Goal: Task Accomplishment & Management: Complete application form

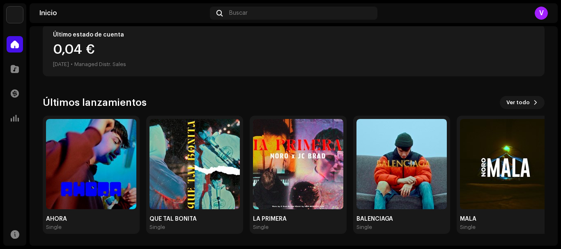
scroll to position [156, 0]
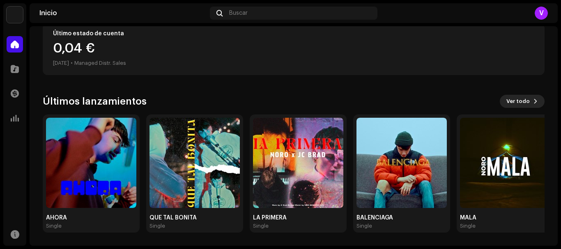
click at [511, 102] on span "Ver todo" at bounding box center [517, 101] width 23 height 16
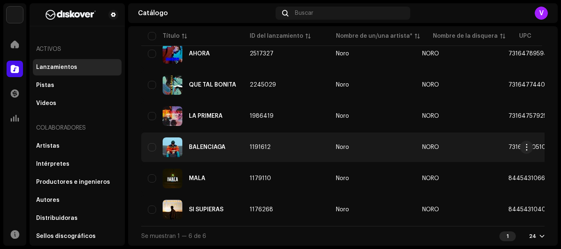
scroll to position [94, 0]
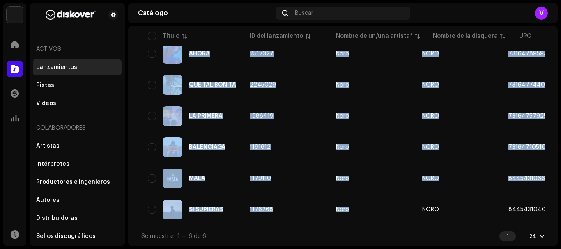
drag, startPoint x: 351, startPoint y: 223, endPoint x: 398, endPoint y: 225, distance: 47.3
click at [398, 225] on div "Título ID del lanzamiento Nombre de un/una artista* Nombre de la disquera UPC F…" at bounding box center [342, 120] width 403 height 212
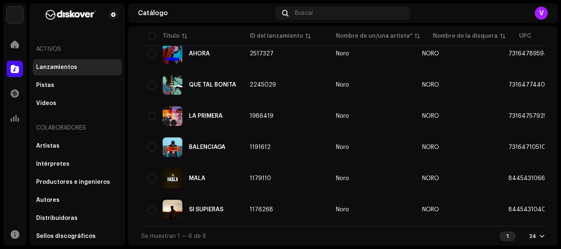
drag, startPoint x: 371, startPoint y: 236, endPoint x: 368, endPoint y: 234, distance: 4.4
click at [371, 237] on div "Se muestran 1 — 6 de 6 1 24" at bounding box center [342, 236] width 403 height 20
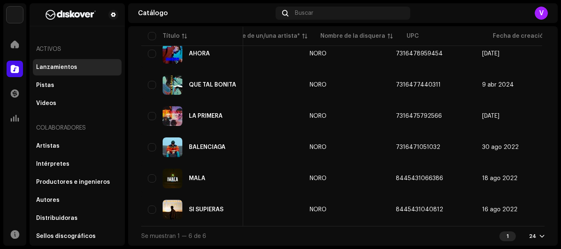
scroll to position [0, 125]
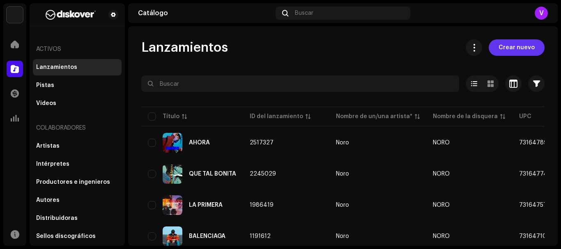
click at [511, 52] on span "Crear nuevo" at bounding box center [517, 47] width 36 height 16
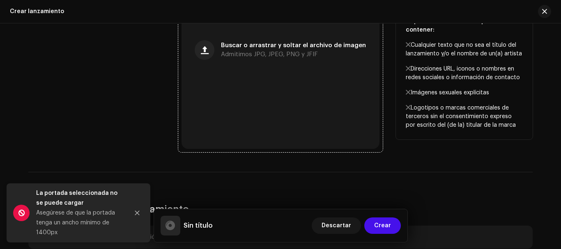
scroll to position [264, 0]
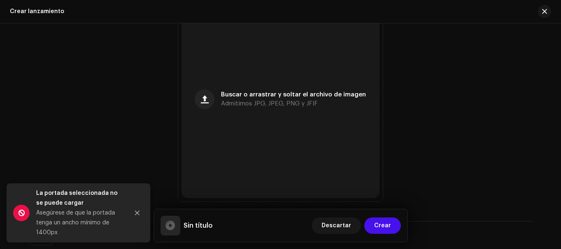
click at [67, 219] on div "Asegúrese de que la portada tenga un ancho mínimo de 1400px" at bounding box center [79, 223] width 86 height 30
click at [136, 210] on icon "Close" at bounding box center [137, 213] width 6 height 6
click at [139, 213] on icon "Close" at bounding box center [137, 213] width 6 height 6
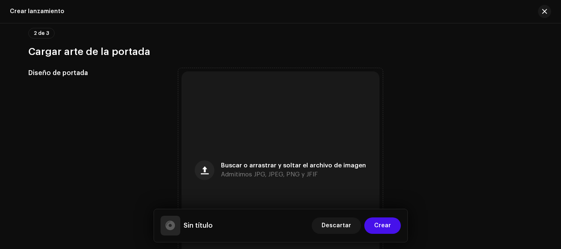
scroll to position [246, 0]
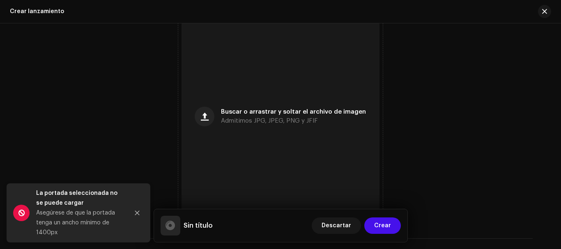
click at [90, 221] on div "Asegúrese de que la portada tenga un ancho mínimo de 1400px" at bounding box center [79, 223] width 86 height 30
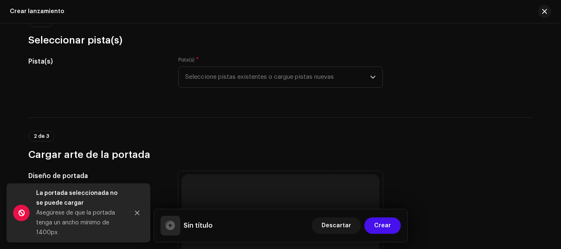
scroll to position [0, 0]
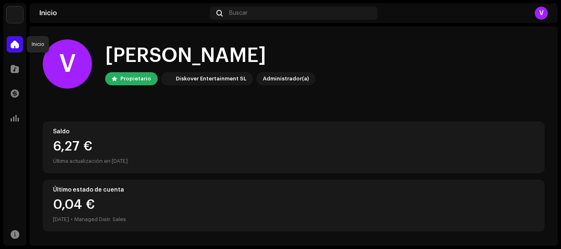
click at [18, 46] on span at bounding box center [15, 44] width 8 height 7
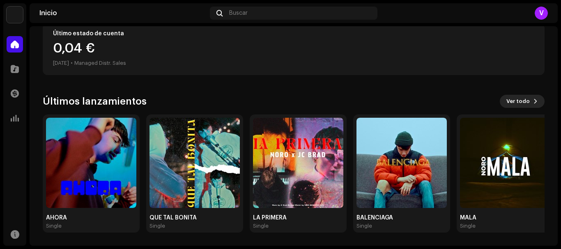
click at [523, 101] on span "Ver todo" at bounding box center [517, 101] width 23 height 16
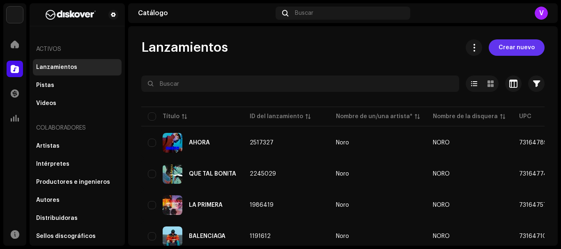
click at [511, 41] on span "Crear nuevo" at bounding box center [517, 47] width 36 height 16
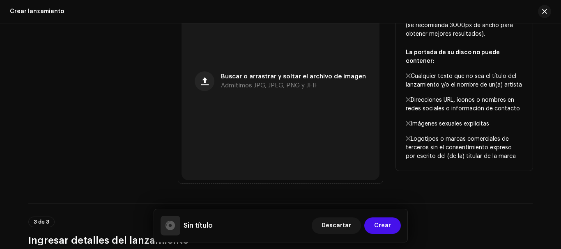
scroll to position [288, 0]
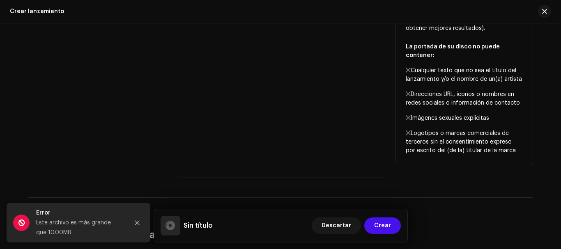
click at [125, 63] on div "Diseño de portada" at bounding box center [96, 75] width 137 height 205
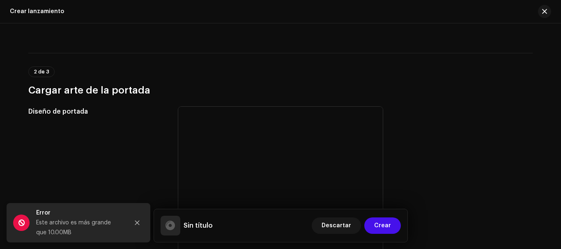
scroll to position [205, 0]
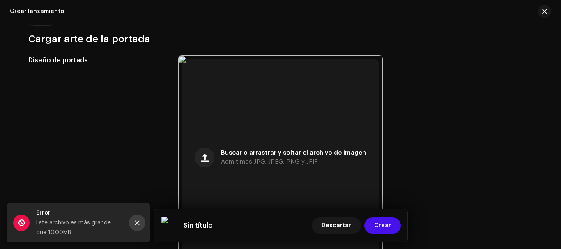
click at [142, 224] on button "Close" at bounding box center [137, 223] width 16 height 16
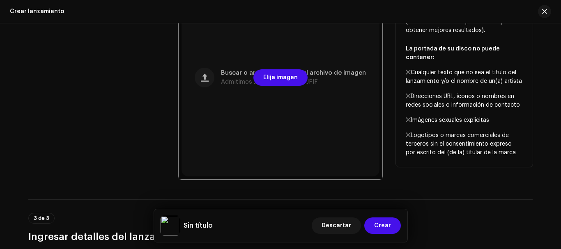
scroll to position [288, 0]
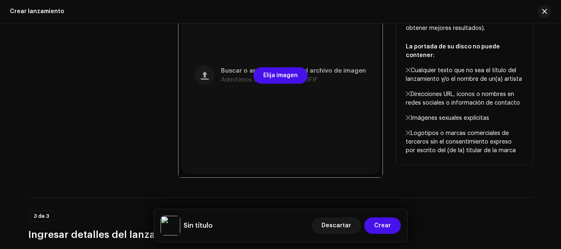
click at [269, 127] on div at bounding box center [280, 75] width 205 height 205
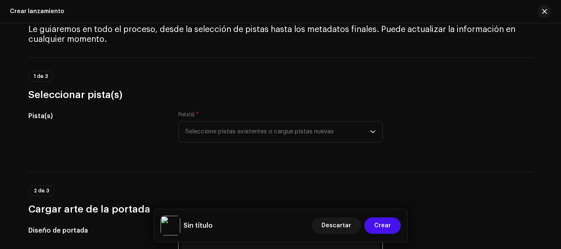
scroll to position [0, 0]
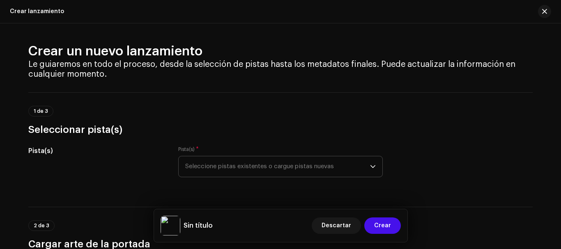
click at [287, 170] on span "Seleccione pistas existentes o cargue pistas nuevas" at bounding box center [277, 166] width 185 height 21
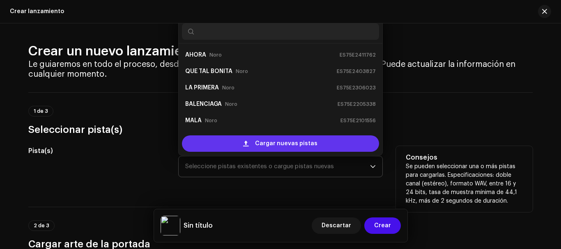
click at [283, 145] on span "Cargar nuevas pistas" at bounding box center [286, 144] width 62 height 16
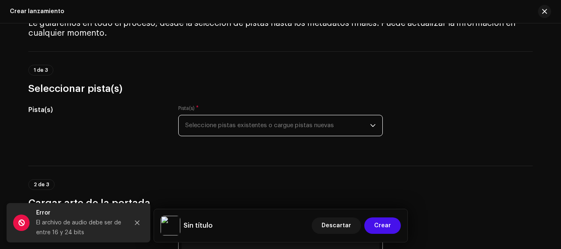
scroll to position [82, 0]
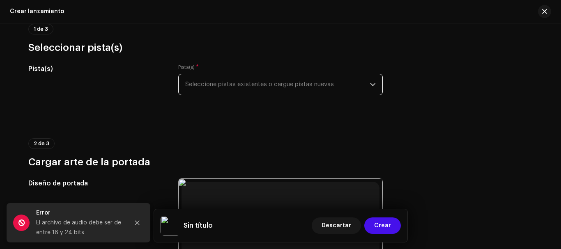
click at [113, 221] on div "El archivo de audio debe ser de entre 16 y 24 bits" at bounding box center [79, 228] width 86 height 20
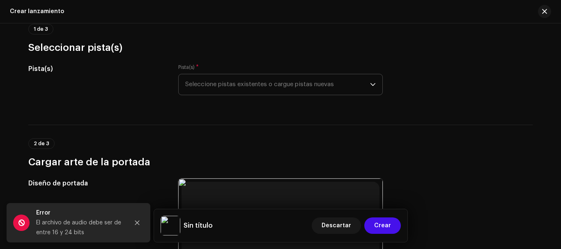
click at [241, 85] on span "Seleccione pistas existentes o cargue pistas nuevas" at bounding box center [277, 84] width 185 height 21
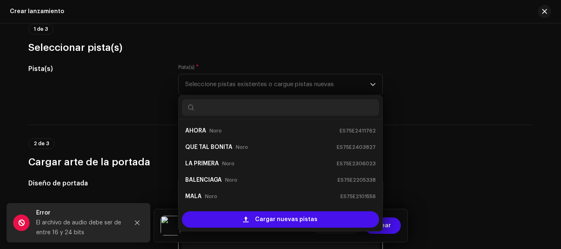
scroll to position [13, 0]
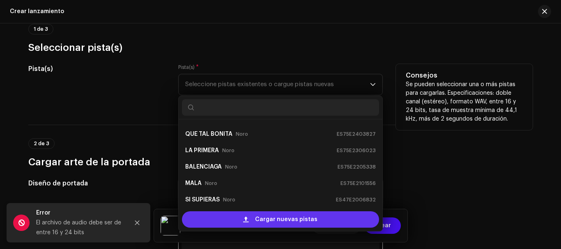
click at [285, 218] on span "Cargar nuevas pistas" at bounding box center [286, 220] width 62 height 16
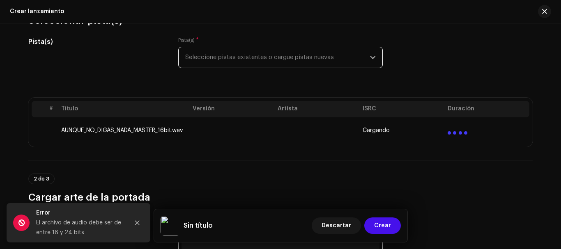
scroll to position [123, 0]
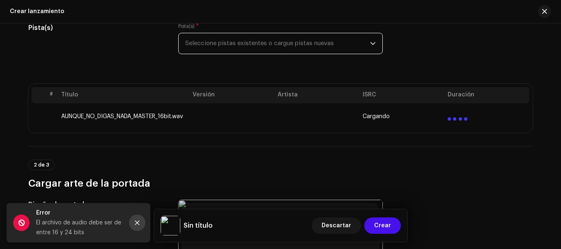
click at [135, 224] on icon "Close" at bounding box center [137, 223] width 6 height 6
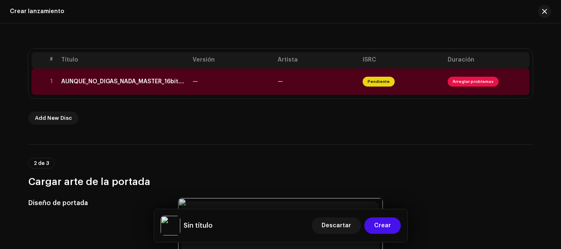
scroll to position [164, 0]
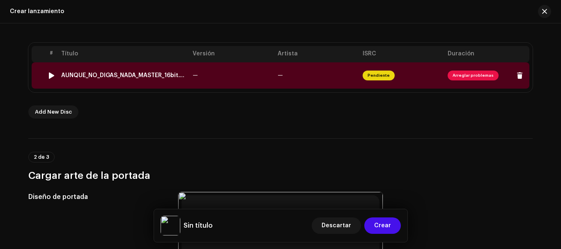
click at [466, 74] on span "Arreglar problemas" at bounding box center [473, 76] width 51 height 10
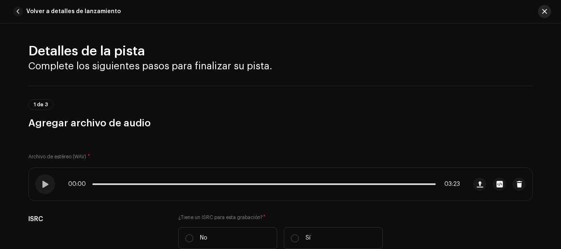
click at [541, 9] on button "button" at bounding box center [544, 11] width 13 height 13
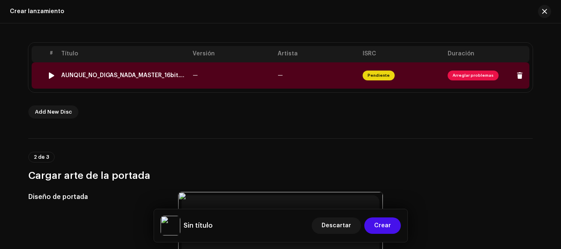
click at [486, 77] on span "Arreglar problemas" at bounding box center [473, 76] width 51 height 10
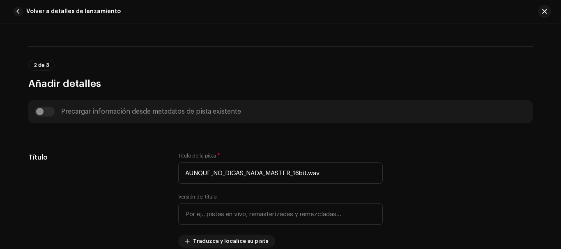
scroll to position [246, 0]
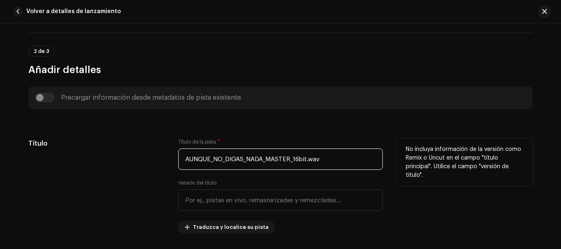
drag, startPoint x: 328, startPoint y: 158, endPoint x: 357, endPoint y: 155, distance: 28.5
click at [357, 155] on input "AUNQUE_NO_DIGAS_NADA_MASTER_16bit.wav" at bounding box center [280, 159] width 205 height 21
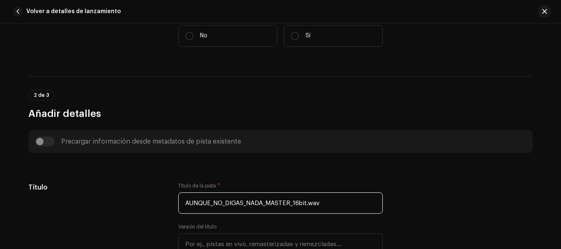
scroll to position [205, 0]
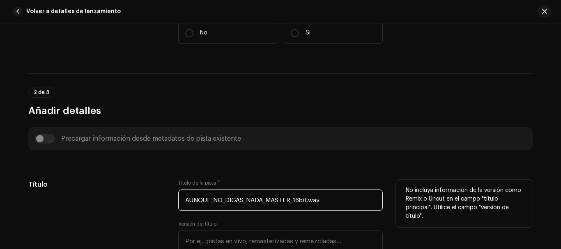
click at [321, 200] on input "AUNQUE_NO_DIGAS_NADA_MASTER_16bit.wav" at bounding box center [280, 200] width 205 height 21
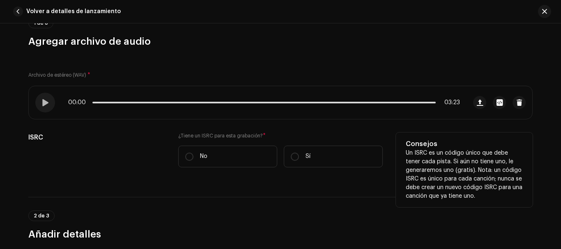
scroll to position [82, 0]
click at [292, 155] on input "Sí" at bounding box center [295, 156] width 8 height 8
radio input "true"
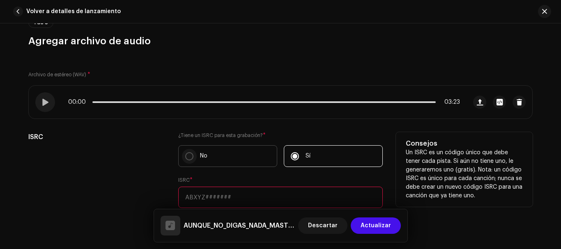
click at [185, 152] on p-radiobutton at bounding box center [189, 156] width 8 height 8
click at [185, 152] on input "No" at bounding box center [189, 156] width 8 height 8
radio input "true"
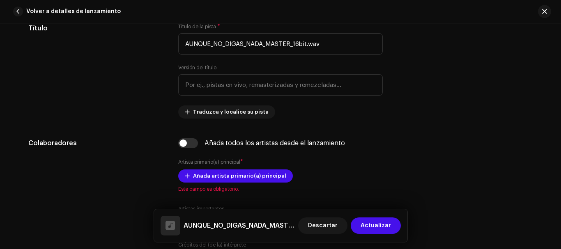
scroll to position [370, 0]
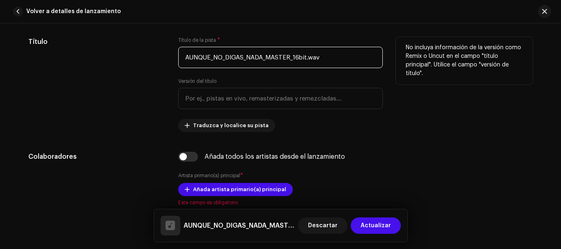
drag, startPoint x: 338, startPoint y: 57, endPoint x: 167, endPoint y: 59, distance: 170.5
click at [167, 59] on div "Título Título de la pista * AUNQUE_NO_DIGAS_NADA_MASTER_16bit.wav Versión del t…" at bounding box center [280, 84] width 504 height 95
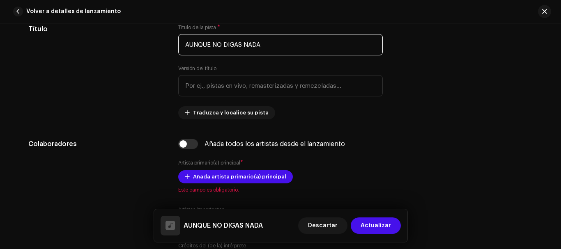
scroll to position [329, 0]
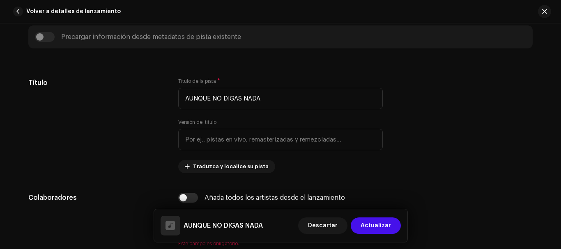
type input "AUNQUE NO DIGAS NADA"
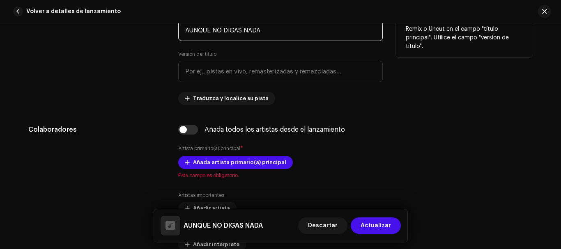
scroll to position [411, 0]
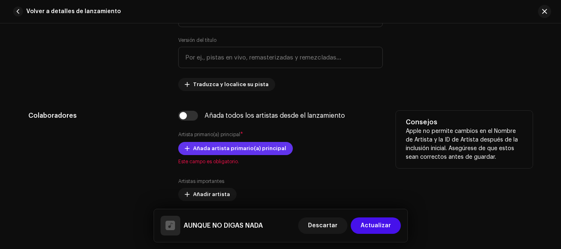
click at [202, 145] on span "Añada artista primario(a) principal" at bounding box center [239, 148] width 93 height 16
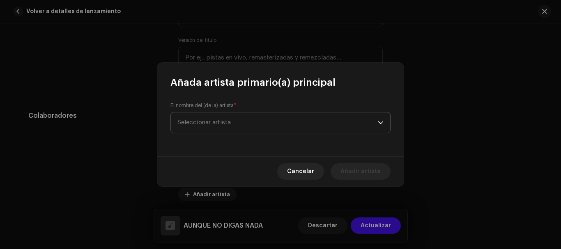
click at [219, 122] on span "Seleccionar artista" at bounding box center [203, 123] width 53 height 6
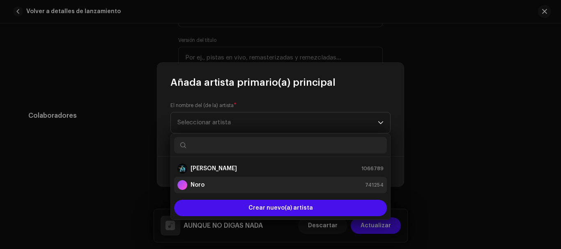
click at [219, 184] on div "Noro 741254" at bounding box center [280, 185] width 206 height 10
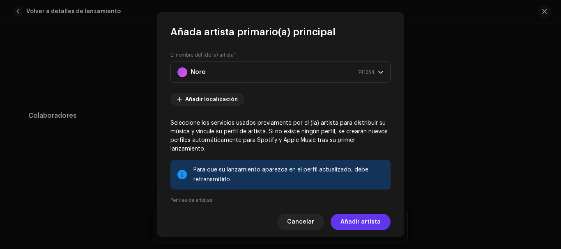
click at [351, 223] on span "Añadir artista" at bounding box center [361, 222] width 40 height 16
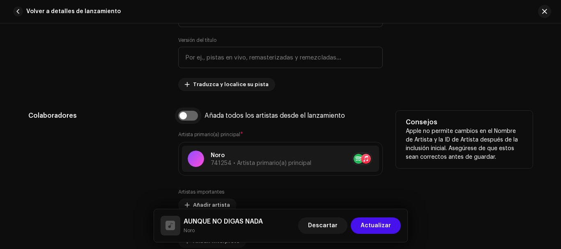
click at [186, 114] on input "checkbox" at bounding box center [188, 116] width 20 height 10
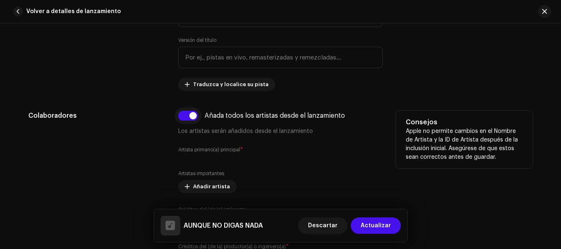
click at [186, 114] on input "checkbox" at bounding box center [188, 116] width 20 height 10
checkbox input "false"
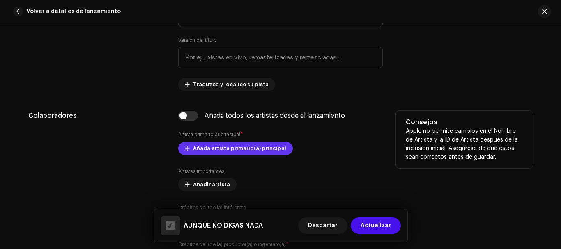
click at [231, 152] on span "Añada artista primario(a) principal" at bounding box center [239, 148] width 93 height 16
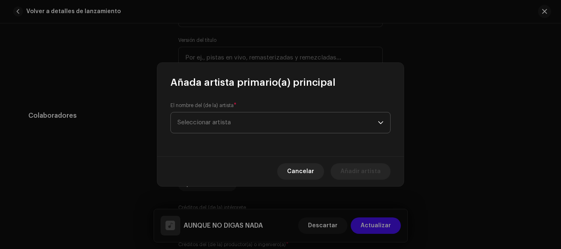
click at [269, 123] on span "Seleccionar artista" at bounding box center [277, 123] width 200 height 21
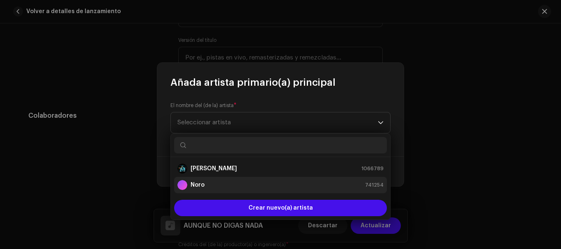
click at [265, 184] on div "Noro 741254" at bounding box center [280, 185] width 206 height 10
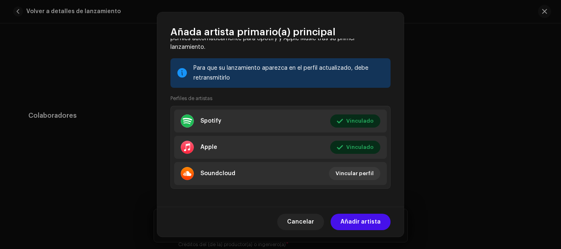
scroll to position [107, 0]
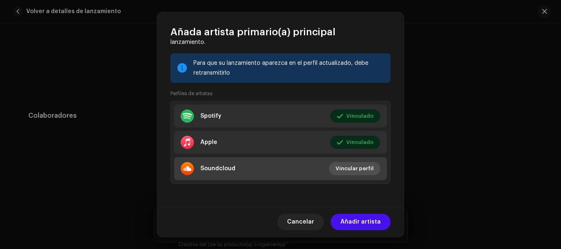
click at [347, 169] on span "Vincular perfil" at bounding box center [355, 169] width 38 height 16
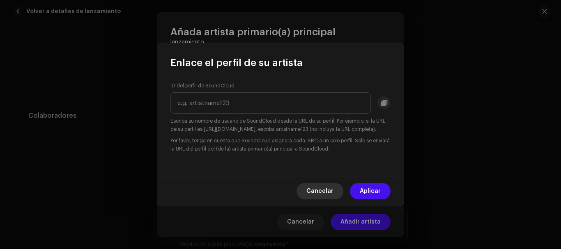
click at [336, 192] on button "Cancelar" at bounding box center [320, 191] width 47 height 16
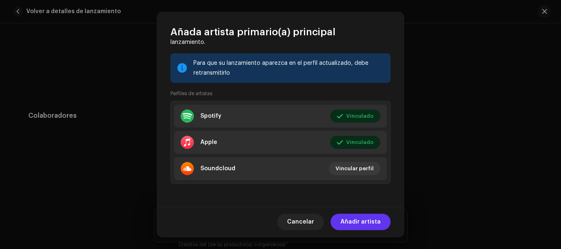
click at [346, 220] on span "Añadir artista" at bounding box center [361, 222] width 40 height 16
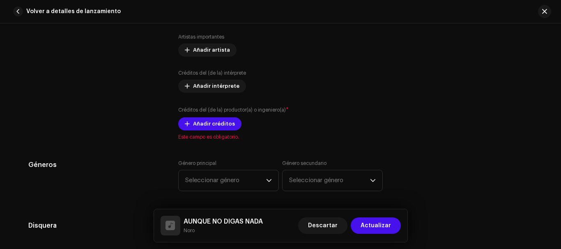
scroll to position [616, 0]
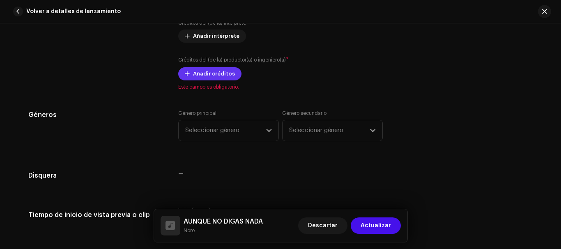
click at [224, 78] on span "Añadir créditos" at bounding box center [214, 74] width 42 height 16
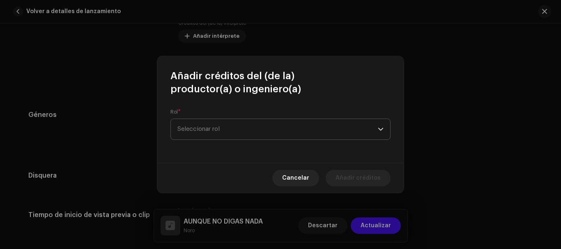
click at [216, 129] on span "Seleccionar rol" at bounding box center [277, 129] width 200 height 21
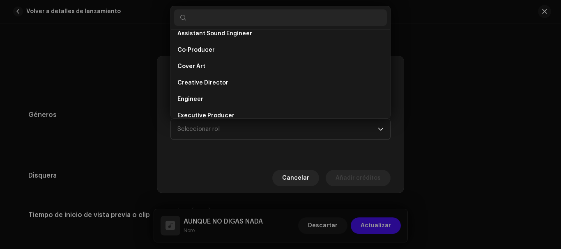
scroll to position [123, 0]
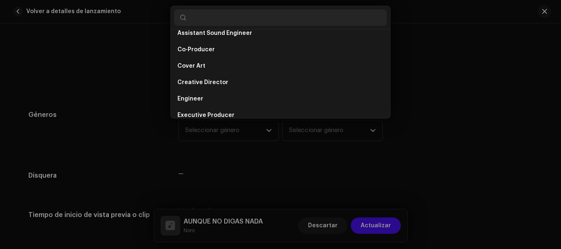
click at [146, 120] on div "Añadir créditos del (de la) productor(a) o ingeniero(a) Rol * Seleccionar rol C…" at bounding box center [280, 124] width 561 height 249
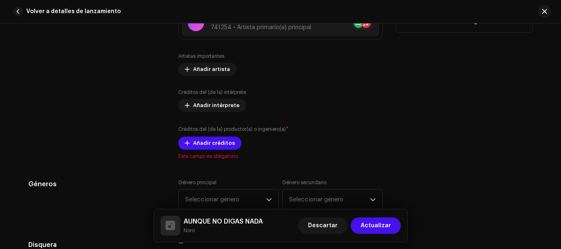
scroll to position [534, 0]
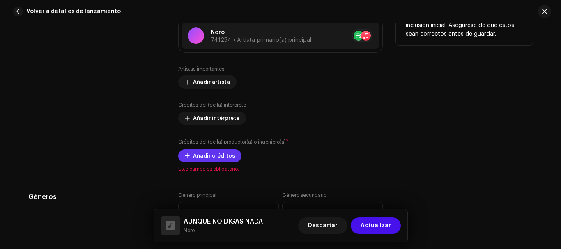
click at [224, 154] on span "Añadir créditos" at bounding box center [214, 156] width 42 height 16
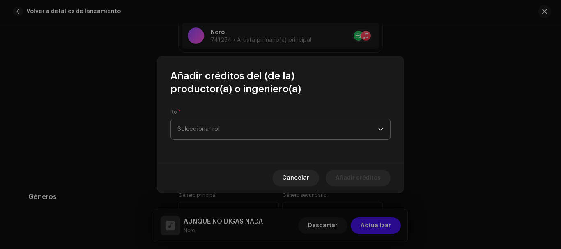
click at [213, 122] on span "Seleccionar rol" at bounding box center [277, 129] width 200 height 21
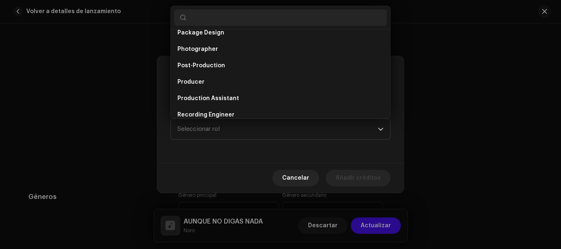
scroll to position [329, 0]
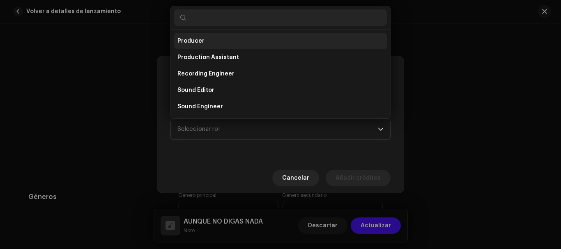
click at [219, 44] on li "Producer" at bounding box center [280, 41] width 213 height 16
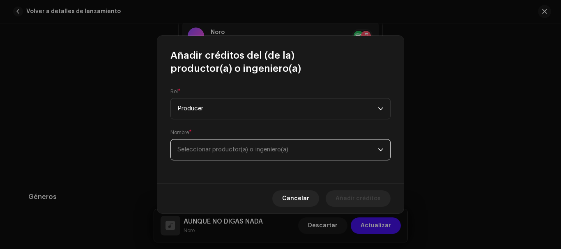
click at [239, 145] on span "Seleccionar productor(a) o ingeniero(a)" at bounding box center [277, 150] width 200 height 21
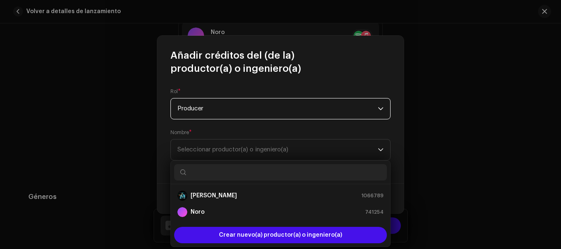
click at [222, 109] on span "Producer" at bounding box center [277, 109] width 200 height 21
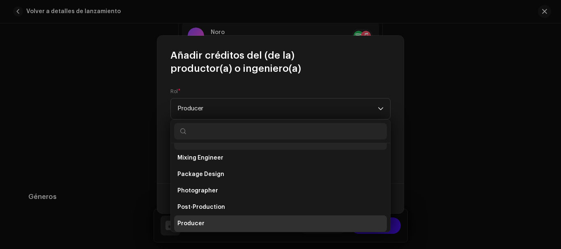
scroll to position [250, 0]
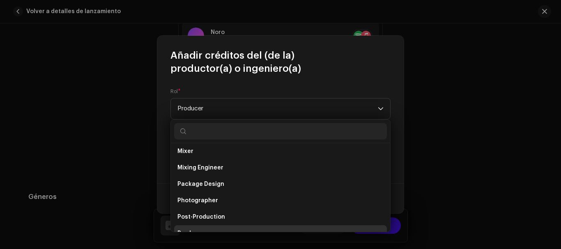
click at [221, 134] on input "text" at bounding box center [280, 131] width 213 height 16
click at [224, 106] on span "Producer" at bounding box center [277, 109] width 200 height 21
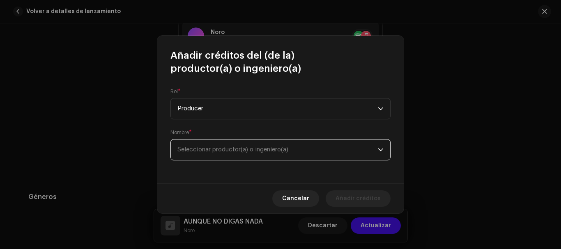
click at [221, 152] on span "Seleccionar productor(a) o ingeniero(a)" at bounding box center [232, 150] width 111 height 6
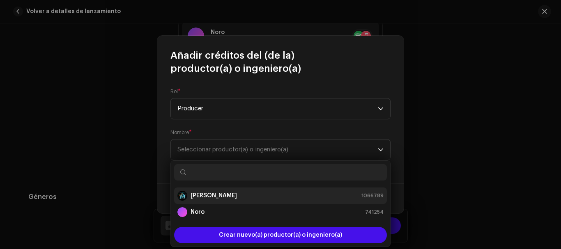
click at [199, 195] on strong "[PERSON_NAME]" at bounding box center [214, 196] width 46 height 8
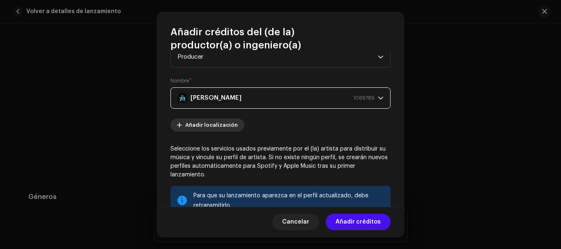
scroll to position [41, 0]
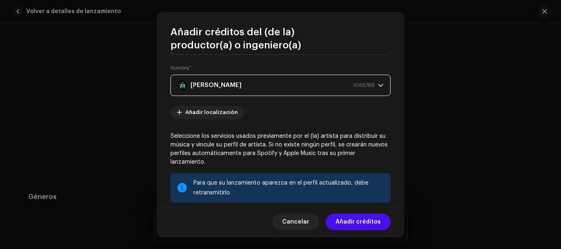
click at [284, 89] on div "Jc [PERSON_NAME] 1066789" at bounding box center [275, 85] width 197 height 21
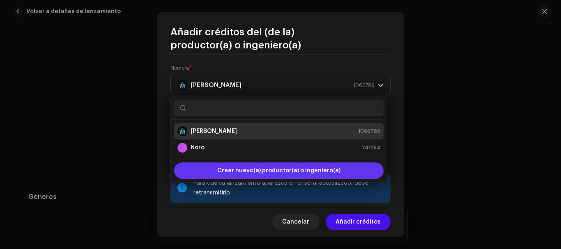
click at [242, 171] on span "Crear nuevo(a) productor(a) o ingeniero(a)" at bounding box center [278, 171] width 123 height 16
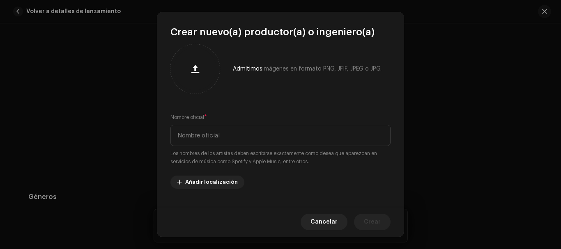
scroll to position [0, 0]
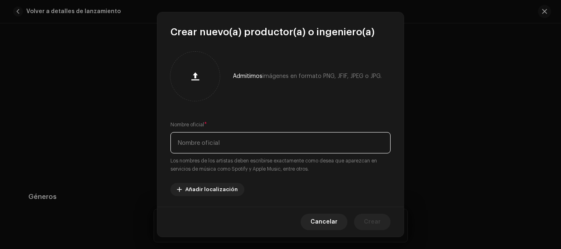
click at [205, 142] on input "text" at bounding box center [280, 142] width 220 height 21
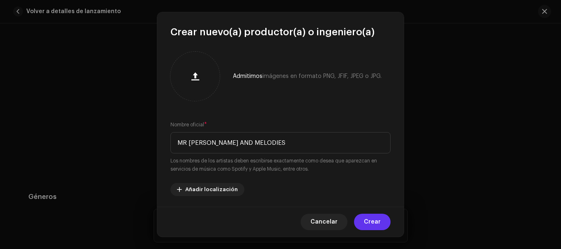
type input "MR [PERSON_NAME] AND MELODIES"
click at [379, 223] on span "Crear" at bounding box center [372, 222] width 17 height 16
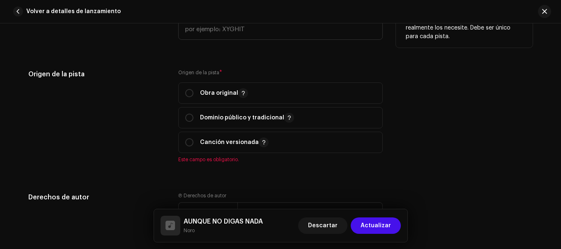
scroll to position [904, 0]
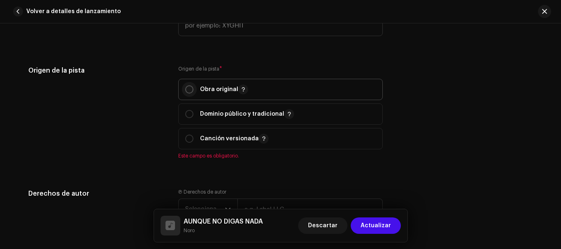
click at [186, 90] on input "radio" at bounding box center [189, 89] width 8 height 8
radio input "true"
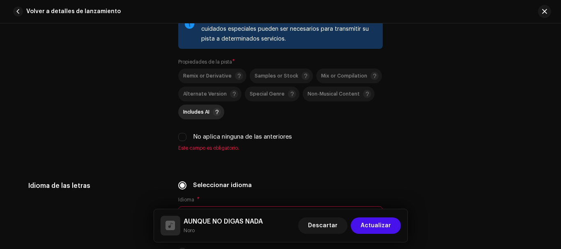
scroll to position [1150, 0]
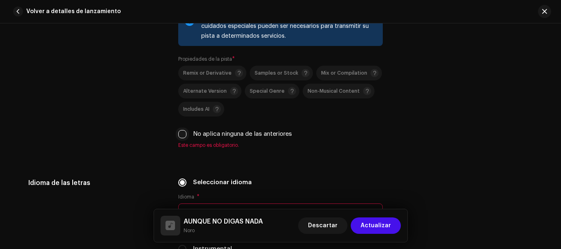
click at [183, 136] on input "No aplica ninguna de las anteriores" at bounding box center [182, 134] width 8 height 8
checkbox input "true"
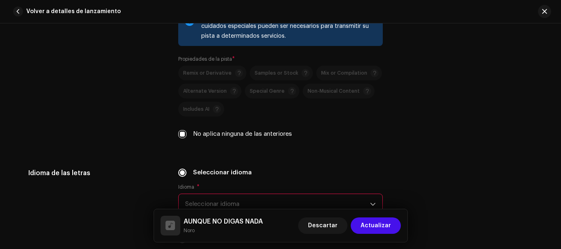
scroll to position [1191, 0]
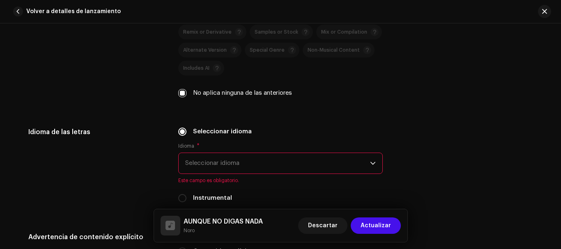
click at [205, 159] on span "Seleccionar idioma" at bounding box center [277, 163] width 185 height 21
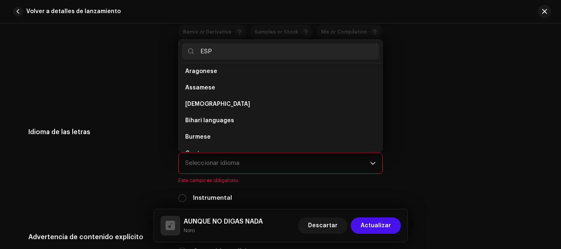
scroll to position [0, 0]
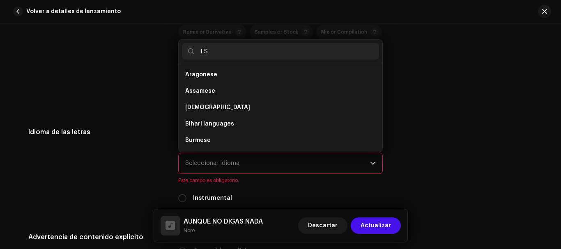
type input "E"
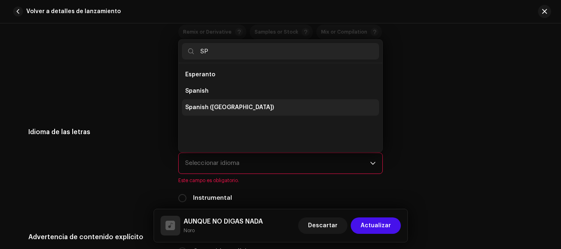
type input "SP"
click at [198, 104] on span "Spanish ([GEOGRAPHIC_DATA])" at bounding box center [229, 108] width 89 height 8
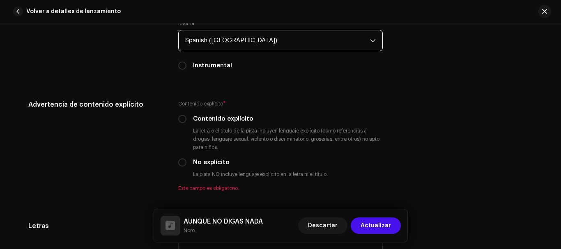
scroll to position [1314, 0]
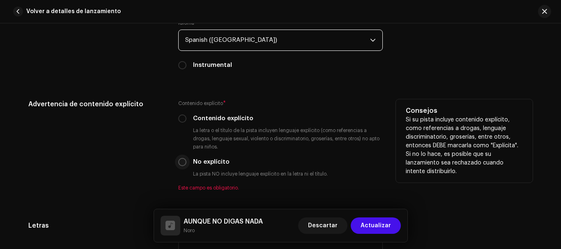
click at [182, 162] on input "No explícito" at bounding box center [182, 162] width 8 height 8
radio input "true"
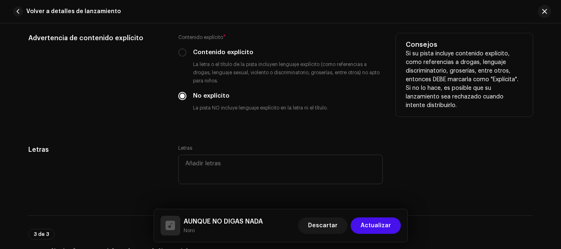
scroll to position [1397, 0]
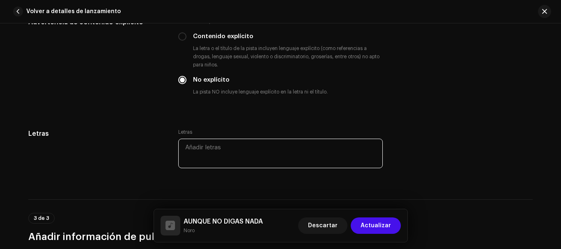
click at [198, 148] on textarea at bounding box center [280, 154] width 205 height 30
type textarea "h"
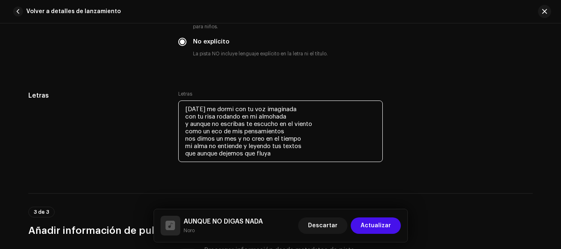
scroll to position [1438, 0]
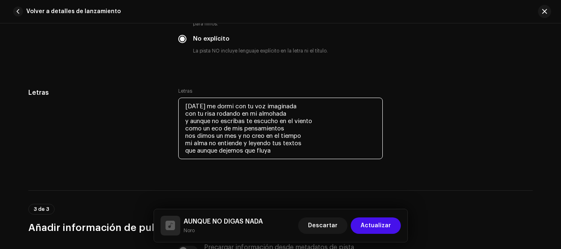
click at [286, 130] on textarea "[DATE] me dormi con tu voz imaginada con tu risa rodando en mi almohada y aunqu…" at bounding box center [280, 129] width 205 height 62
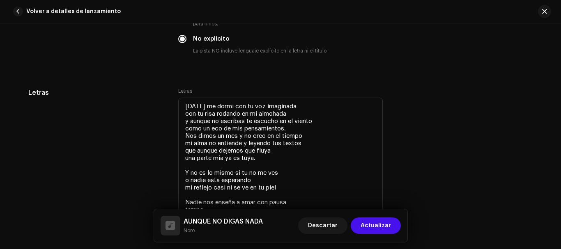
click at [422, 190] on div "Letras Letras [DATE] me dormi con tu voz imaginada con tu risa rodando en mi al…" at bounding box center [280, 159] width 504 height 142
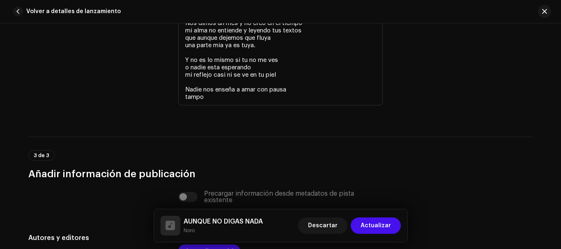
scroll to position [1520, 0]
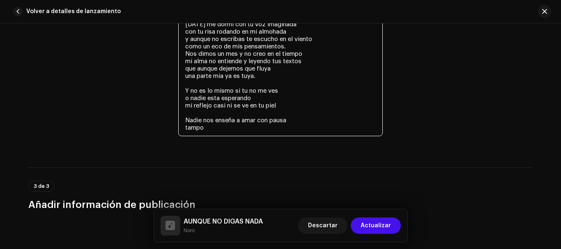
click at [211, 129] on textarea "[DATE] me dormi con tu voz imaginada con tu risa rodando en mi almohada y aunqu…" at bounding box center [280, 76] width 205 height 121
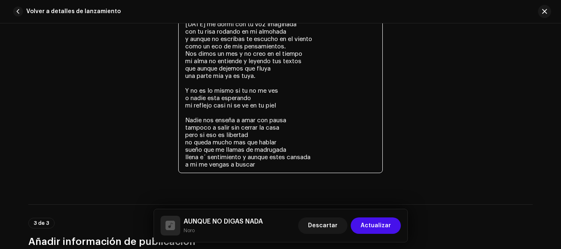
click at [279, 141] on textarea "[DATE] me dormi con tu voz imaginada con tu risa rodando en mi almohada y aunqu…" at bounding box center [280, 95] width 205 height 158
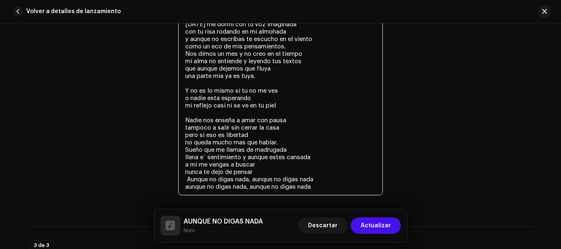
click at [263, 174] on textarea "[DATE] me dormi con tu voz imaginada con tu risa rodando en mi almohada y aunqu…" at bounding box center [280, 106] width 205 height 180
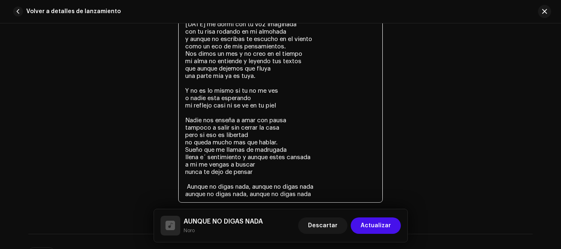
scroll to position [1561, 0]
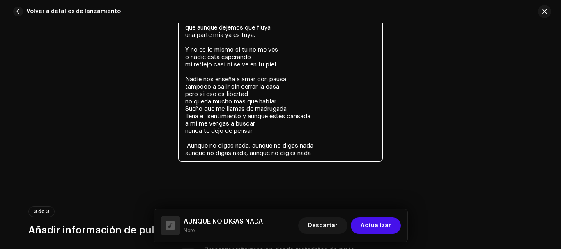
click at [327, 155] on textarea "[DATE] me dormi con tu voz imaginada con tu risa rodando en mi almohada y aunqu…" at bounding box center [280, 68] width 205 height 187
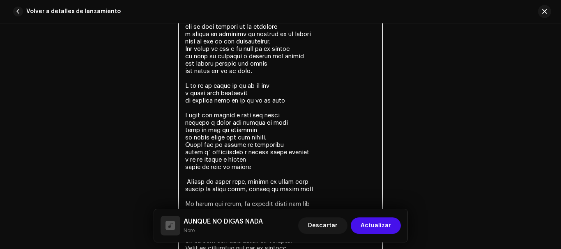
scroll to position [1534, 0]
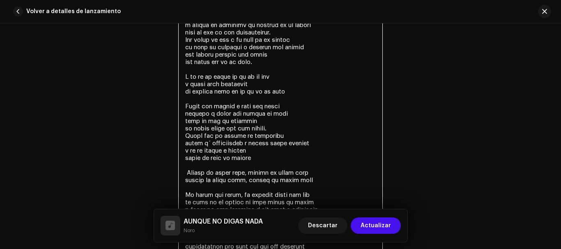
drag, startPoint x: 184, startPoint y: 107, endPoint x: 257, endPoint y: 166, distance: 93.5
click at [257, 166] on textarea at bounding box center [280, 166] width 205 height 328
click at [306, 115] on textarea at bounding box center [280, 166] width 205 height 328
drag, startPoint x: 183, startPoint y: 106, endPoint x: 278, endPoint y: 162, distance: 110.1
click at [278, 162] on textarea at bounding box center [280, 166] width 205 height 328
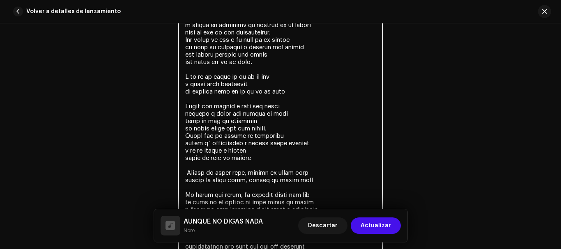
click at [307, 113] on textarea at bounding box center [280, 166] width 205 height 328
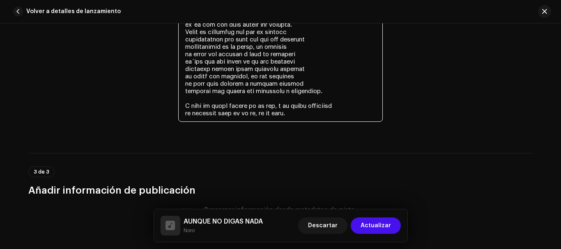
scroll to position [1780, 0]
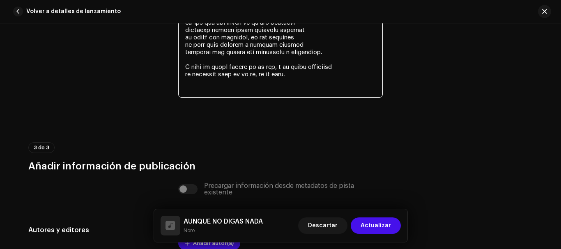
paste textarea "[PERSON_NAME] nos enseña a amar con pausa tampoco a salir sin cerrar la casa pe…"
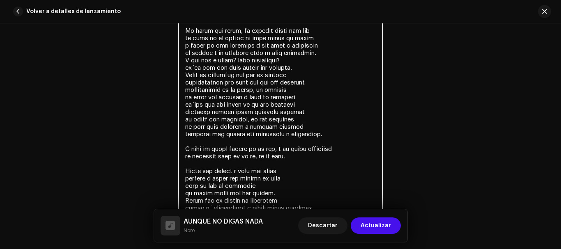
scroll to position [1821, 0]
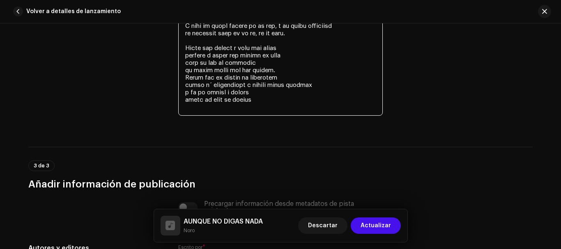
drag, startPoint x: 259, startPoint y: 101, endPoint x: 189, endPoint y: 60, distance: 80.4
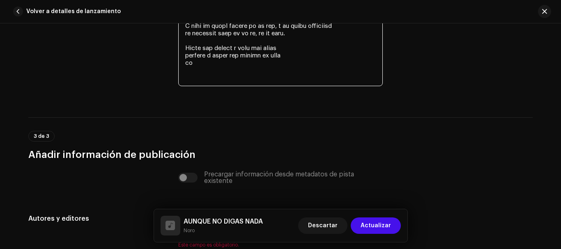
drag, startPoint x: 183, startPoint y: 44, endPoint x: 235, endPoint y: 72, distance: 59.5
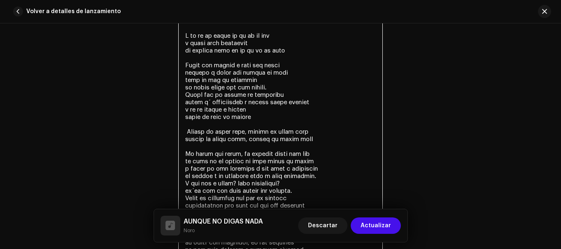
scroll to position [1534, 0]
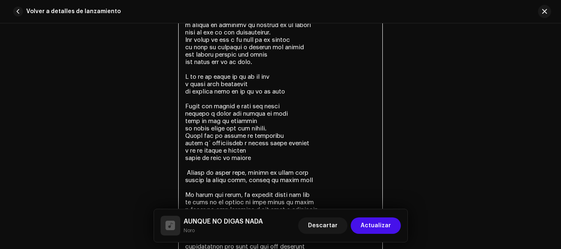
drag, startPoint x: 183, startPoint y: 104, endPoint x: 320, endPoint y: 186, distance: 160.3
click at [320, 186] on textarea at bounding box center [280, 177] width 205 height 350
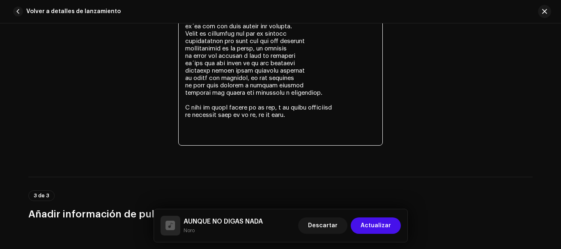
scroll to position [1739, 0]
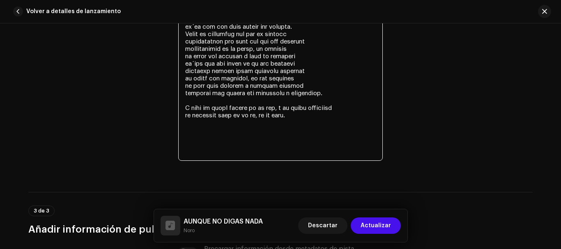
paste textarea "[PERSON_NAME] nos enseña a amar con pausa tampoco a salir sin cerrar la casa pe…"
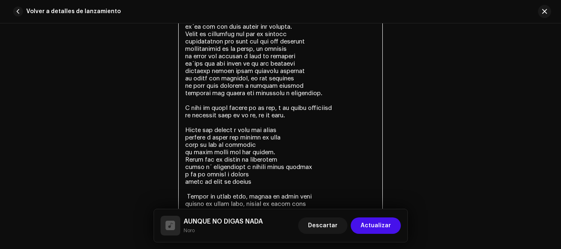
scroll to position [1780, 0]
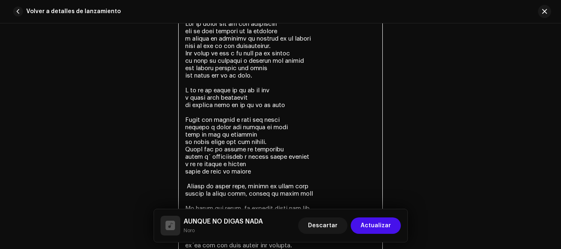
scroll to position [1534, 0]
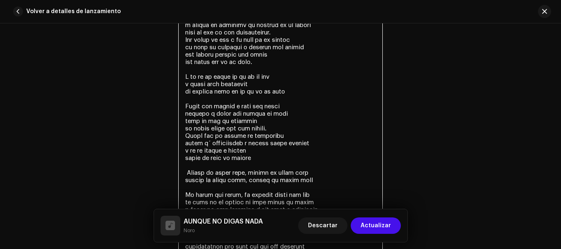
click at [205, 144] on textarea at bounding box center [280, 210] width 205 height 416
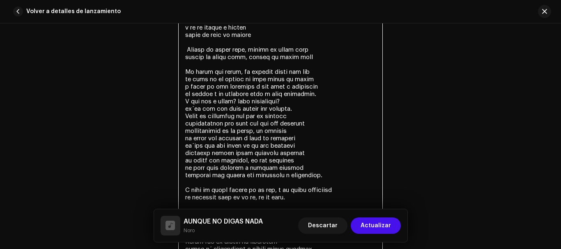
scroll to position [1616, 0]
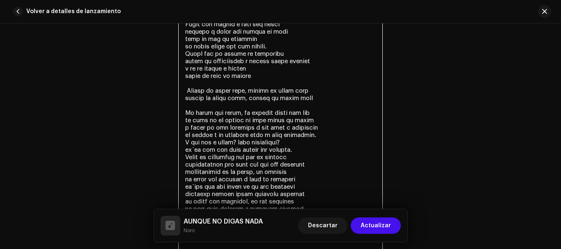
click at [189, 151] on textarea at bounding box center [280, 127] width 205 height 416
click at [191, 151] on textarea at bounding box center [280, 127] width 205 height 416
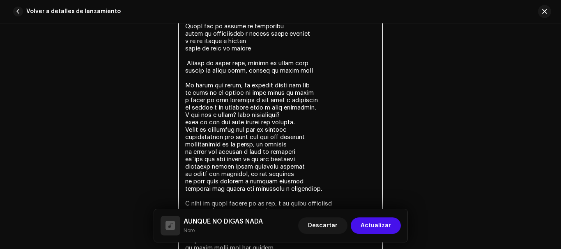
scroll to position [1657, 0]
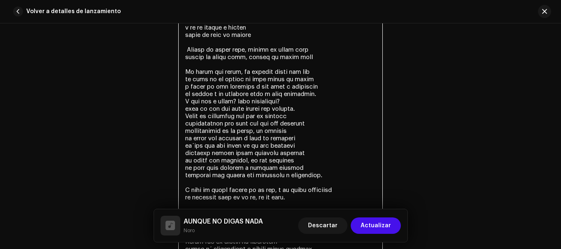
click at [189, 148] on textarea at bounding box center [280, 86] width 205 height 416
click at [190, 148] on textarea at bounding box center [280, 86] width 205 height 416
click at [192, 149] on textarea at bounding box center [280, 86] width 205 height 416
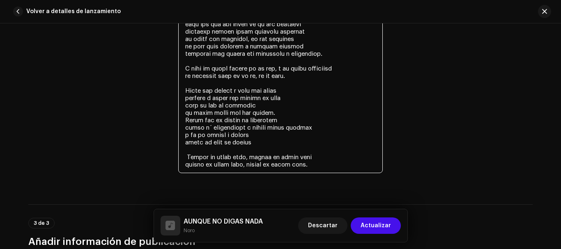
scroll to position [1780, 0]
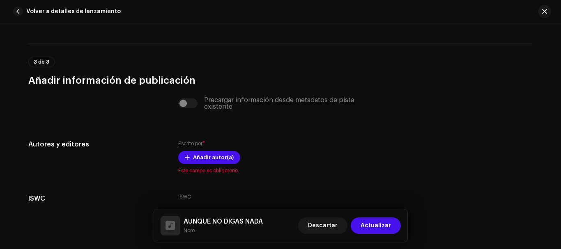
scroll to position [1958, 0]
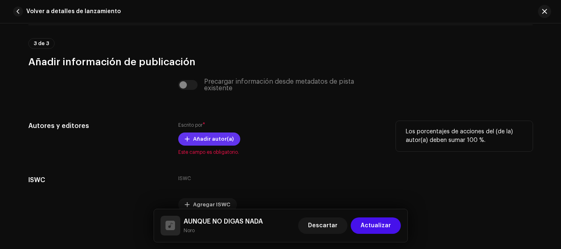
type textarea "Lor ip dolor sit am con adipiscin eli se doei tempori ut la etdolore m aliqua e…"
click at [221, 139] on span "Añadir autor(a)" at bounding box center [213, 139] width 41 height 16
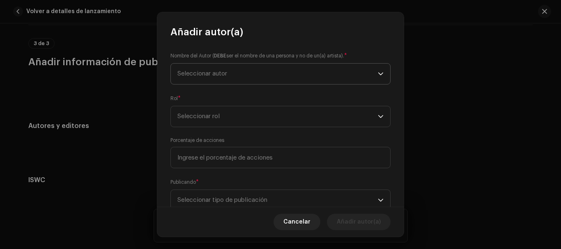
click at [242, 68] on span "Seleccionar autor" at bounding box center [277, 74] width 200 height 21
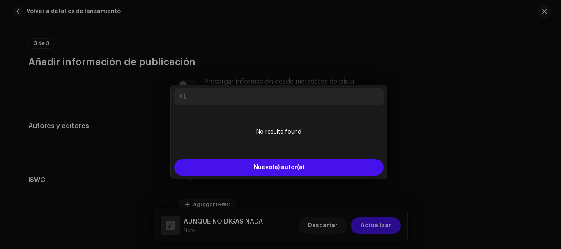
click at [101, 108] on div "Añadir autor(a) Nombre del Autor ( DEBE ser el nombre de una persona y no de un…" at bounding box center [280, 124] width 561 height 249
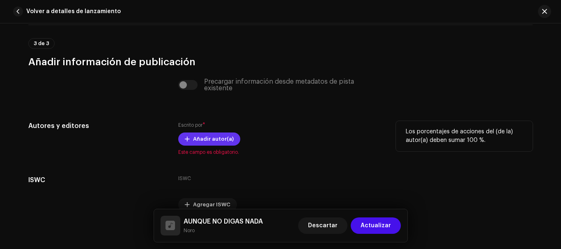
click at [193, 138] on span "Añadir autor(a)" at bounding box center [213, 139] width 41 height 16
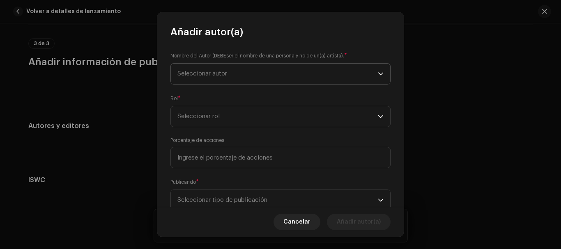
click at [198, 76] on span "Seleccionar autor" at bounding box center [202, 74] width 50 height 6
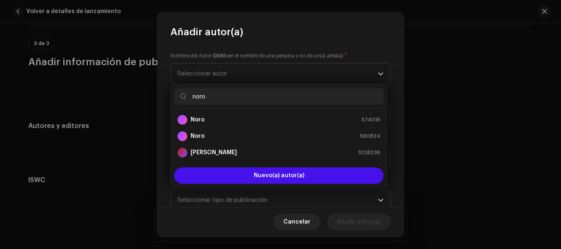
type input "noro"
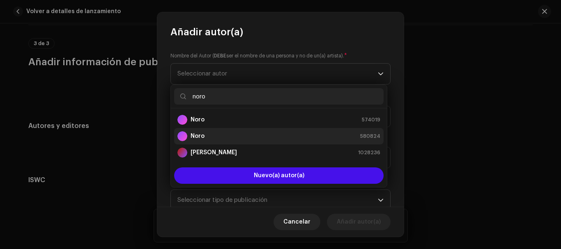
click at [308, 135] on div "Noro 580824" at bounding box center [278, 136] width 203 height 10
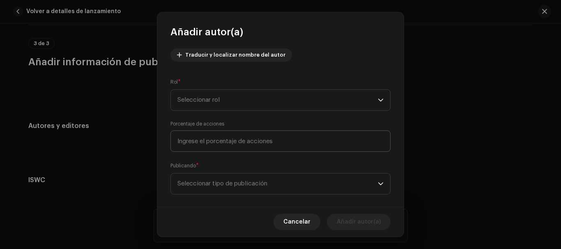
scroll to position [103, 0]
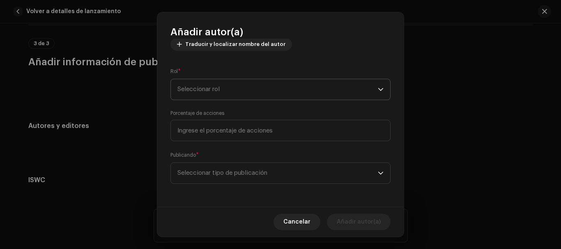
click at [264, 91] on span "Seleccionar rol" at bounding box center [277, 89] width 200 height 21
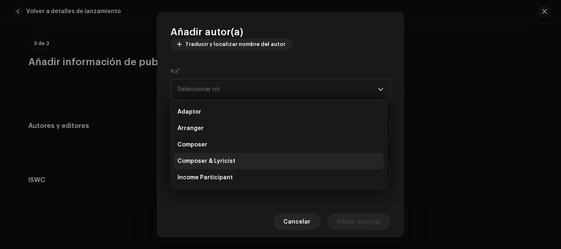
click at [225, 157] on li "Composer & Lyricist" at bounding box center [278, 161] width 209 height 16
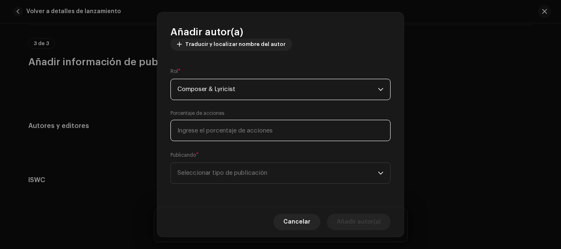
click at [253, 127] on input at bounding box center [280, 130] width 220 height 21
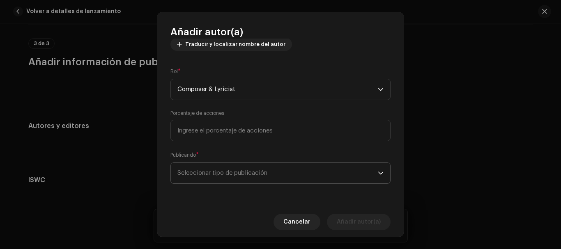
click at [234, 168] on span "Seleccionar tipo de publicación" at bounding box center [277, 173] width 200 height 21
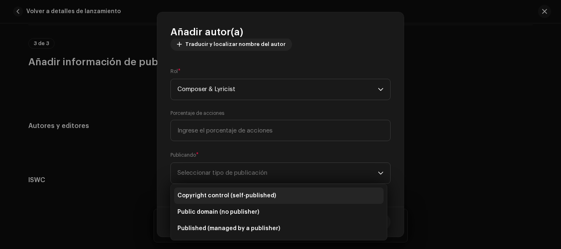
click at [274, 190] on li "Copyright control (self-published)" at bounding box center [278, 196] width 209 height 16
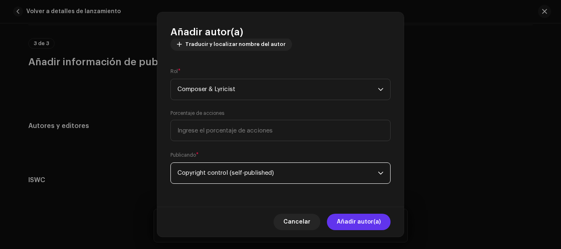
click at [344, 227] on span "Añadir autor(a)" at bounding box center [359, 222] width 44 height 16
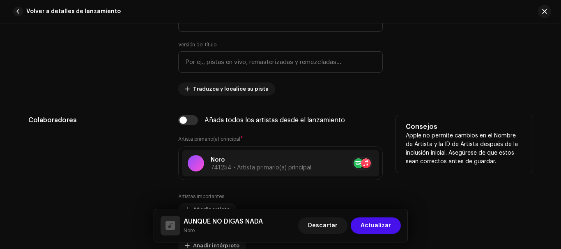
scroll to position [411, 0]
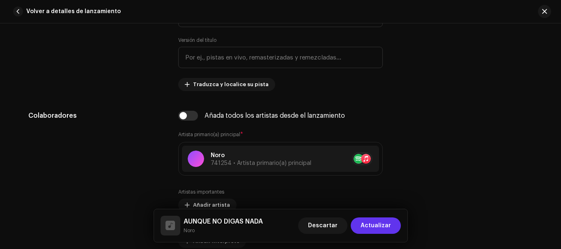
click at [379, 225] on span "Actualizar" at bounding box center [376, 226] width 30 height 16
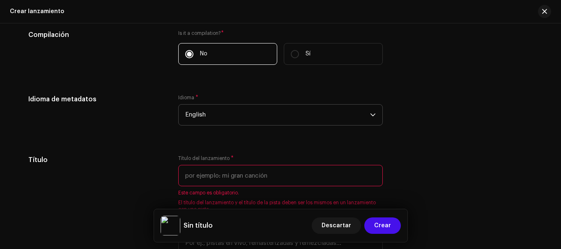
scroll to position [657, 0]
click at [260, 112] on span "English" at bounding box center [277, 114] width 185 height 21
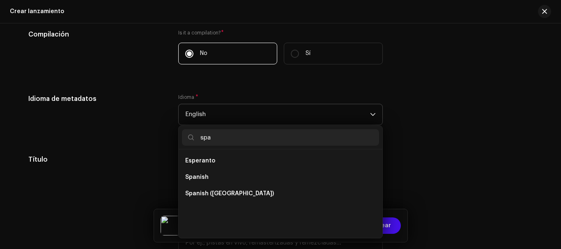
scroll to position [0, 0]
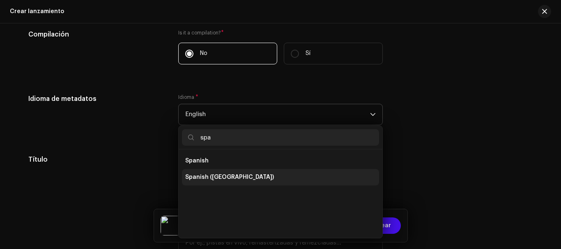
type input "spa"
click at [239, 174] on span "Spanish ([GEOGRAPHIC_DATA])" at bounding box center [229, 177] width 89 height 8
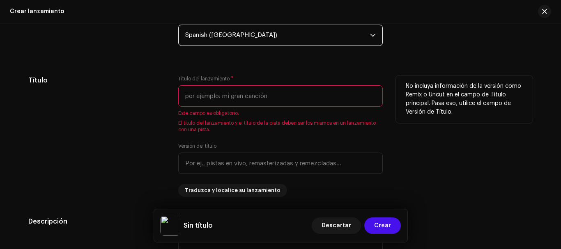
scroll to position [739, 0]
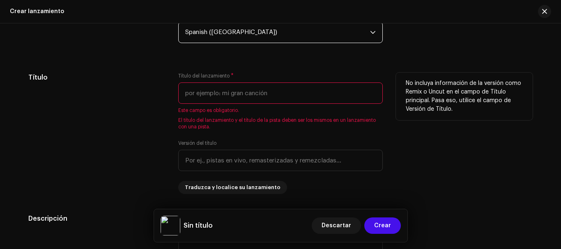
click at [205, 93] on input "text" at bounding box center [280, 93] width 205 height 21
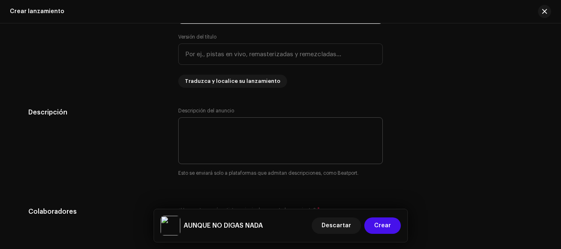
scroll to position [821, 0]
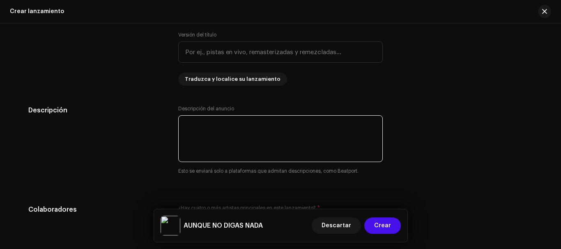
type input "AUNQUE NO DIGAS NADA"
click at [227, 129] on textarea at bounding box center [280, 138] width 205 height 47
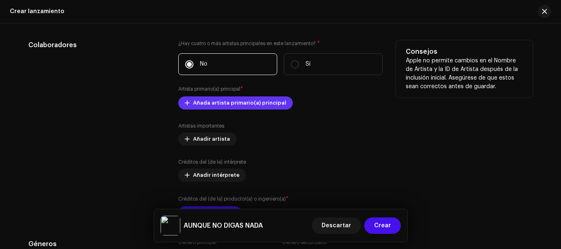
scroll to position [986, 0]
click at [247, 104] on span "Añada artista primario(a) principal" at bounding box center [239, 103] width 93 height 16
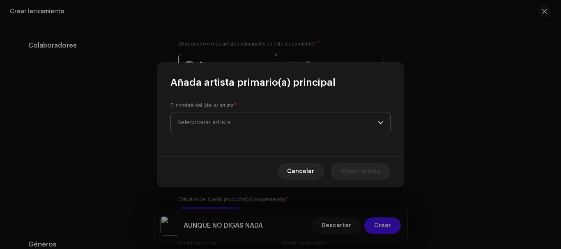
click at [239, 121] on span "Seleccionar artista" at bounding box center [277, 123] width 200 height 21
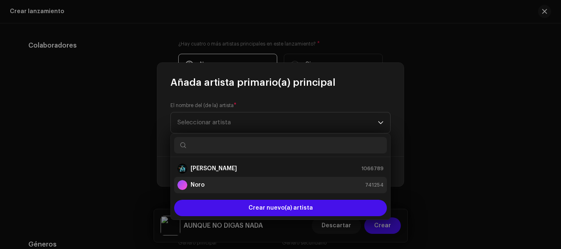
click at [226, 188] on div "Noro 741254" at bounding box center [280, 185] width 206 height 10
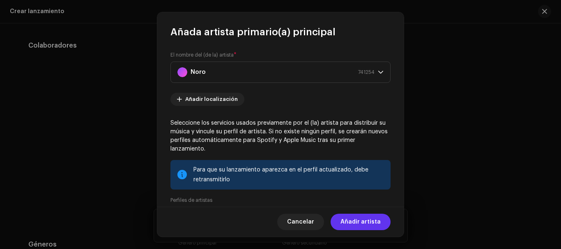
click at [359, 219] on span "Añadir artista" at bounding box center [361, 222] width 40 height 16
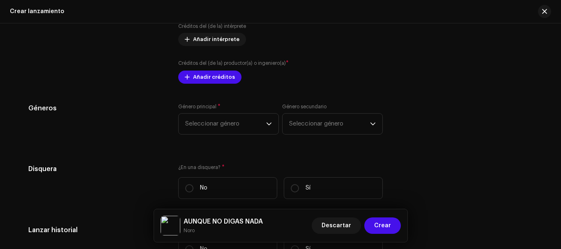
scroll to position [1150, 0]
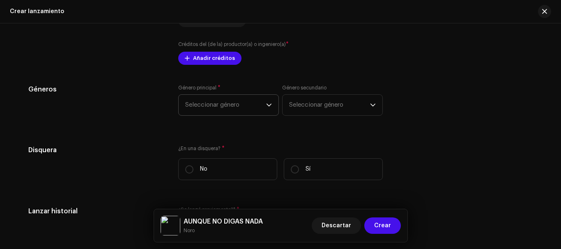
click at [254, 106] on span "Seleccionar género" at bounding box center [225, 105] width 81 height 21
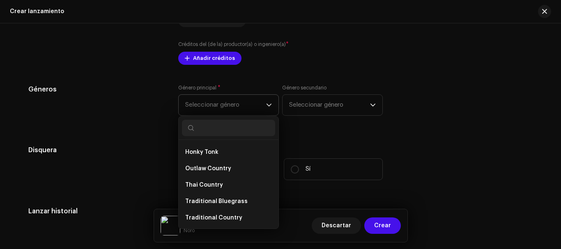
scroll to position [2460, 0]
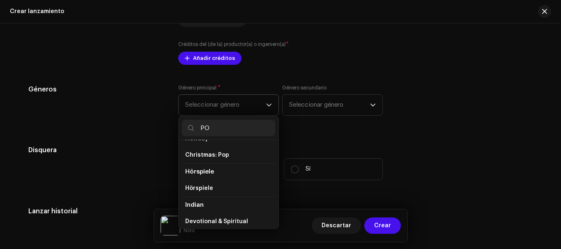
type input "POP"
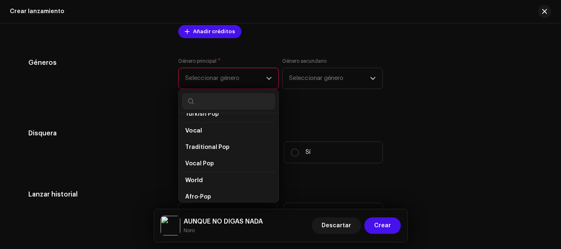
scroll to position [1191, 0]
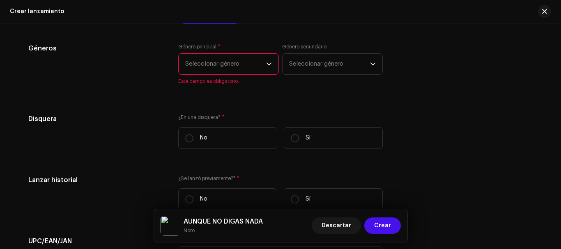
click at [220, 60] on span "Seleccionar género" at bounding box center [225, 64] width 81 height 21
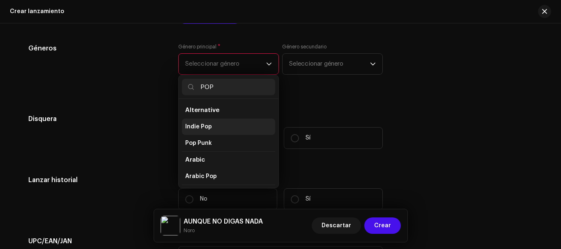
type input "POP"
click at [210, 126] on li "Indie Pop" at bounding box center [228, 127] width 93 height 16
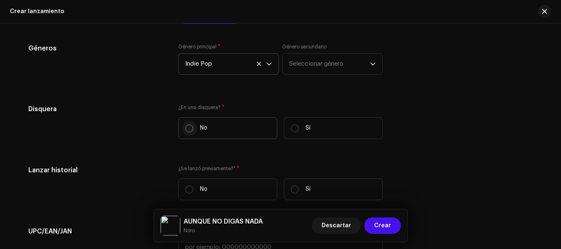
click at [191, 127] on input "No" at bounding box center [189, 128] width 8 height 8
radio input "true"
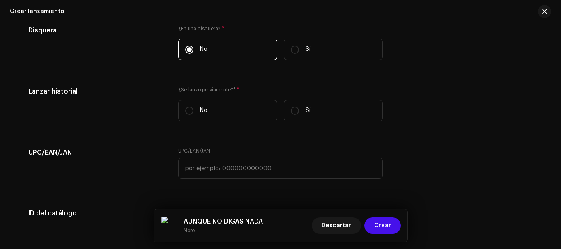
scroll to position [1273, 0]
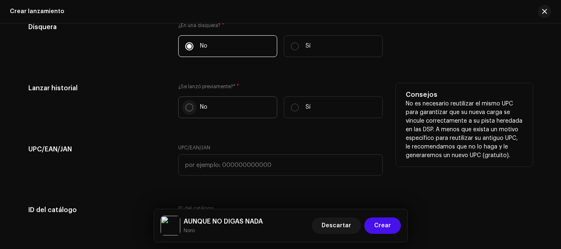
click at [185, 106] on input "No" at bounding box center [189, 108] width 8 height 8
radio input "true"
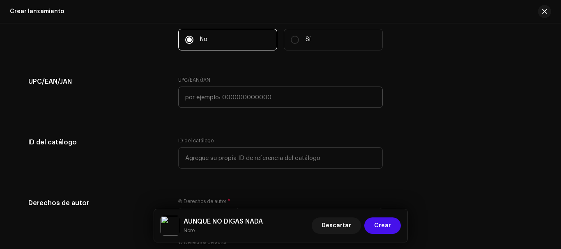
scroll to position [1355, 0]
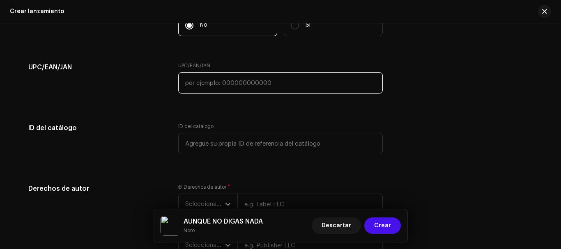
click at [222, 83] on input "text" at bounding box center [280, 82] width 205 height 21
type input "5"
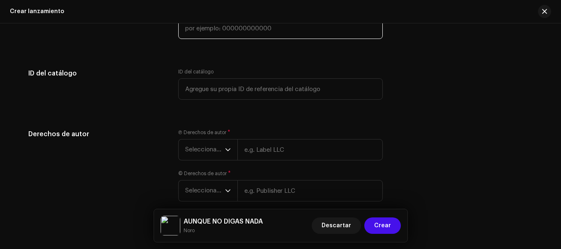
scroll to position [1451, 0]
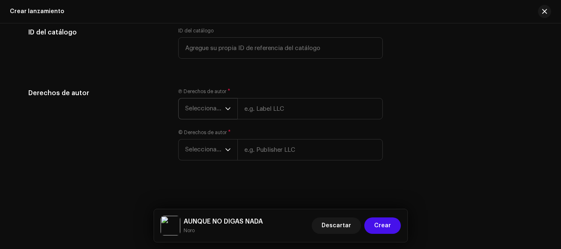
click at [226, 109] on icon "dropdown trigger" at bounding box center [228, 109] width 6 height 6
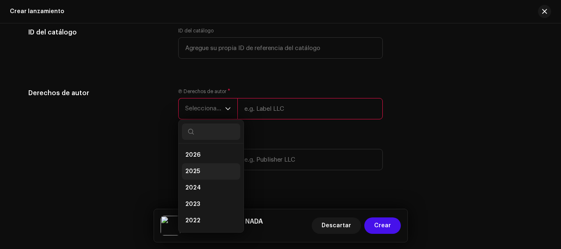
click at [198, 168] on li "2025" at bounding box center [211, 171] width 58 height 16
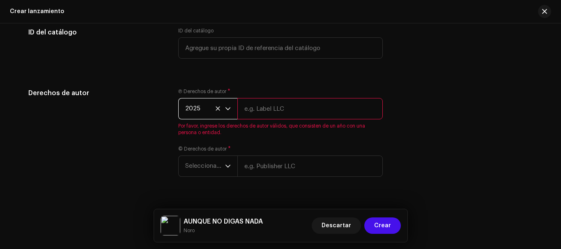
click at [251, 111] on input "text" at bounding box center [309, 108] width 145 height 21
type input "[PERSON_NAME]"
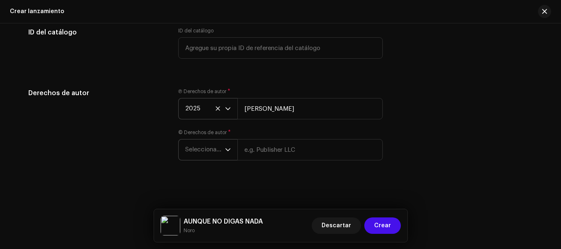
click at [221, 149] on span "Seleccionar año" at bounding box center [205, 150] width 40 height 21
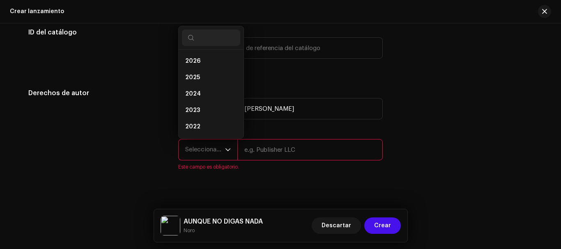
scroll to position [13, 0]
click at [145, 134] on div "Derechos de autor" at bounding box center [96, 134] width 137 height 92
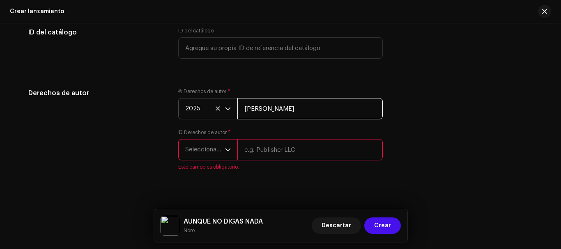
drag, startPoint x: 294, startPoint y: 109, endPoint x: 230, endPoint y: 97, distance: 65.7
click at [230, 97] on div "Ⓟ Derechos de autor * 2025 [PERSON_NAME]" at bounding box center [280, 103] width 205 height 31
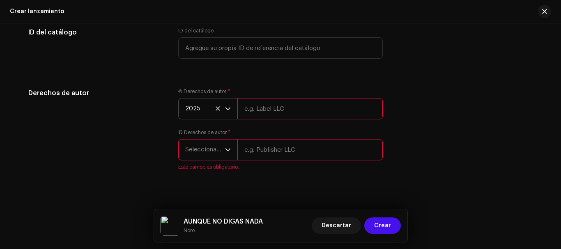
click at [233, 110] on p-select "2025" at bounding box center [207, 108] width 59 height 21
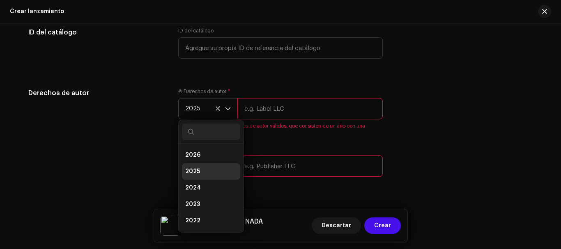
scroll to position [3, 0]
click at [260, 110] on input "text" at bounding box center [309, 108] width 145 height 21
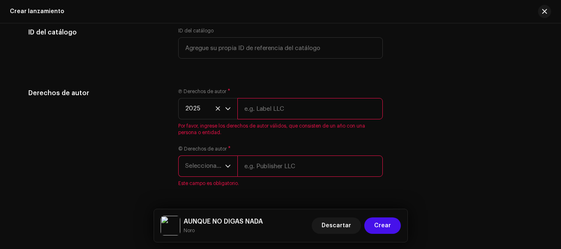
type input "[PERSON_NAME]"
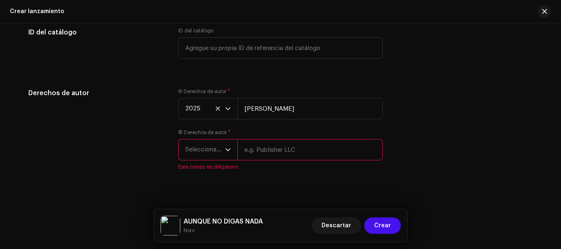
click at [225, 152] on icon "dropdown trigger" at bounding box center [228, 150] width 6 height 6
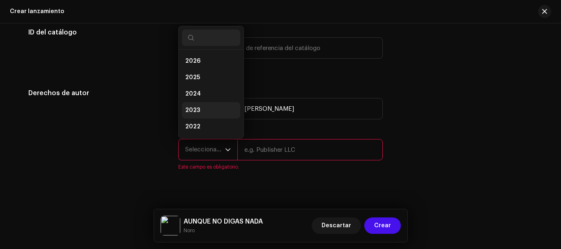
scroll to position [13, 0]
click at [202, 64] on li "2025" at bounding box center [211, 64] width 58 height 16
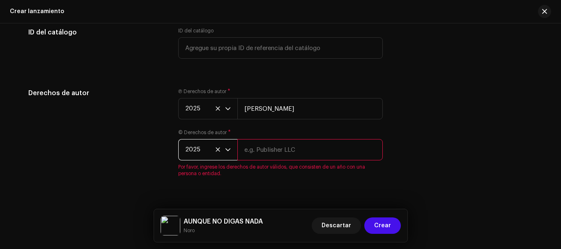
click at [264, 148] on input "text" at bounding box center [309, 149] width 145 height 21
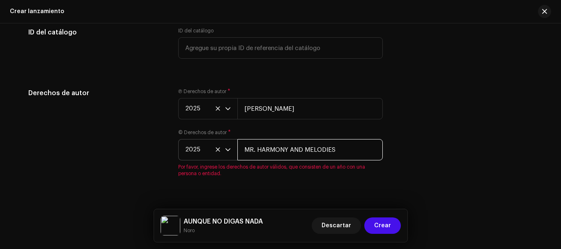
scroll to position [1468, 0]
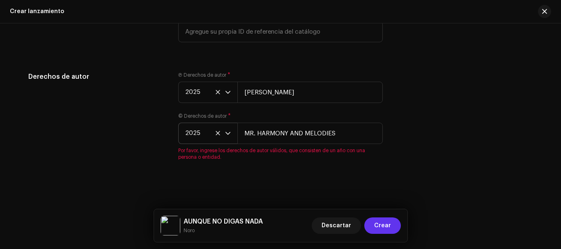
click at [383, 221] on span "Crear" at bounding box center [382, 226] width 17 height 16
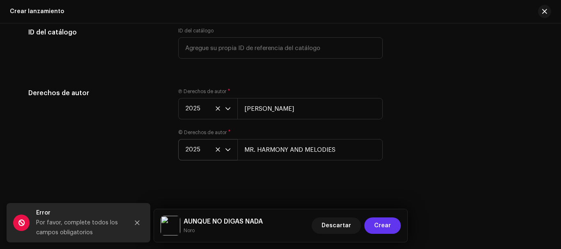
scroll to position [1461, 0]
click at [136, 227] on button "Close" at bounding box center [137, 223] width 16 height 16
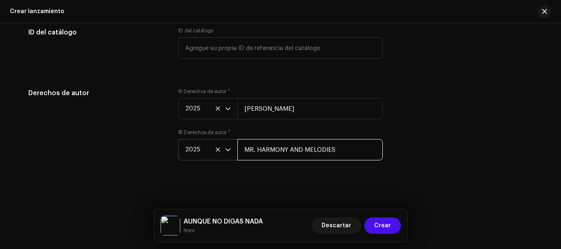
click at [343, 151] on input "MR. HARMONY AND MELODIES" at bounding box center [309, 149] width 145 height 21
type input "M"
type input "[PERSON_NAME]"
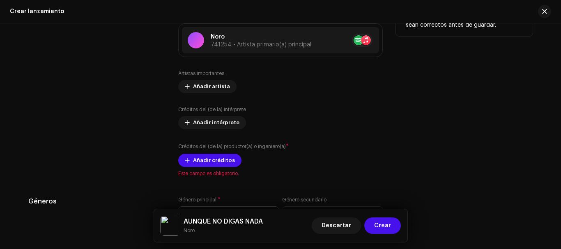
scroll to position [1068, 0]
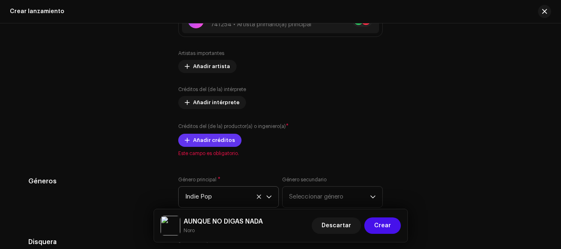
click at [220, 140] on span "Añadir créditos" at bounding box center [214, 140] width 42 height 16
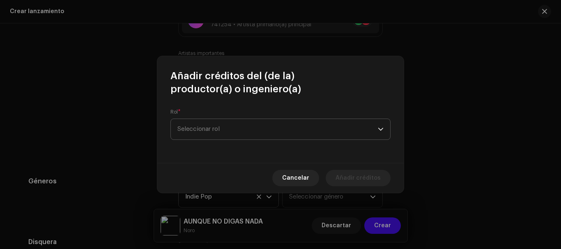
click at [242, 122] on span "Seleccionar rol" at bounding box center [277, 129] width 200 height 21
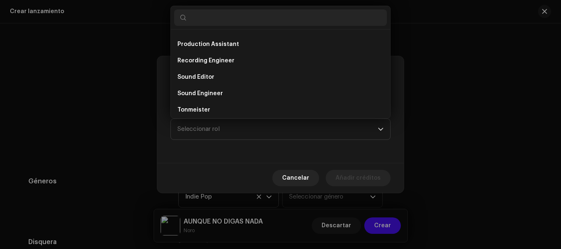
scroll to position [301, 0]
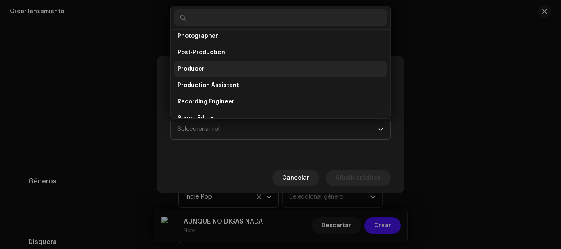
click at [209, 67] on li "Producer" at bounding box center [280, 69] width 213 height 16
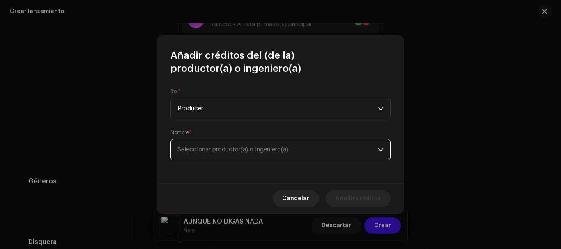
click at [206, 147] on span "Seleccionar productor(a) o ingeniero(a)" at bounding box center [232, 150] width 111 height 6
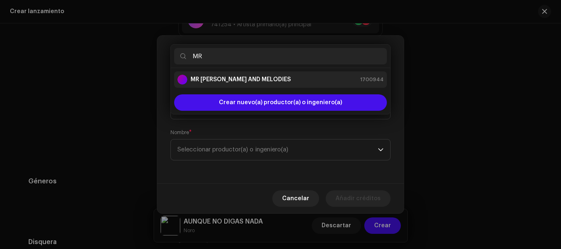
type input "MR"
click at [236, 78] on strong "MR [PERSON_NAME] AND MELODIES" at bounding box center [241, 80] width 100 height 8
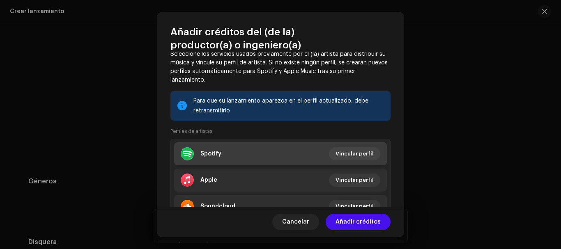
scroll to position [161, 0]
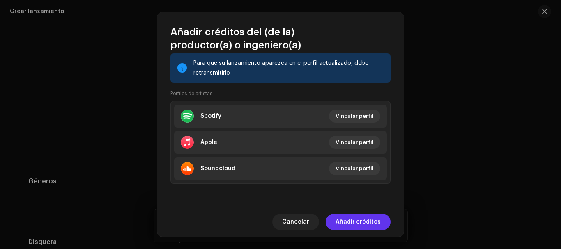
click at [352, 221] on span "Añadir créditos" at bounding box center [358, 222] width 45 height 16
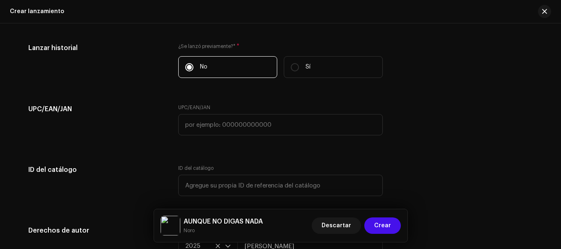
scroll to position [1280, 0]
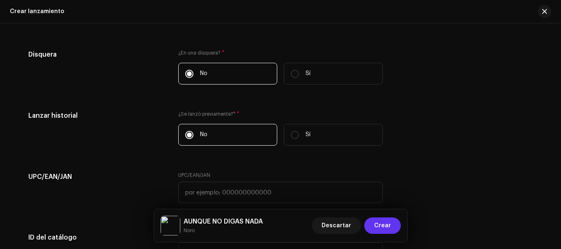
click at [381, 225] on span "Crear" at bounding box center [382, 226] width 17 height 16
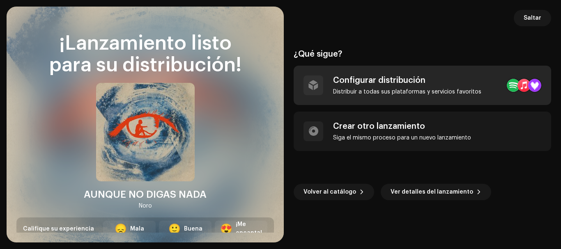
click at [380, 93] on div "Distribuir a todas sus plataformas y servicios favoritos" at bounding box center [407, 92] width 148 height 7
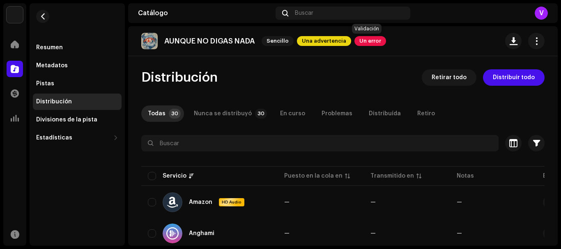
click at [364, 41] on span "Un error" at bounding box center [370, 41] width 32 height 10
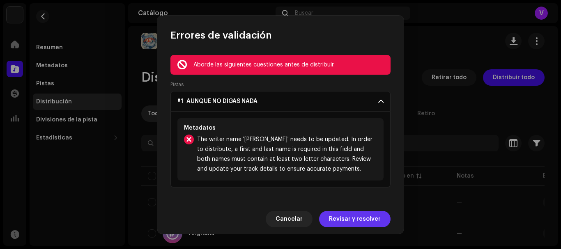
click at [360, 222] on span "Revisar y resolver" at bounding box center [355, 219] width 52 height 16
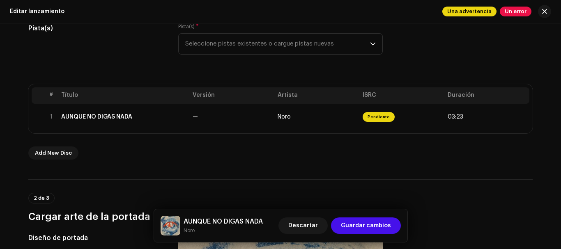
scroll to position [123, 0]
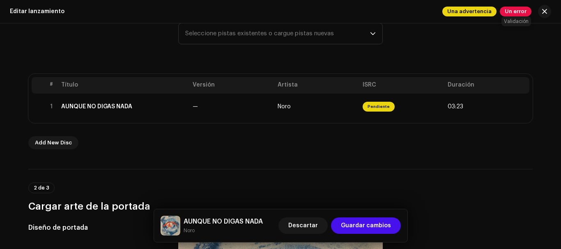
click at [513, 10] on span "Un error" at bounding box center [516, 12] width 32 height 10
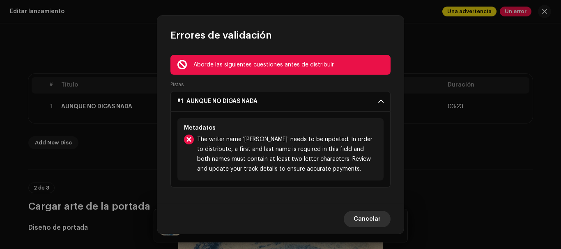
click at [359, 215] on span "Cancelar" at bounding box center [367, 219] width 27 height 16
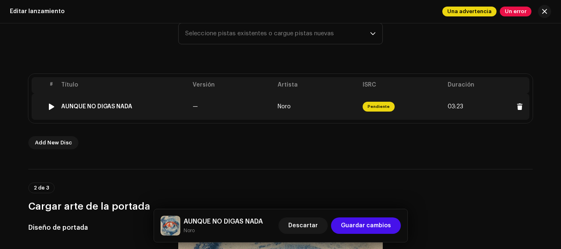
click at [442, 104] on td "Pendiente" at bounding box center [401, 107] width 85 height 26
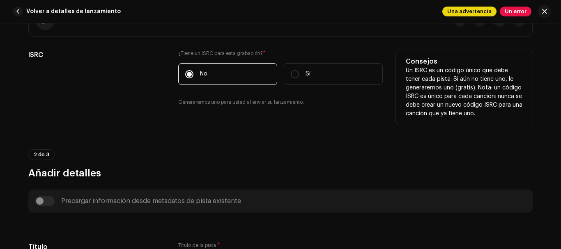
scroll to position [0, 0]
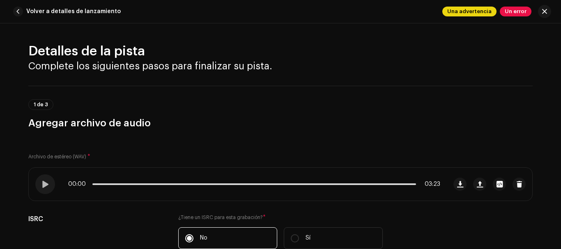
click at [507, 11] on span "Un error" at bounding box center [516, 12] width 32 height 10
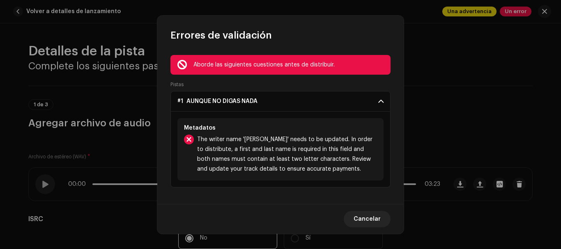
click at [378, 98] on p-accordion-header "#1 AUNQUE NO DIGAS NADA" at bounding box center [280, 101] width 220 height 21
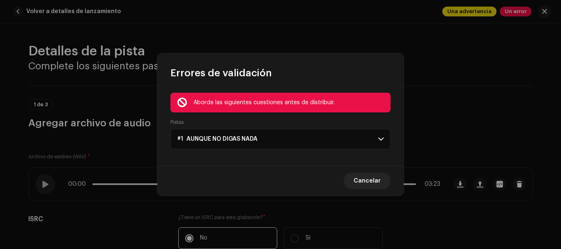
click at [378, 98] on div "Aborde las siguientes cuestiones antes de distribuir." at bounding box center [288, 103] width 191 height 10
click at [368, 141] on p-accordion-header "#1 AUNQUE NO DIGAS NADA" at bounding box center [280, 139] width 220 height 21
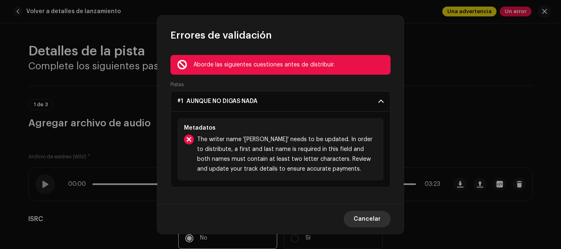
click at [371, 221] on span "Cancelar" at bounding box center [367, 219] width 27 height 16
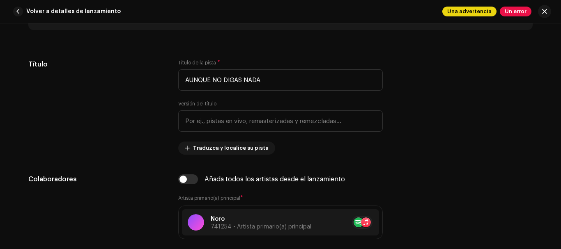
scroll to position [411, 0]
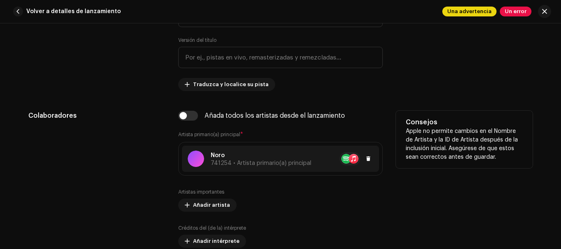
click at [297, 159] on p "Noro" at bounding box center [261, 156] width 101 height 9
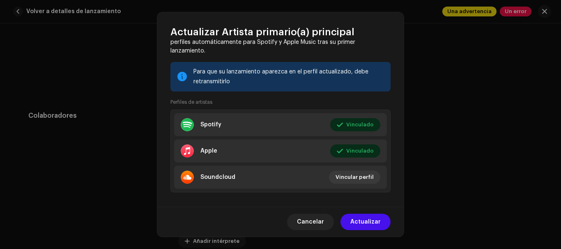
scroll to position [107, 0]
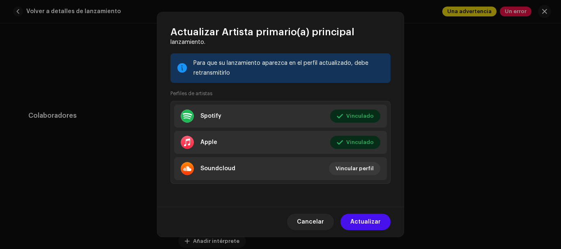
click at [216, 71] on div "Para que su lanzamiento aparezca en el perfil actualizado, debe retransmitirlo" at bounding box center [288, 68] width 191 height 20
click at [182, 67] on div at bounding box center [181, 68] width 9 height 7
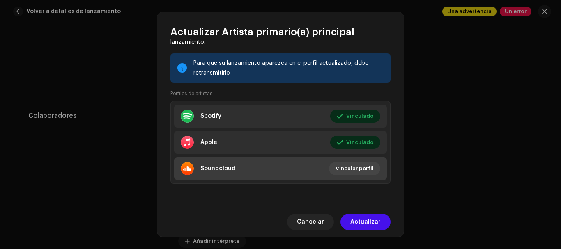
scroll to position [0, 0]
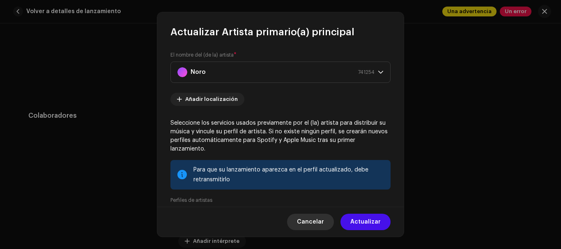
click at [322, 224] on span "Cancelar" at bounding box center [310, 222] width 27 height 16
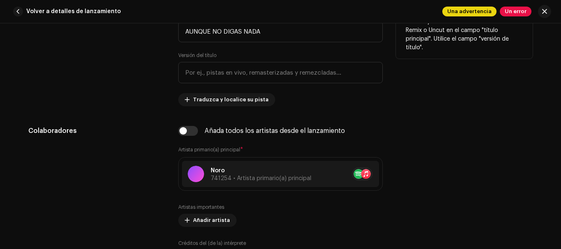
scroll to position [370, 0]
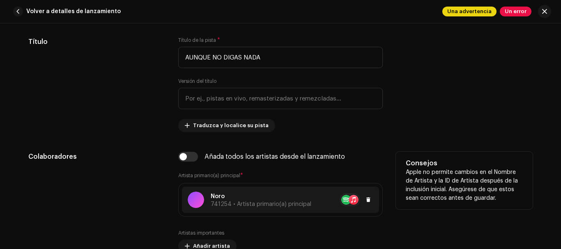
click at [316, 200] on div at bounding box center [342, 199] width 62 height 13
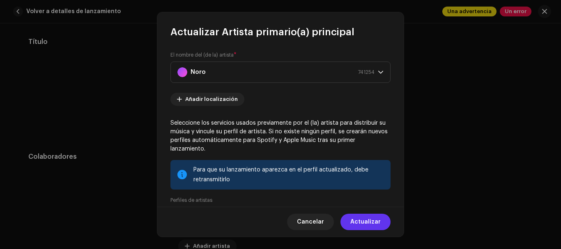
click at [366, 225] on span "Actualizar" at bounding box center [365, 222] width 30 height 16
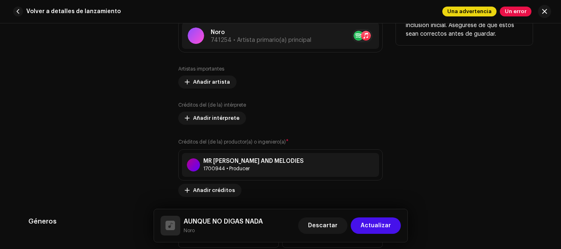
scroll to position [452, 0]
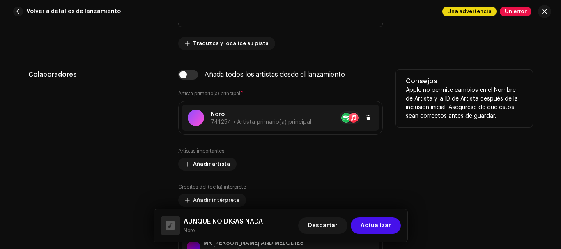
click at [277, 124] on span "741254 • Artista primario(a) principal" at bounding box center [261, 123] width 101 height 6
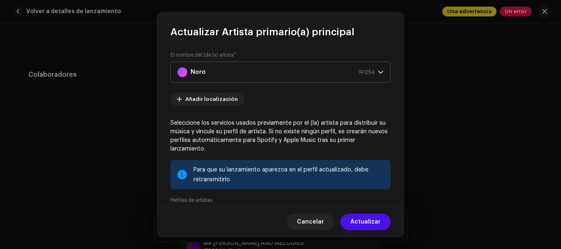
click at [272, 73] on div "Noro 741254" at bounding box center [275, 72] width 197 height 21
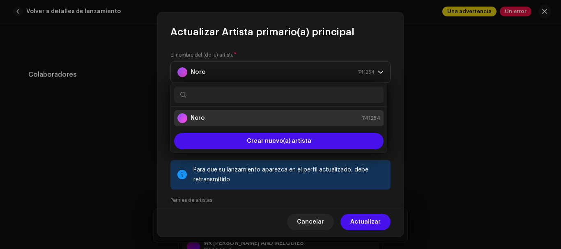
click at [216, 122] on div "Noro 741254" at bounding box center [278, 118] width 203 height 10
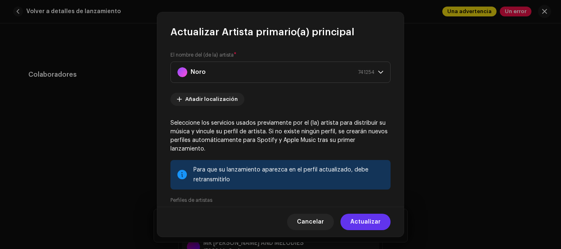
click at [356, 218] on span "Actualizar" at bounding box center [365, 222] width 30 height 16
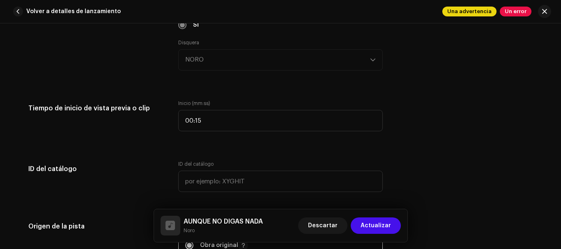
scroll to position [821, 0]
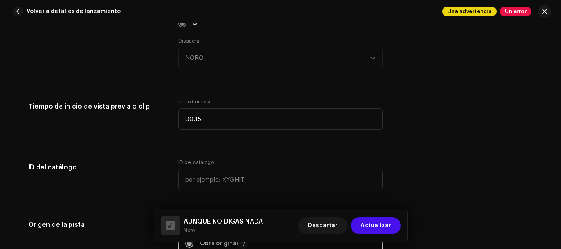
click at [375, 226] on span "Actualizar" at bounding box center [376, 226] width 30 height 16
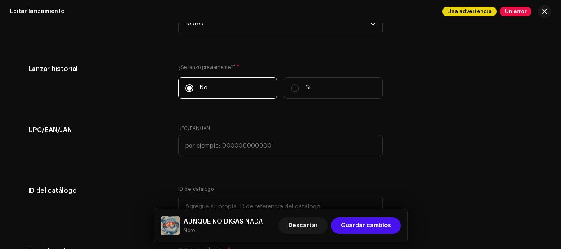
scroll to position [1356, 0]
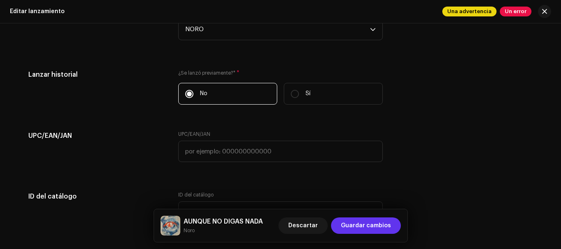
click at [393, 226] on button "Guardar cambios" at bounding box center [366, 226] width 70 height 16
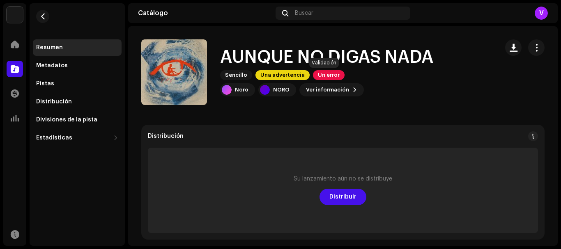
click at [331, 75] on span "Un error" at bounding box center [329, 75] width 32 height 10
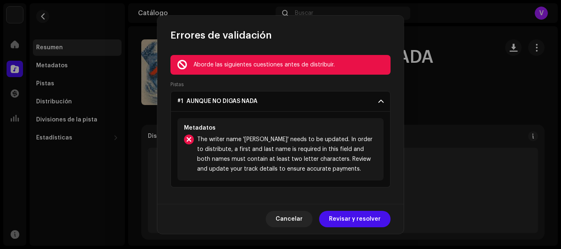
click at [318, 103] on p-accordion-header "#1 AUNQUE NO DIGAS NADA" at bounding box center [280, 101] width 220 height 21
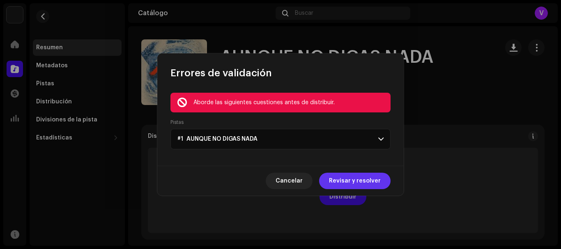
click at [330, 179] on button "Revisar y resolver" at bounding box center [354, 181] width 71 height 16
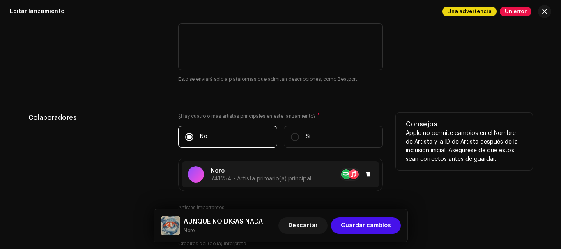
scroll to position [1150, 0]
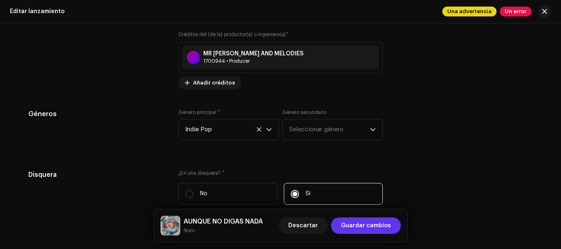
click at [343, 230] on button "Guardar cambios" at bounding box center [366, 226] width 70 height 16
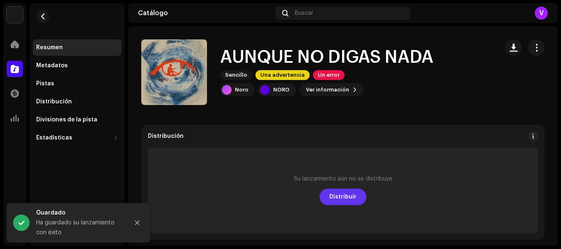
click at [338, 197] on span "Distribuir" at bounding box center [342, 197] width 27 height 16
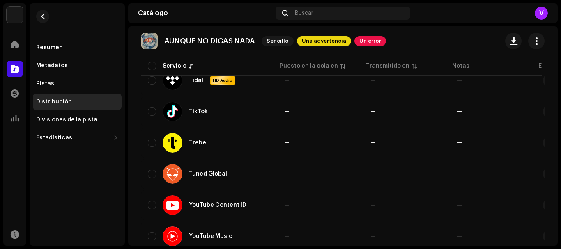
scroll to position [903, 0]
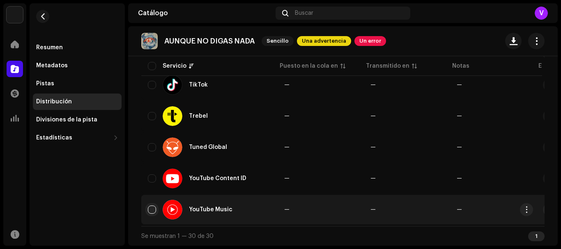
click at [150, 208] on input "checkbox" at bounding box center [152, 210] width 8 height 8
checkbox input "true"
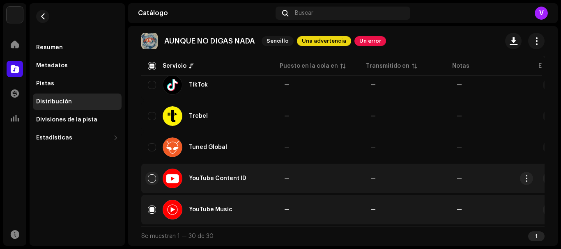
click at [152, 179] on input "Row Unselected" at bounding box center [152, 179] width 8 height 8
checkbox input "true"
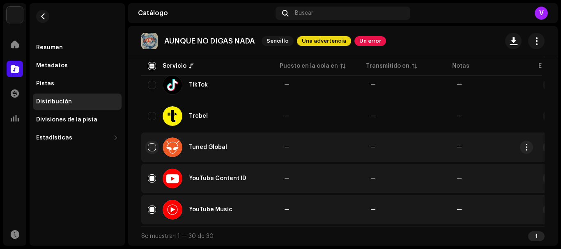
click at [151, 143] on input "Row Unselected" at bounding box center [152, 147] width 8 height 8
checkbox input "true"
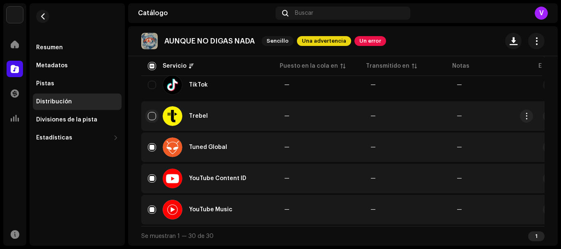
click at [154, 115] on input "Row Unselected" at bounding box center [152, 116] width 8 height 8
checkbox input "true"
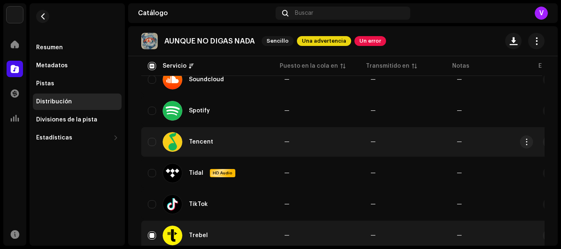
scroll to position [780, 0]
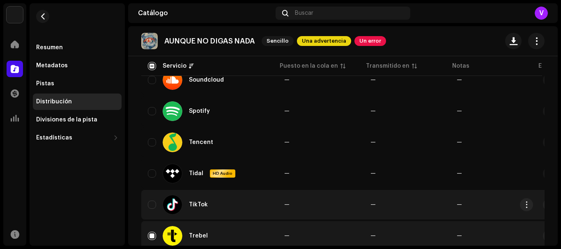
click at [152, 209] on div "TikTok" at bounding box center [209, 205] width 123 height 20
click at [154, 207] on input "Row Unselected" at bounding box center [152, 205] width 8 height 8
checkbox input "true"
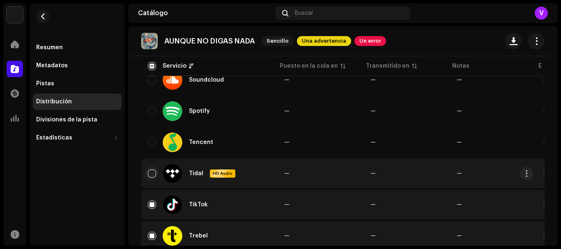
click at [151, 173] on input "Row Unselected" at bounding box center [152, 174] width 8 height 8
checkbox input "true"
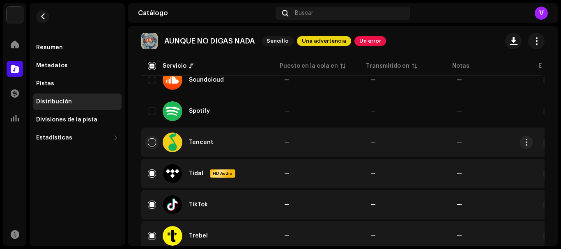
click at [153, 145] on input "Row Unselected" at bounding box center [152, 142] width 8 height 8
checkbox input "true"
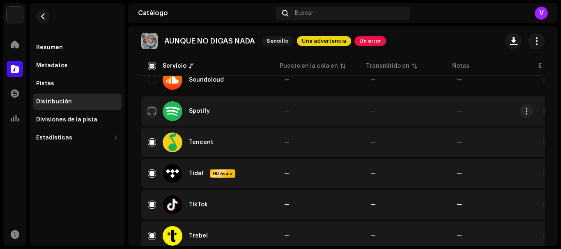
click at [151, 113] on input "Row Unselected" at bounding box center [152, 111] width 8 height 8
checkbox input "true"
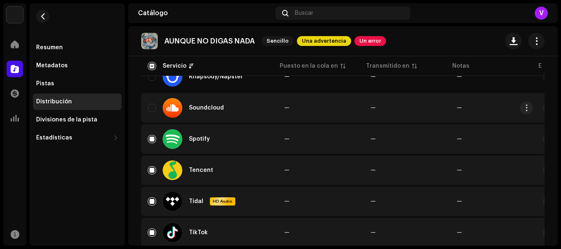
scroll to position [739, 0]
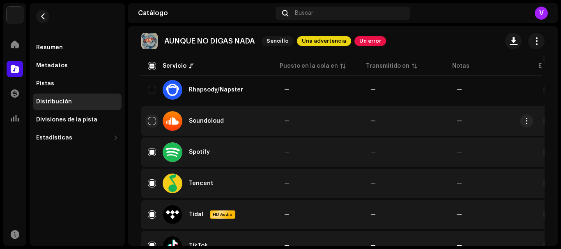
click at [151, 125] on input "Row Unselected" at bounding box center [152, 121] width 8 height 8
checkbox input "true"
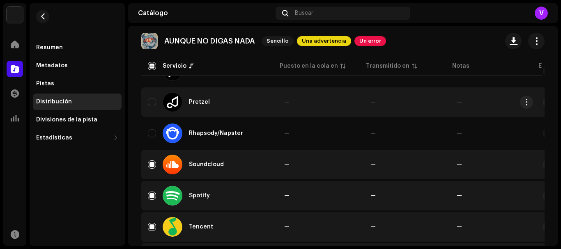
scroll to position [657, 0]
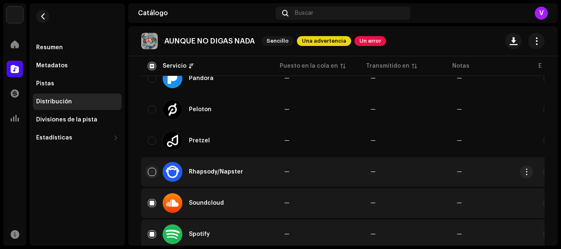
click at [153, 173] on input "Row Unselected" at bounding box center [152, 172] width 8 height 8
checkbox input "true"
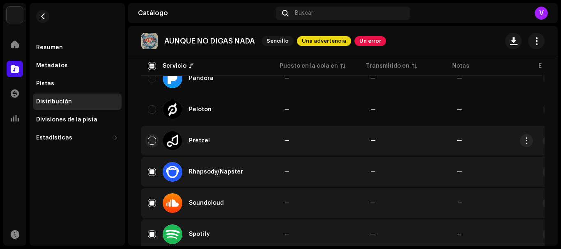
click at [153, 143] on input "Row Unselected" at bounding box center [152, 141] width 8 height 8
checkbox input "true"
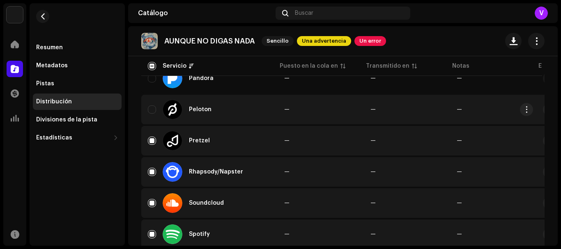
click at [154, 117] on div "Peloton" at bounding box center [209, 110] width 123 height 20
click at [153, 111] on input "Row Unselected" at bounding box center [152, 110] width 8 height 8
checkbox input "true"
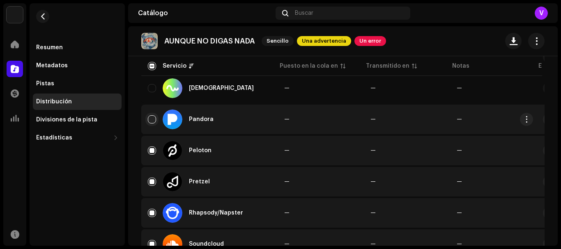
click at [155, 119] on input "Row Unselected" at bounding box center [152, 119] width 8 height 8
checkbox input "true"
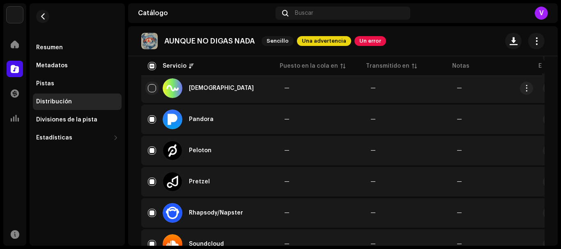
click at [155, 88] on input "Row Unselected" at bounding box center [152, 88] width 8 height 8
checkbox input "true"
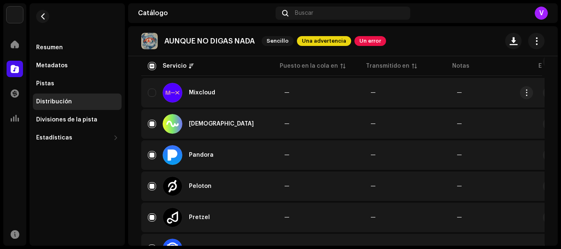
scroll to position [534, 0]
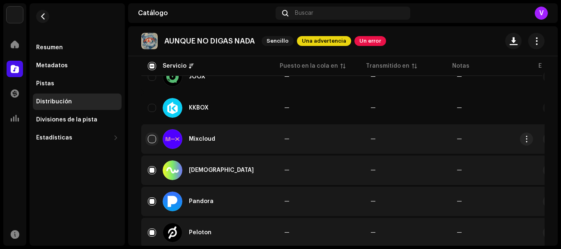
click at [152, 139] on input "Row Unselected" at bounding box center [152, 139] width 8 height 8
checkbox input "true"
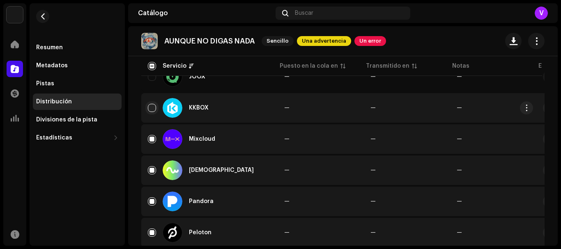
click at [154, 110] on input "Row Unselected" at bounding box center [152, 108] width 8 height 8
checkbox input "true"
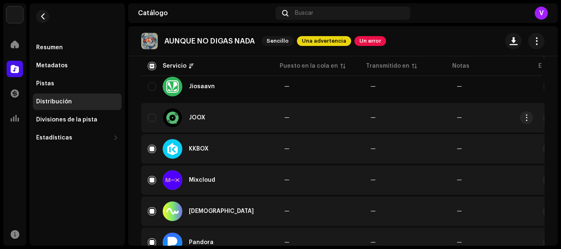
click at [157, 122] on div "JOOX" at bounding box center [209, 118] width 123 height 20
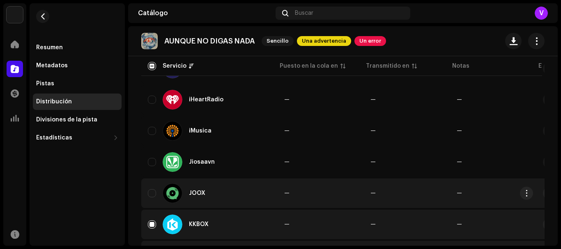
scroll to position [410, 0]
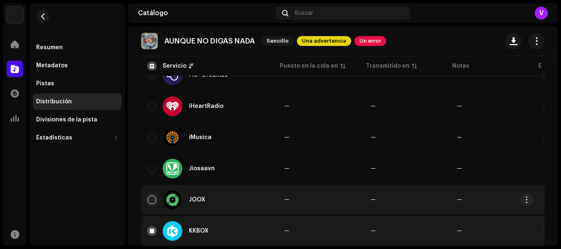
click at [152, 198] on input "Row Unselected" at bounding box center [152, 200] width 8 height 8
checkbox input "true"
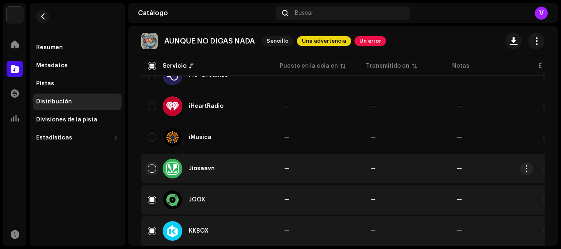
click at [154, 166] on input "Row Unselected" at bounding box center [152, 169] width 8 height 8
checkbox input "true"
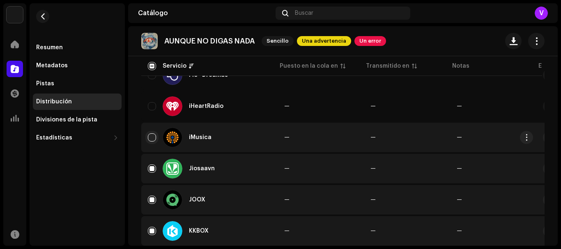
click at [152, 138] on input "Row Unselected" at bounding box center [152, 137] width 8 height 8
checkbox input "true"
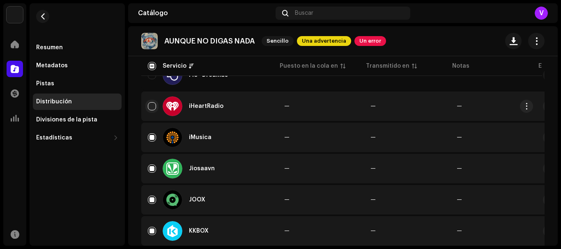
click at [154, 108] on input "Row Unselected" at bounding box center [152, 106] width 8 height 8
checkbox input "true"
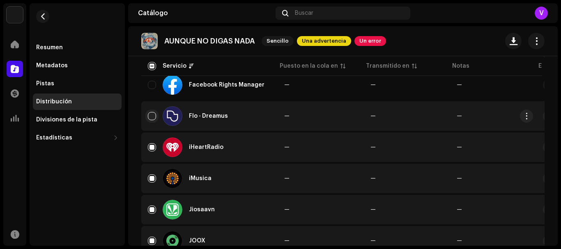
click at [150, 116] on input "Row Unselected" at bounding box center [152, 116] width 8 height 8
checkbox input "true"
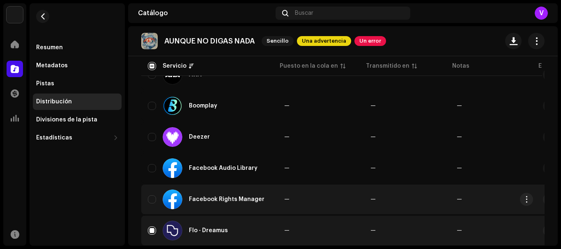
scroll to position [246, 0]
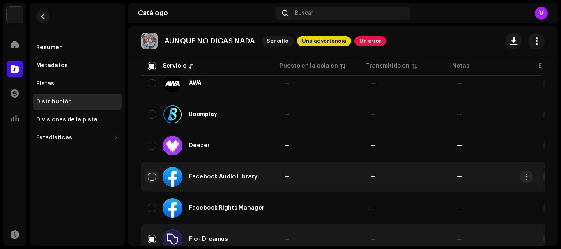
click at [150, 179] on input "Row Unselected" at bounding box center [152, 177] width 8 height 8
checkbox input "true"
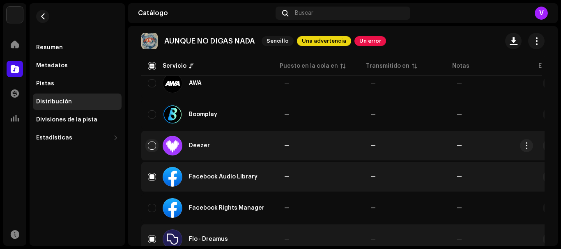
click at [153, 145] on input "Row Unselected" at bounding box center [152, 146] width 8 height 8
checkbox input "true"
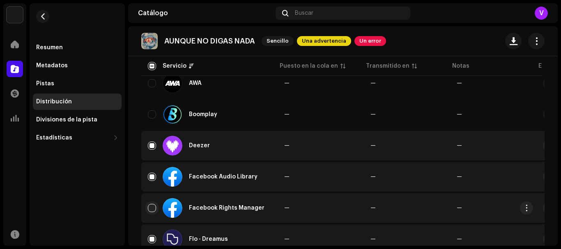
click at [156, 207] on input "Row Unselected" at bounding box center [152, 208] width 8 height 8
checkbox input "true"
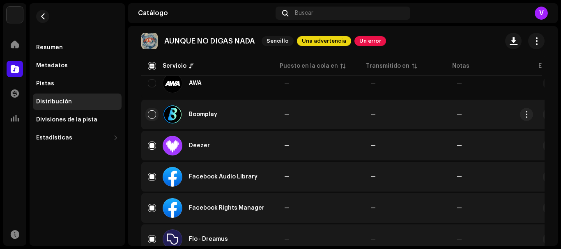
click at [153, 113] on input "Row Unselected" at bounding box center [152, 114] width 8 height 8
checkbox input "true"
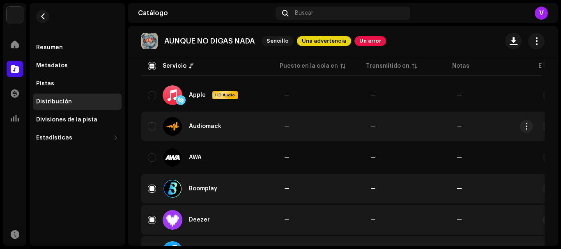
scroll to position [164, 0]
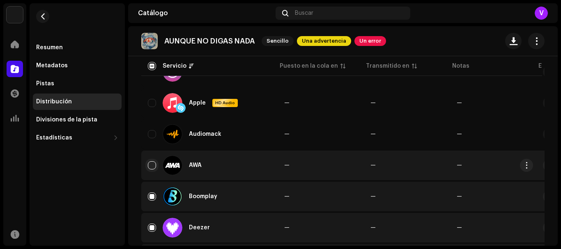
click at [150, 167] on input "Row Unselected" at bounding box center [152, 165] width 8 height 8
checkbox input "true"
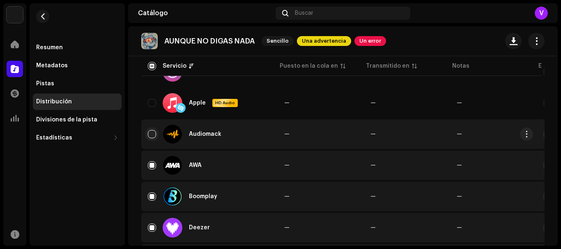
click at [151, 131] on input "Row Unselected" at bounding box center [152, 134] width 8 height 8
checkbox input "true"
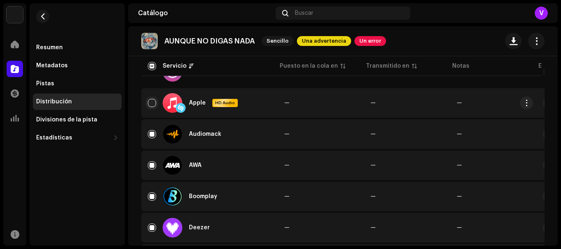
click at [152, 101] on input "Row Unselected" at bounding box center [152, 103] width 8 height 8
checkbox input "true"
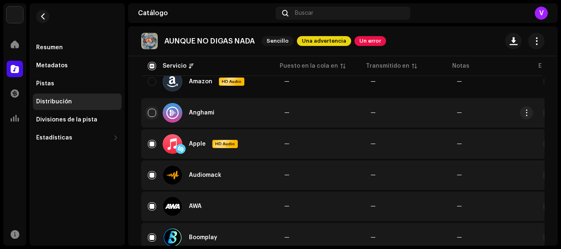
click at [152, 115] on input "Row Unselected" at bounding box center [152, 113] width 8 height 8
checkbox input "true"
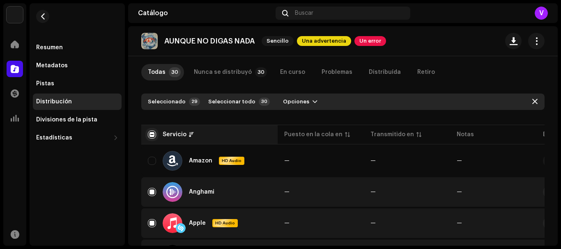
scroll to position [41, 0]
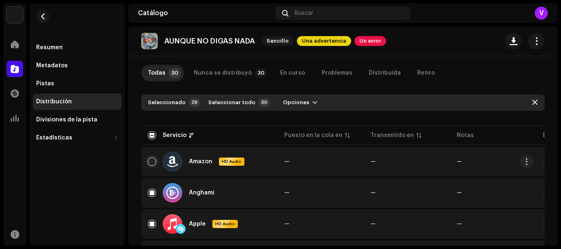
click at [154, 158] on input "Row Unselected" at bounding box center [152, 162] width 8 height 8
checkbox input "true"
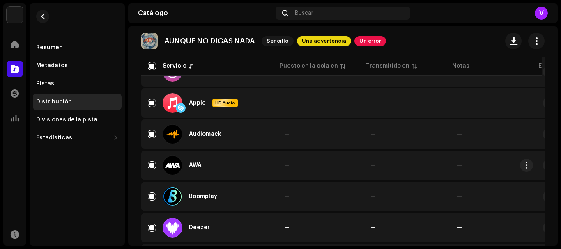
scroll to position [0, 0]
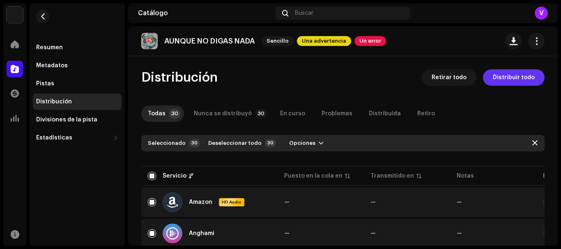
click at [519, 77] on span "Distribuir todo" at bounding box center [514, 77] width 42 height 16
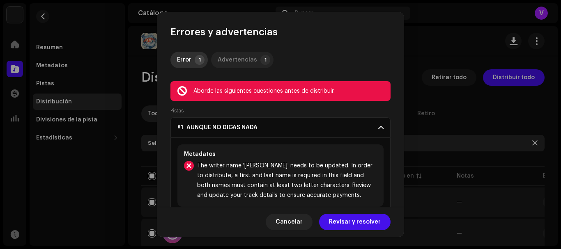
click at [252, 62] on div "Advertencias" at bounding box center [237, 60] width 39 height 16
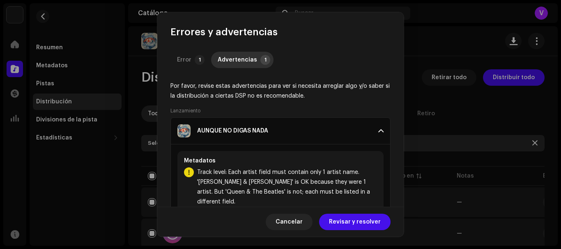
scroll to position [17, 0]
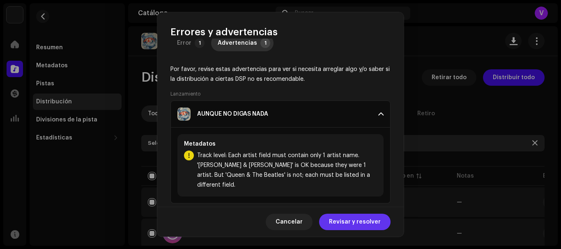
click at [336, 222] on span "Revisar y resolver" at bounding box center [355, 222] width 52 height 16
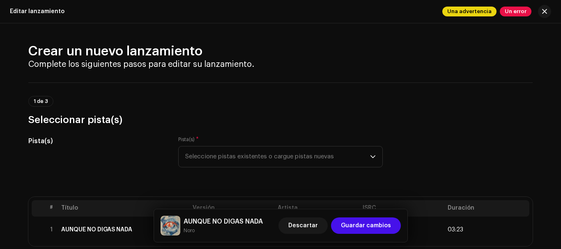
click at [510, 15] on span "Un error" at bounding box center [516, 12] width 32 height 10
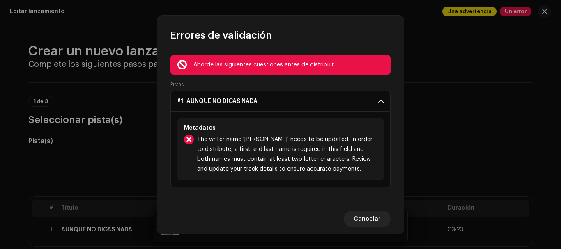
click at [232, 139] on span "The writer name '[PERSON_NAME]' needs to be updated. In order to distribute, a …" at bounding box center [287, 154] width 180 height 39
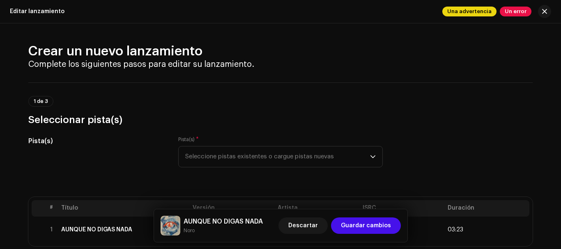
click at [427, 150] on div "Errores de validación Aborde las siguientes cuestiones antes de distribuir. Pis…" at bounding box center [280, 124] width 561 height 249
click at [352, 225] on span "Guardar cambios" at bounding box center [366, 226] width 50 height 16
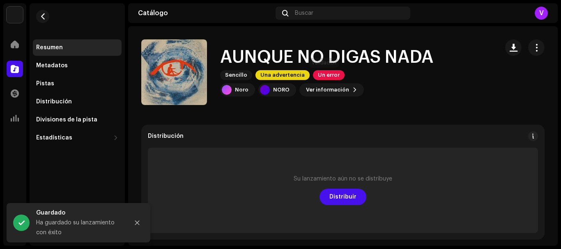
click at [333, 71] on span "Un error" at bounding box center [329, 75] width 32 height 10
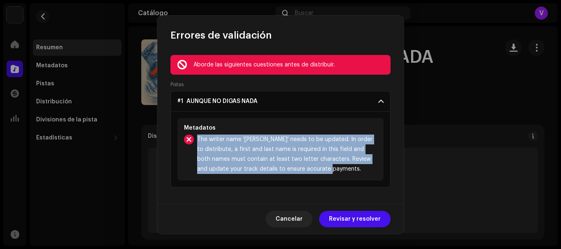
drag, startPoint x: 198, startPoint y: 138, endPoint x: 305, endPoint y: 162, distance: 109.9
click at [326, 179] on div "Metadatos The writer name '[PERSON_NAME]' needs to be updated. In order to dist…" at bounding box center [280, 149] width 206 height 62
copy span "The writer name '[PERSON_NAME]' needs to be updated. In order to distribute, a …"
click at [329, 222] on button "Revisar y resolver" at bounding box center [354, 219] width 71 height 16
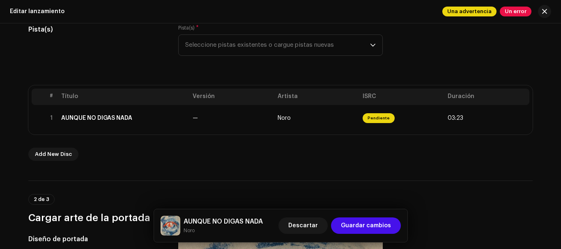
scroll to position [123, 0]
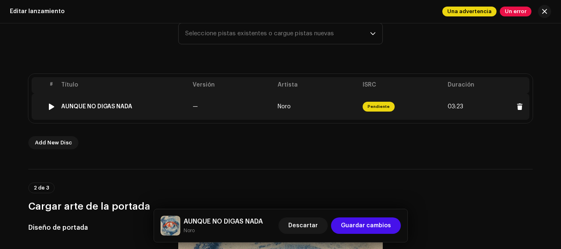
click at [421, 108] on td "Pendiente" at bounding box center [401, 107] width 85 height 26
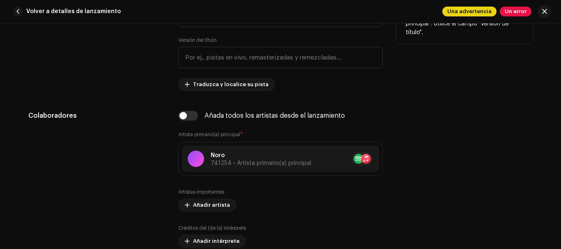
scroll to position [452, 0]
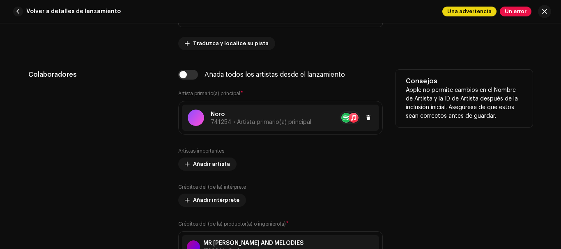
click at [249, 117] on p "Noro" at bounding box center [261, 114] width 101 height 9
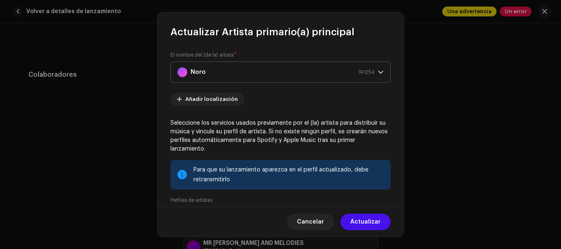
click at [257, 78] on div "Noro 741254" at bounding box center [275, 72] width 197 height 21
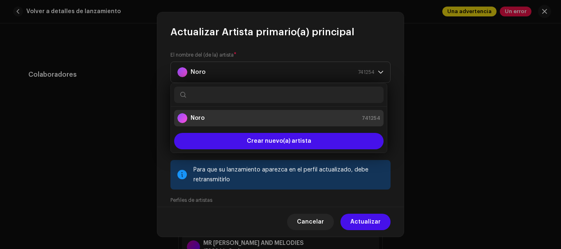
click at [246, 45] on div "El nombre del (de la) artista * [DEMOGRAPHIC_DATA] 741254 Añadir localización S…" at bounding box center [280, 123] width 246 height 168
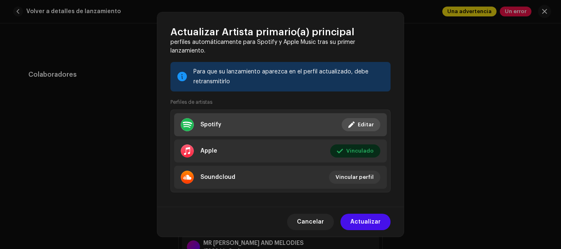
scroll to position [107, 0]
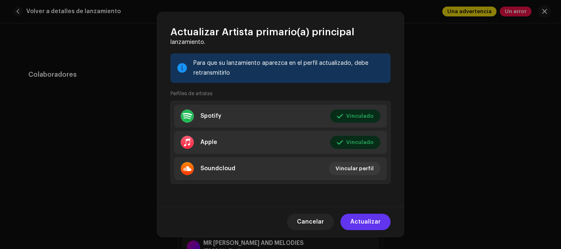
click at [365, 221] on span "Actualizar" at bounding box center [365, 222] width 30 height 16
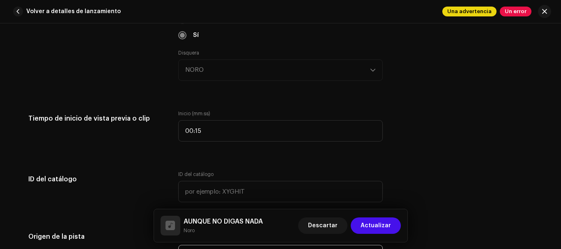
scroll to position [821, 0]
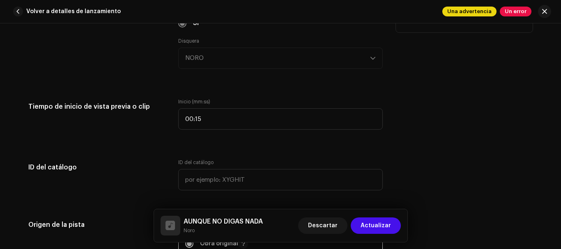
click at [217, 59] on div "Disquera NORO" at bounding box center [280, 53] width 205 height 31
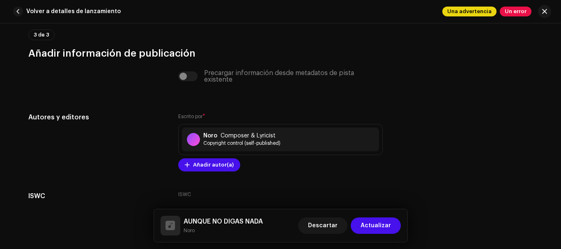
scroll to position [2054, 0]
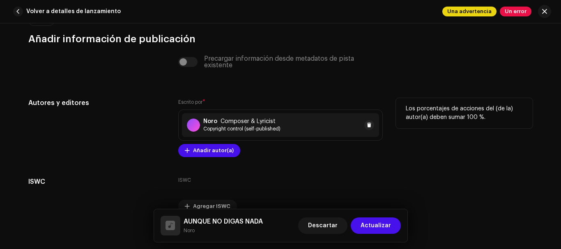
click at [242, 132] on span "Copyright control (self-published)" at bounding box center [241, 129] width 77 height 7
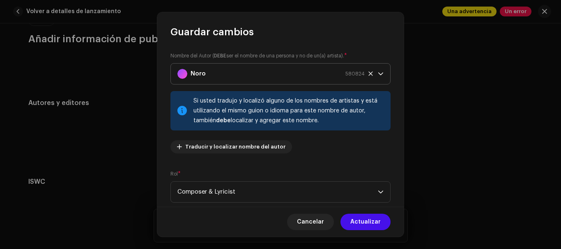
click at [253, 76] on div "Noro 580824" at bounding box center [270, 74] width 187 height 21
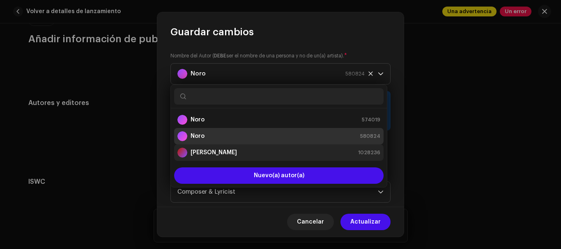
click at [237, 150] on div "[PERSON_NAME] 1028236" at bounding box center [278, 153] width 203 height 10
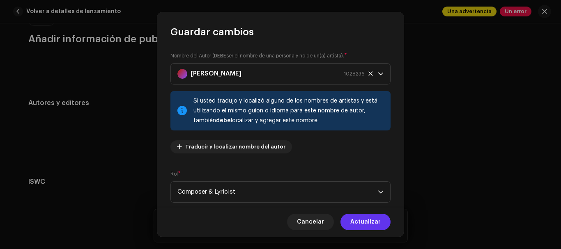
click at [358, 222] on span "Actualizar" at bounding box center [365, 222] width 30 height 16
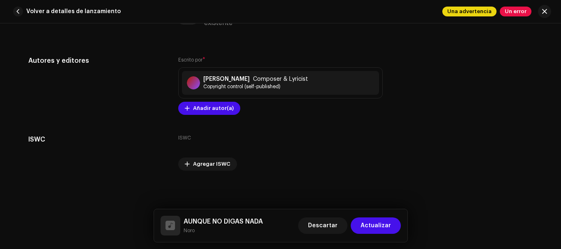
scroll to position [2096, 0]
click at [375, 230] on span "Actualizar" at bounding box center [376, 226] width 30 height 16
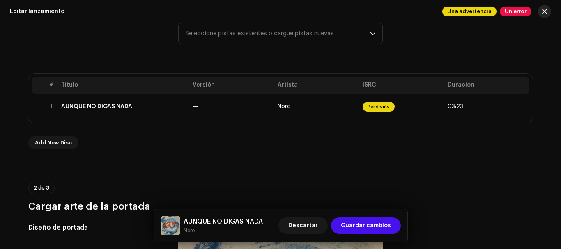
click at [546, 15] on button "button" at bounding box center [544, 11] width 13 height 13
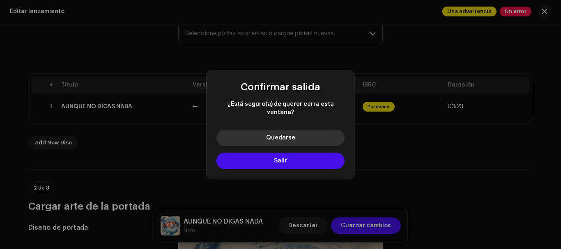
click at [303, 130] on button "Quedarse" at bounding box center [280, 138] width 128 height 16
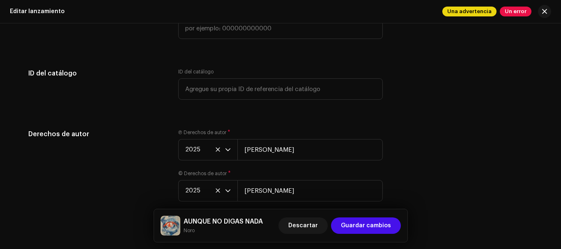
scroll to position [1520, 0]
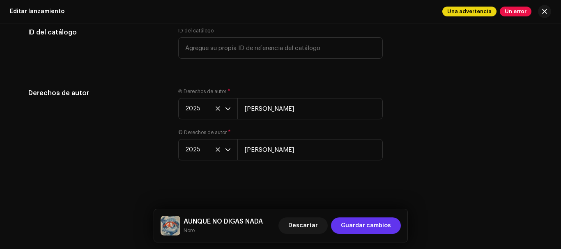
click at [382, 221] on span "Guardar cambios" at bounding box center [366, 226] width 50 height 16
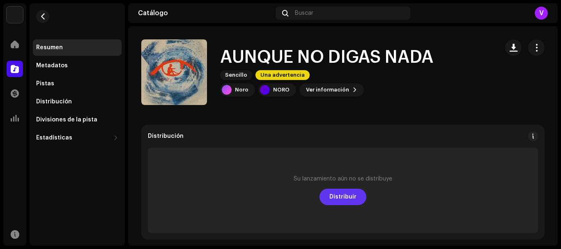
click at [357, 197] on button "Distribuir" at bounding box center [343, 197] width 47 height 16
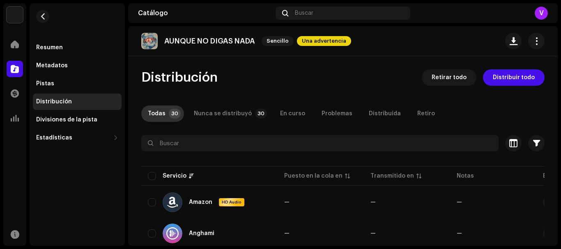
click at [159, 113] on div "Todas" at bounding box center [157, 114] width 18 height 16
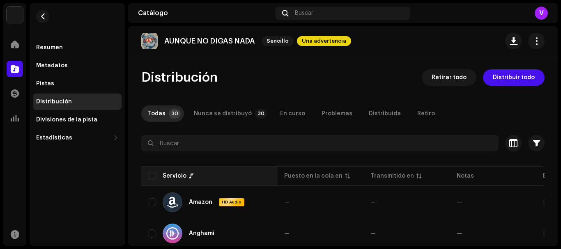
click at [156, 179] on div "Servicio" at bounding box center [209, 176] width 123 height 8
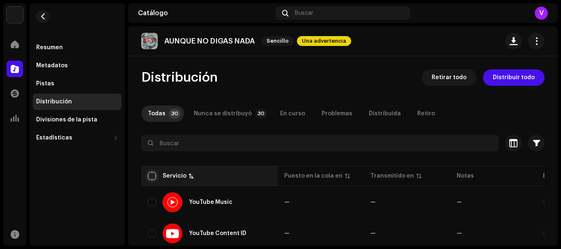
click at [150, 175] on input "checkbox" at bounding box center [152, 176] width 8 height 8
checkbox input "true"
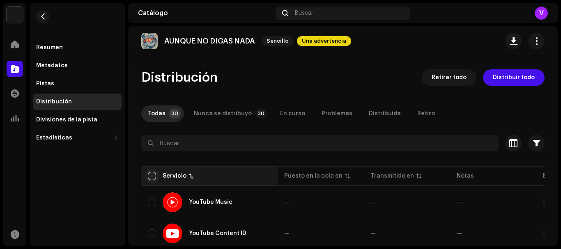
checkbox input "true"
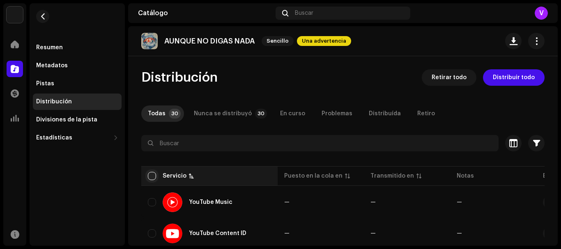
checkbox input "true"
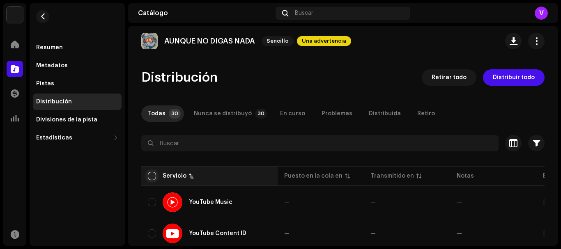
checkbox input "true"
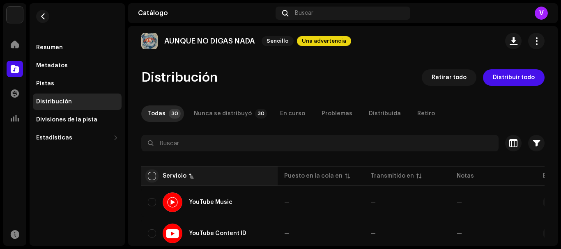
checkbox input "true"
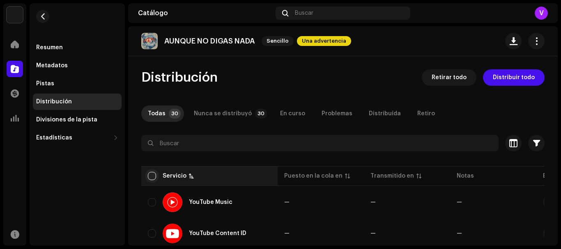
checkbox input "true"
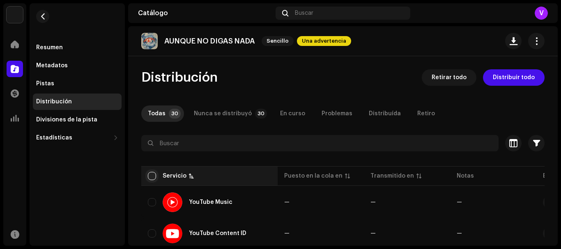
checkbox input "true"
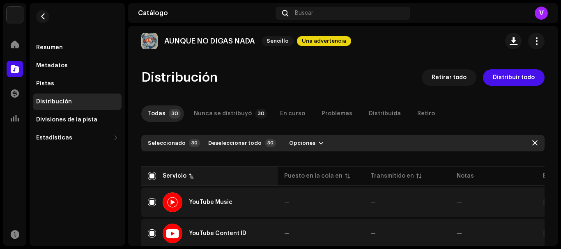
click at [196, 171] on th "Servicio" at bounding box center [209, 176] width 136 height 20
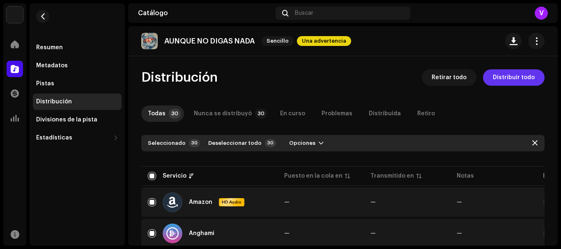
click at [494, 83] on span "Distribuir todo" at bounding box center [514, 77] width 42 height 16
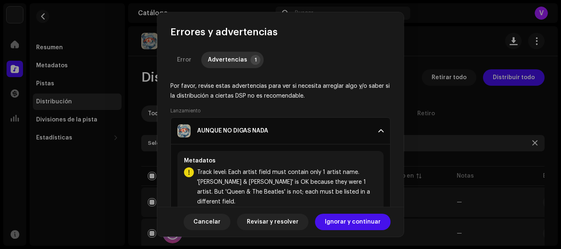
scroll to position [17, 0]
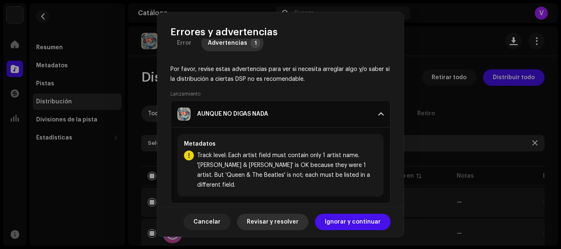
click at [299, 218] on span "Revisar y resolver" at bounding box center [273, 222] width 52 height 16
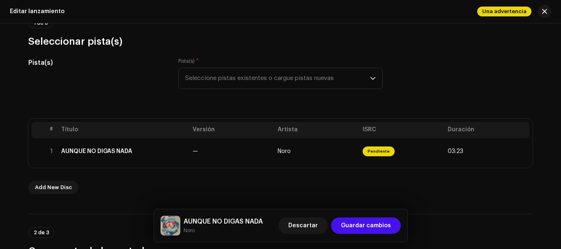
scroll to position [82, 0]
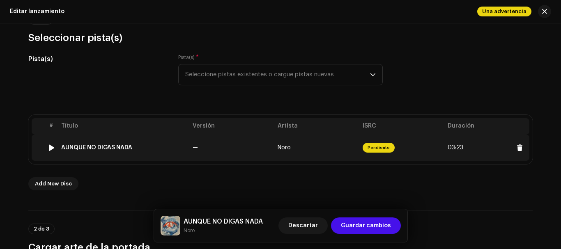
click at [408, 147] on td "Pendiente" at bounding box center [401, 148] width 85 height 26
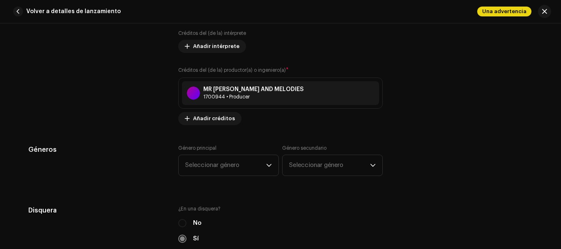
scroll to position [534, 0]
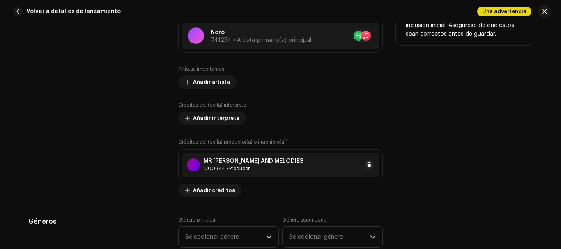
click at [242, 162] on div "MR [PERSON_NAME] AND MELODIES" at bounding box center [253, 161] width 100 height 7
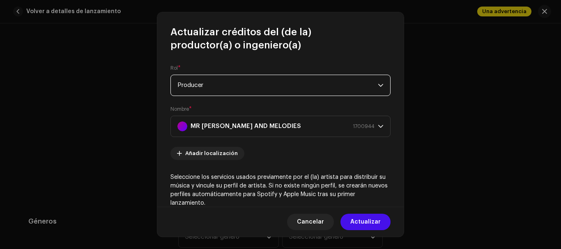
click at [246, 85] on span "Producer" at bounding box center [277, 85] width 200 height 21
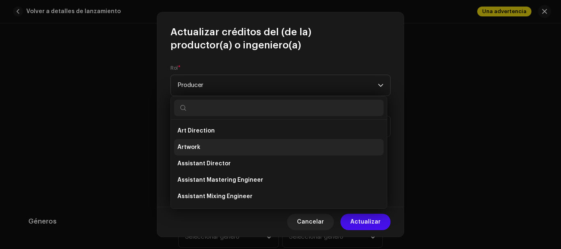
scroll to position [0, 0]
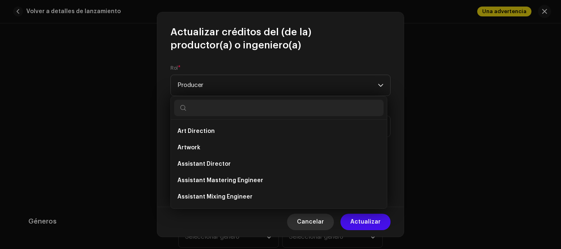
click at [316, 218] on span "Cancelar" at bounding box center [310, 222] width 27 height 16
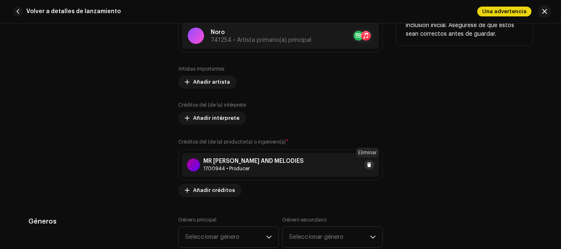
click at [370, 163] on button at bounding box center [369, 165] width 10 height 10
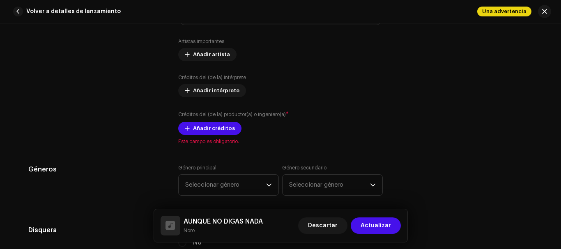
scroll to position [616, 0]
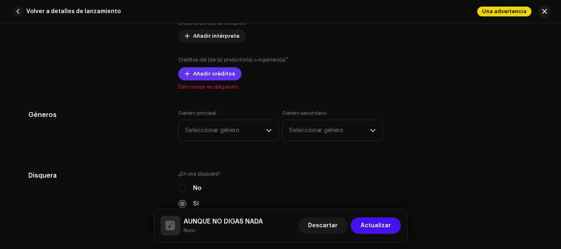
click at [211, 72] on span "Añadir créditos" at bounding box center [214, 74] width 42 height 16
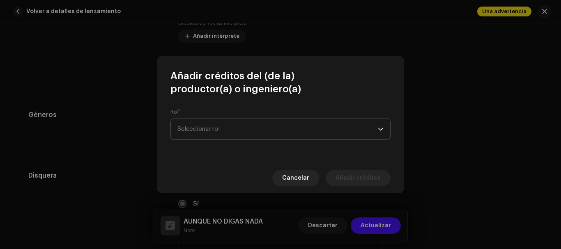
click at [205, 132] on span "Seleccionar rol" at bounding box center [277, 129] width 200 height 21
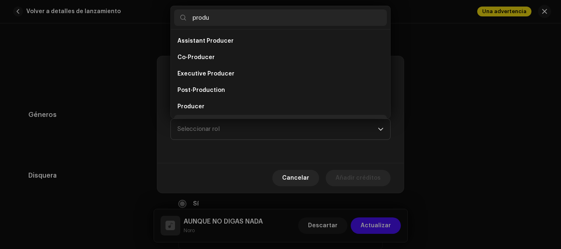
scroll to position [13, 0]
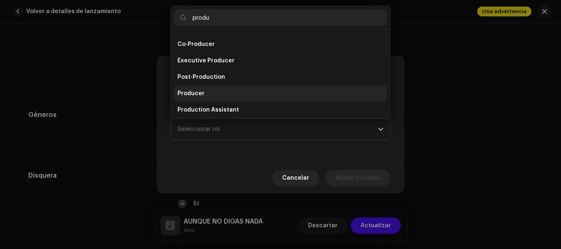
type input "produ"
click at [219, 94] on li "Producer" at bounding box center [280, 93] width 213 height 16
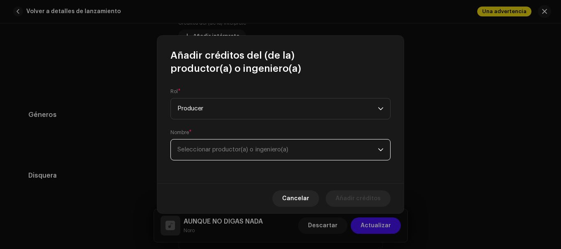
click at [219, 150] on span "Seleccionar productor(a) o ingeniero(a)" at bounding box center [232, 150] width 111 height 6
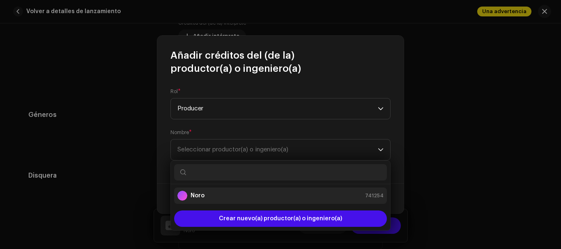
click at [201, 192] on strong "Noro" at bounding box center [198, 196] width 14 height 8
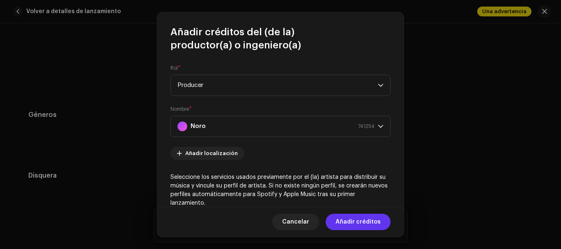
click at [332, 224] on button "Añadir créditos" at bounding box center [358, 222] width 65 height 16
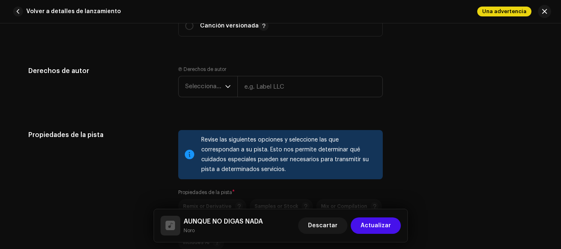
scroll to position [1109, 0]
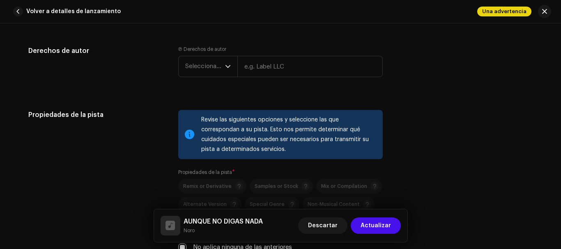
click at [495, 12] on span "Una advertencia" at bounding box center [504, 12] width 54 height 10
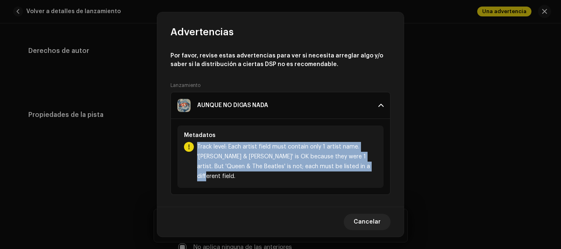
drag, startPoint x: 198, startPoint y: 151, endPoint x: 343, endPoint y: 172, distance: 146.5
click at [343, 172] on span "Track level: Each artist field must contain only 1 artist name. '[PERSON_NAME] …" at bounding box center [287, 161] width 180 height 39
drag, startPoint x: 343, startPoint y: 172, endPoint x: 294, endPoint y: 153, distance: 52.0
copy span "Track level: Each artist field must contain only 1 artist name. '[PERSON_NAME] …"
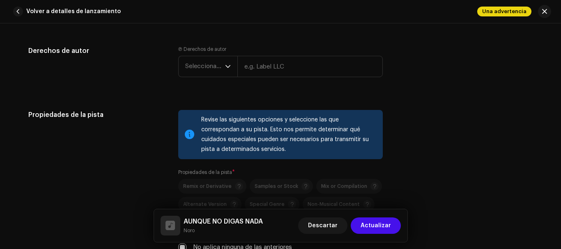
click at [414, 166] on div "Advertencias Por favor, revise estas advertencias para ver si necesita arreglar…" at bounding box center [280, 124] width 561 height 249
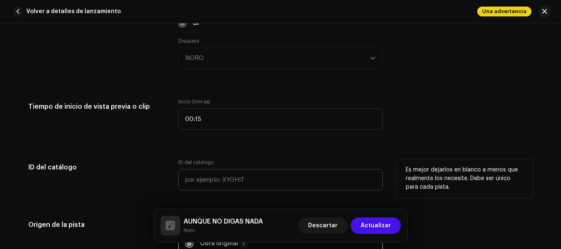
scroll to position [863, 0]
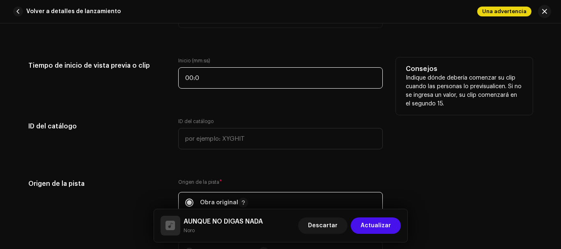
type input "00:00"
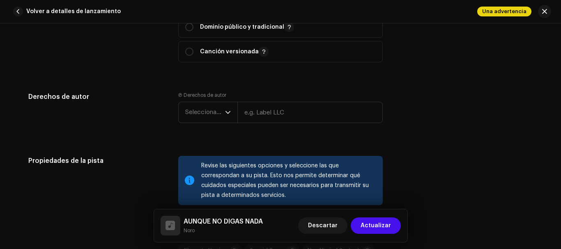
scroll to position [1068, 0]
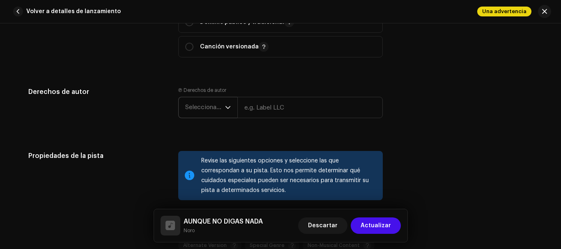
click at [221, 106] on span "Seleccionar año" at bounding box center [205, 107] width 40 height 21
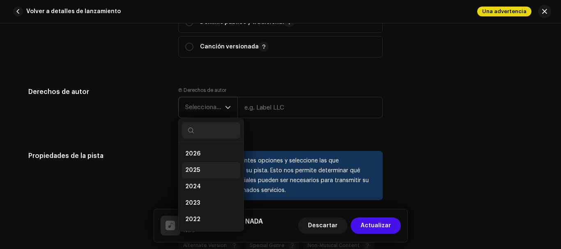
click at [194, 167] on span "2025" at bounding box center [192, 170] width 15 height 8
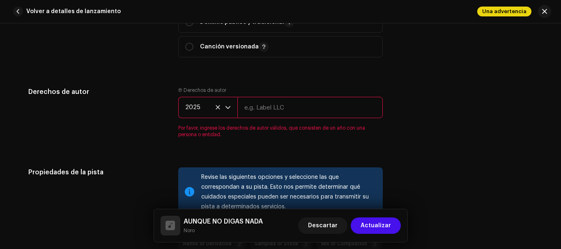
click at [262, 111] on input "text" at bounding box center [309, 107] width 145 height 21
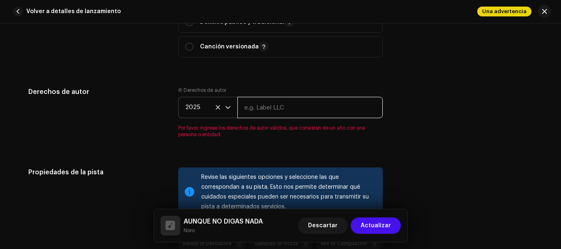
type input "[PERSON_NAME]"
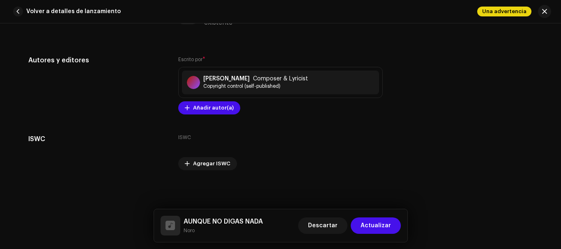
scroll to position [2014, 0]
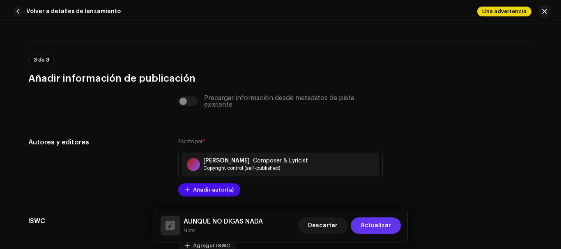
click at [375, 223] on span "Actualizar" at bounding box center [376, 226] width 30 height 16
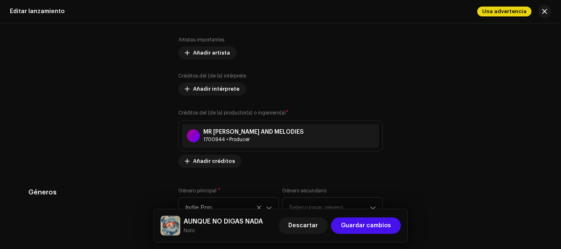
scroll to position [1068, 0]
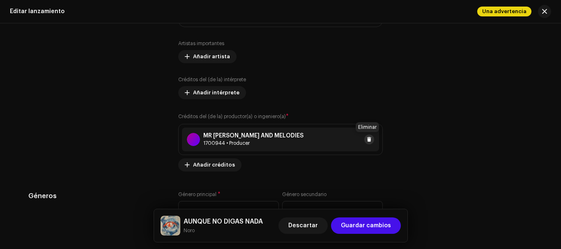
click at [367, 138] on span at bounding box center [369, 139] width 5 height 7
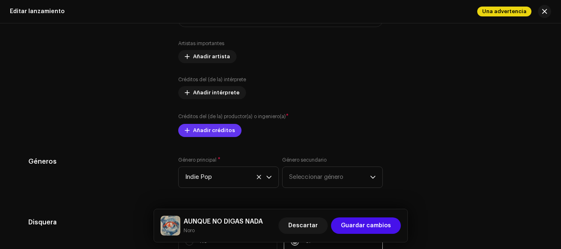
click at [230, 133] on span "Añadir créditos" at bounding box center [214, 130] width 42 height 16
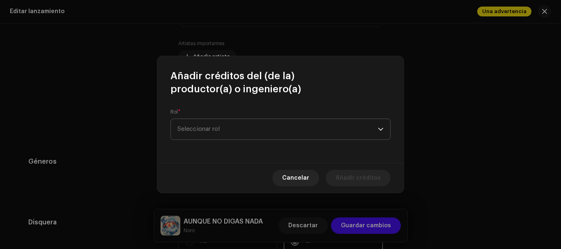
click at [237, 127] on span "Seleccionar rol" at bounding box center [277, 129] width 200 height 21
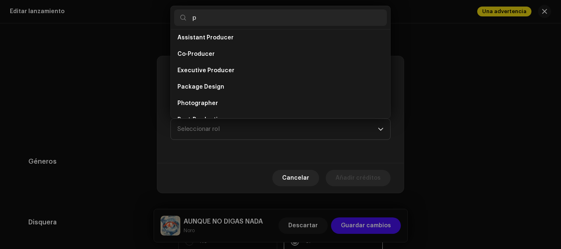
scroll to position [0, 0]
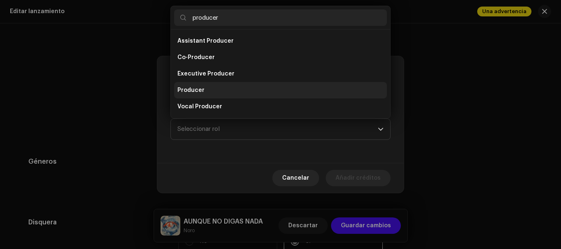
type input "producer"
click at [216, 90] on li "Producer" at bounding box center [280, 90] width 213 height 16
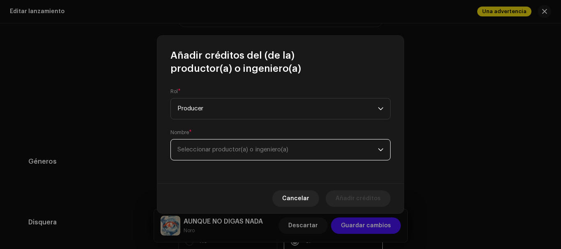
click at [221, 151] on span "Seleccionar productor(a) o ingeniero(a)" at bounding box center [232, 150] width 111 height 6
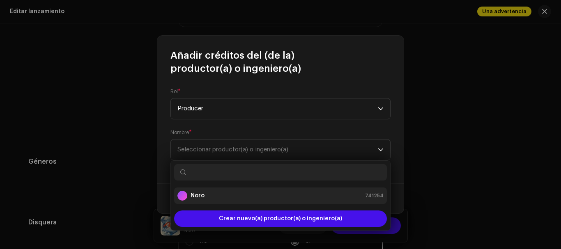
click at [220, 195] on div "Noro 741254" at bounding box center [280, 196] width 206 height 10
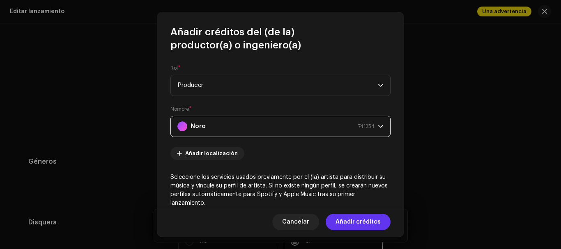
click at [349, 226] on span "Añadir créditos" at bounding box center [358, 222] width 45 height 16
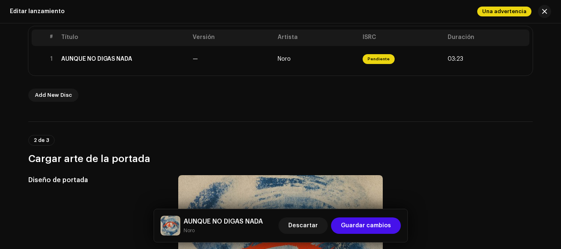
scroll to position [164, 0]
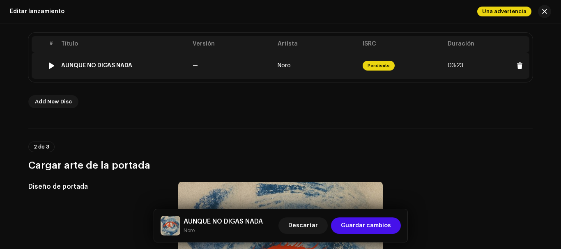
click at [336, 64] on td "Noro" at bounding box center [316, 66] width 85 height 26
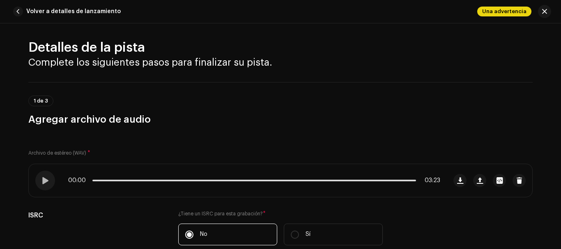
scroll to position [0, 0]
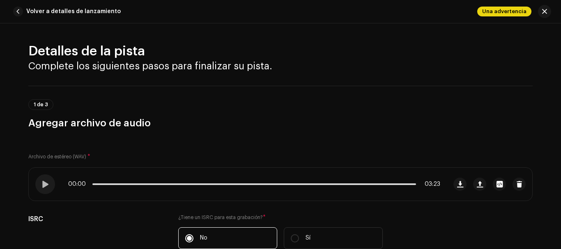
click at [18, 12] on span "button" at bounding box center [18, 12] width 10 height 10
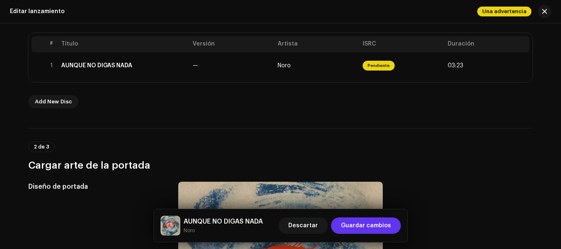
click at [347, 219] on span "Guardar cambios" at bounding box center [366, 226] width 50 height 16
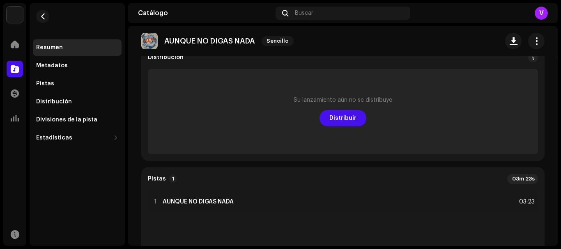
scroll to position [82, 0]
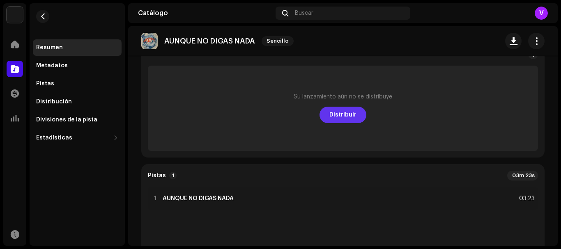
click at [334, 108] on span "Distribuir" at bounding box center [342, 115] width 27 height 16
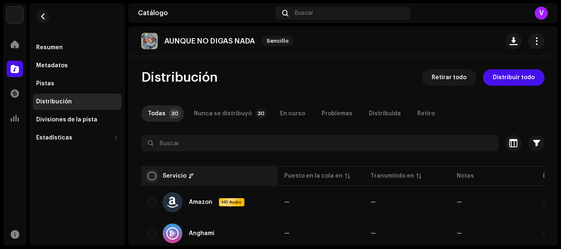
click at [152, 175] on input "checkbox" at bounding box center [152, 176] width 8 height 8
checkbox input "true"
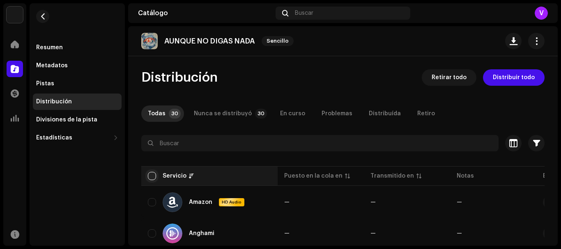
checkbox input "true"
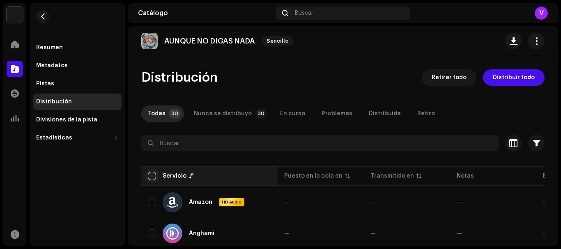
checkbox input "true"
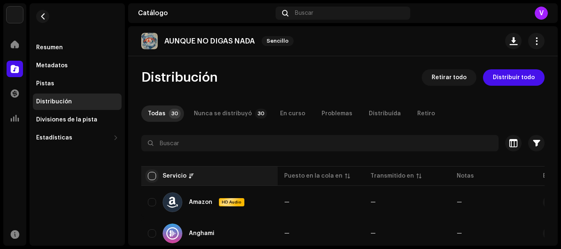
checkbox input "true"
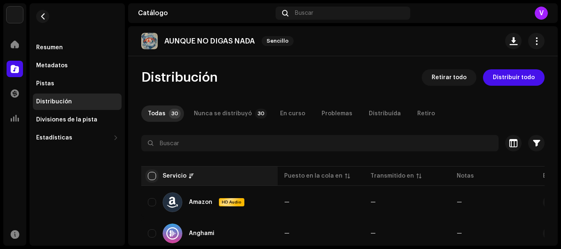
checkbox input "true"
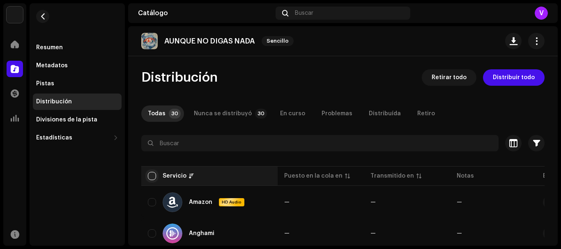
checkbox input "true"
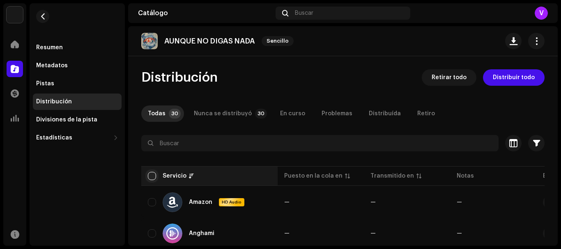
checkbox input "true"
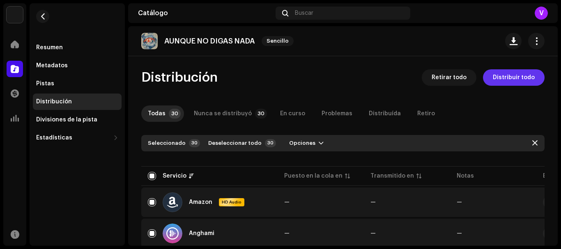
click at [496, 78] on span "Distribuir todo" at bounding box center [514, 77] width 42 height 16
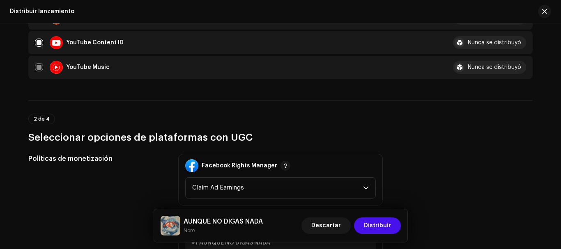
scroll to position [739, 0]
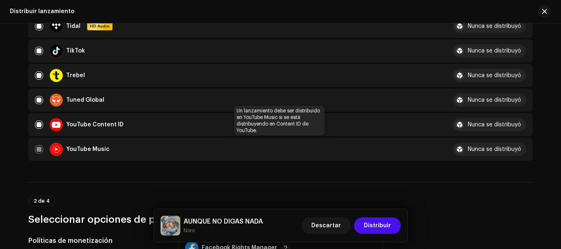
click at [36, 148] on div "YouTube Music" at bounding box center [237, 149] width 405 height 13
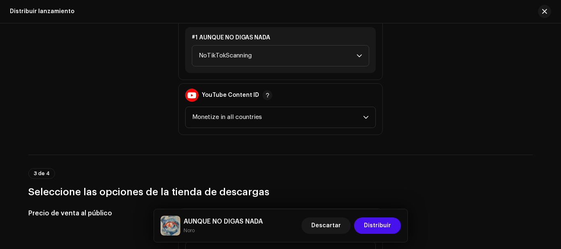
scroll to position [904, 0]
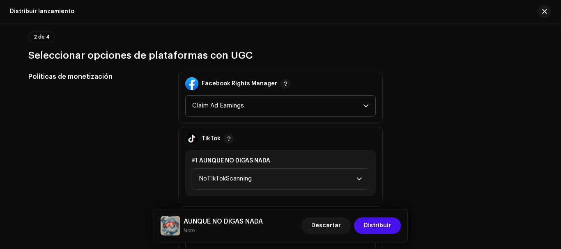
click at [244, 110] on span "Claim Ad Earnings" at bounding box center [277, 106] width 171 height 21
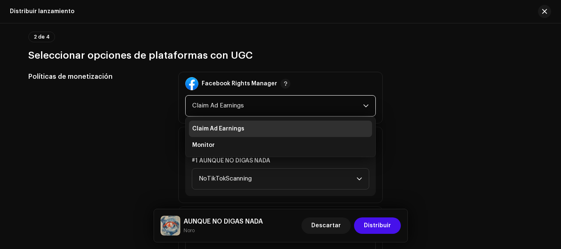
click at [244, 110] on span "Claim Ad Earnings" at bounding box center [277, 106] width 171 height 21
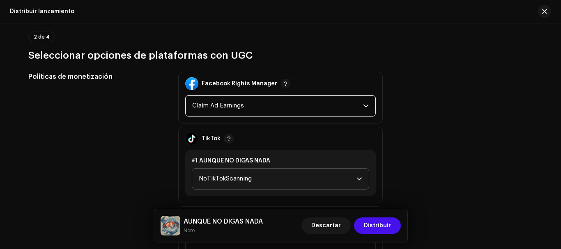
click at [274, 181] on span "NoTikTokScanning" at bounding box center [278, 179] width 158 height 21
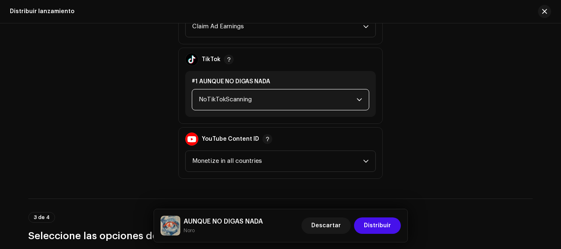
scroll to position [986, 0]
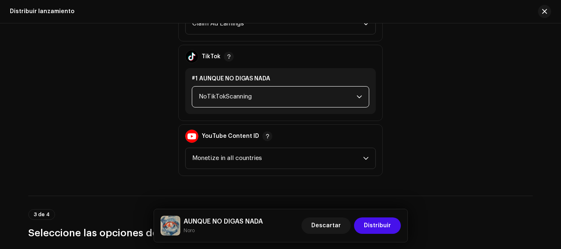
click at [269, 90] on span "NoTikTokScanning" at bounding box center [278, 97] width 158 height 21
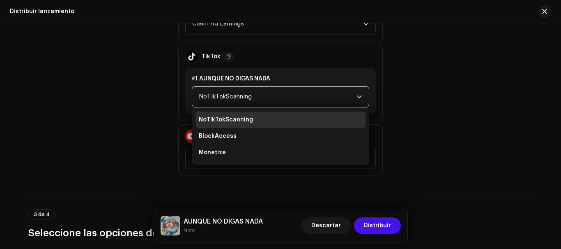
click at [269, 102] on span "NoTikTokScanning" at bounding box center [278, 97] width 158 height 21
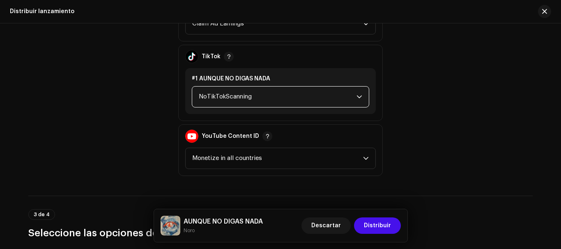
click at [261, 100] on span "NoTikTokScanning" at bounding box center [278, 97] width 158 height 21
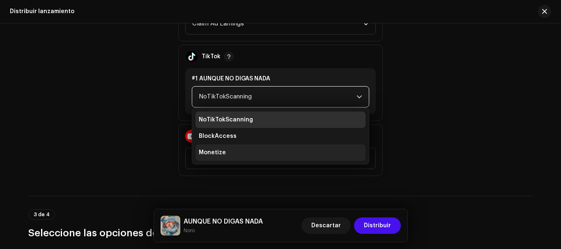
click at [223, 150] on li "Monetize" at bounding box center [281, 153] width 170 height 16
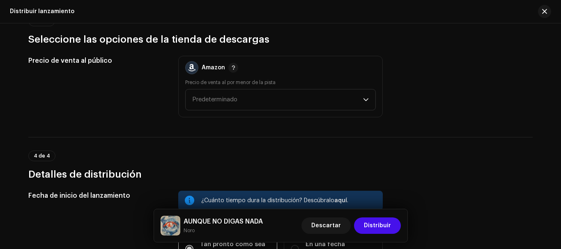
scroll to position [1191, 0]
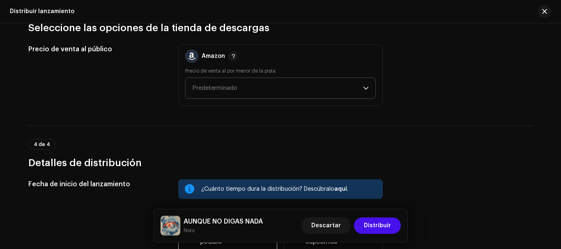
click at [237, 81] on span "Predeterminado" at bounding box center [277, 88] width 171 height 21
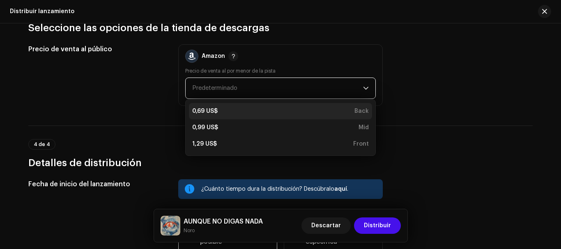
click at [224, 110] on div "0,69 US$ Back" at bounding box center [280, 111] width 177 height 8
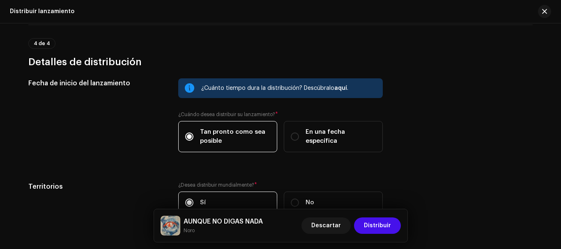
scroll to position [1314, 0]
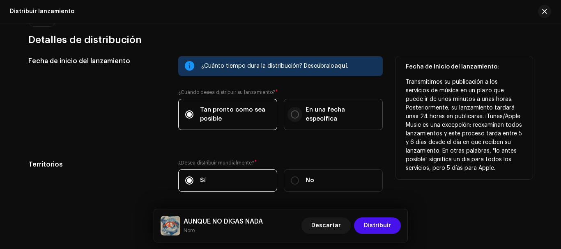
click at [291, 114] on input "En una fecha específica" at bounding box center [295, 114] width 8 height 8
radio input "true"
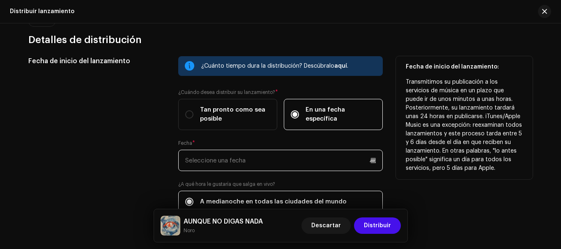
click at [245, 157] on p-datepicker at bounding box center [280, 160] width 205 height 21
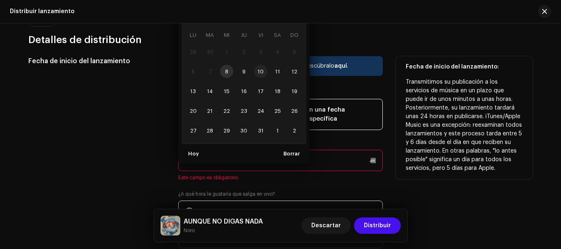
click at [258, 74] on span "10" at bounding box center [260, 71] width 13 height 13
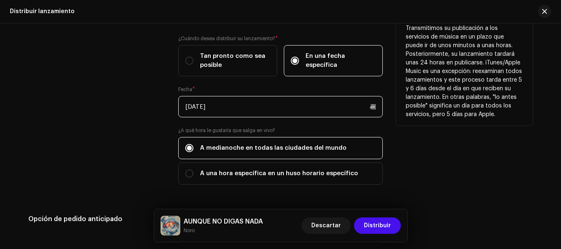
scroll to position [1355, 0]
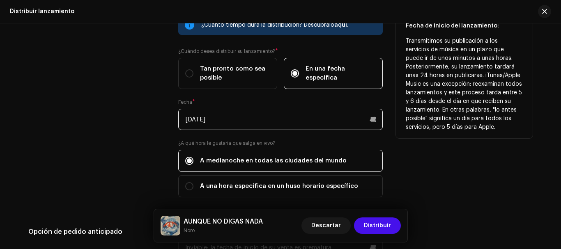
click at [361, 121] on input "[DATE]" at bounding box center [280, 119] width 205 height 21
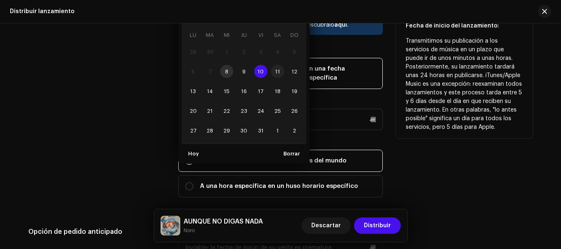
click at [277, 74] on span "11" at bounding box center [277, 71] width 13 height 13
type input "[DATE]"
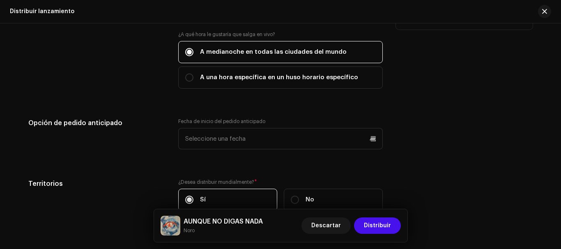
scroll to position [1479, 0]
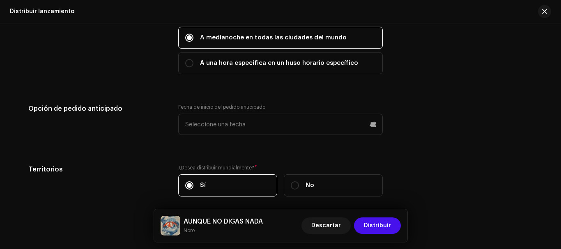
click at [364, 160] on div "Fecha de inicio del lanzamiento ¿Cuánto tiempo dura la distribución? Descúbralo…" at bounding box center [280, 49] width 504 height 315
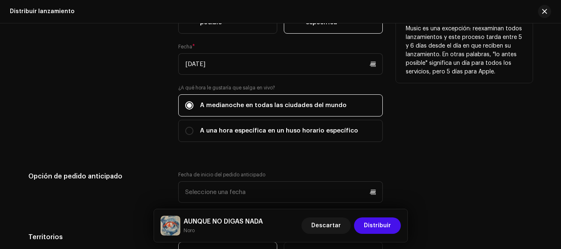
scroll to position [1397, 0]
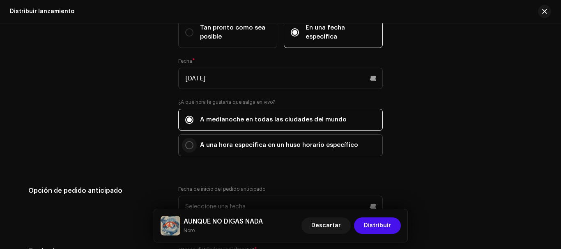
click at [186, 146] on input "A una hora específica en un huso horario específico" at bounding box center [189, 145] width 8 height 8
radio input "true"
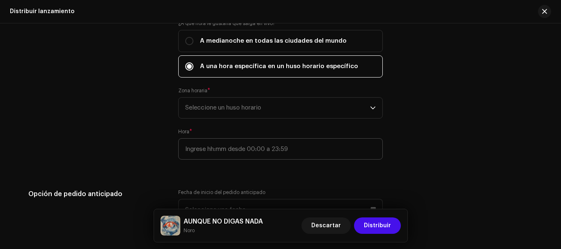
scroll to position [1479, 0]
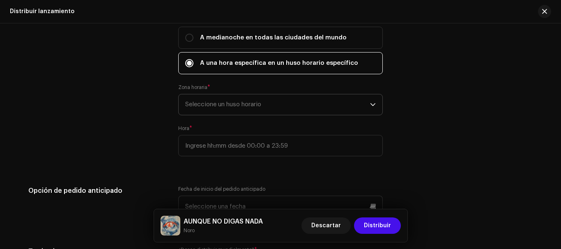
click at [226, 100] on span "Seleccione un huso horario" at bounding box center [277, 104] width 185 height 21
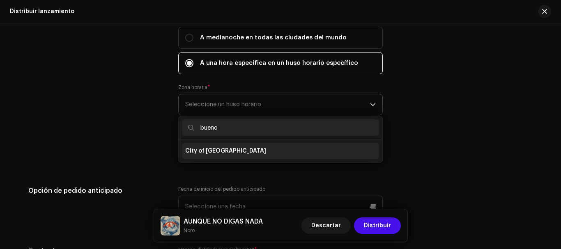
type input "bueno"
click at [220, 154] on span "City of [GEOGRAPHIC_DATA]" at bounding box center [225, 151] width 81 height 8
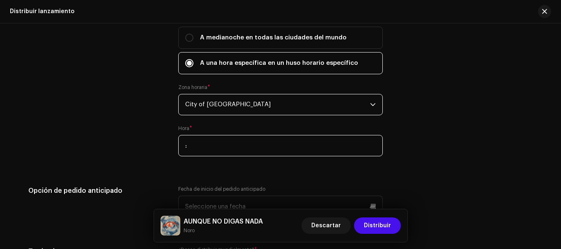
click at [220, 143] on input ":" at bounding box center [280, 145] width 205 height 21
type input "00:00"
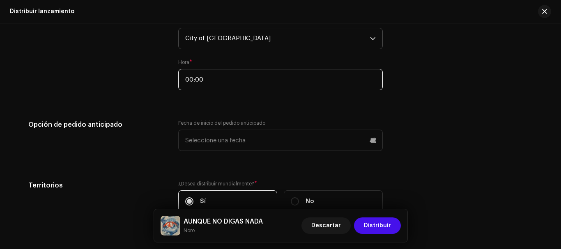
scroll to position [1561, 0]
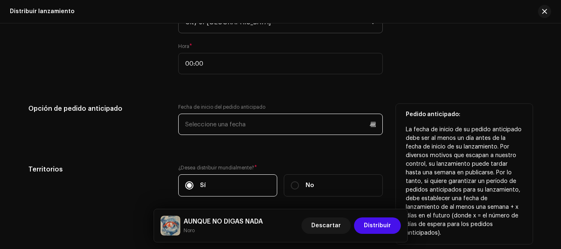
click at [212, 125] on p-datepicker at bounding box center [280, 124] width 205 height 21
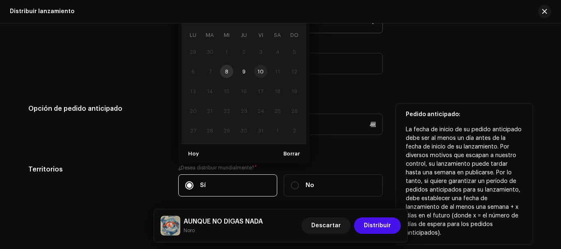
click at [258, 71] on span "10" at bounding box center [260, 71] width 13 height 13
type input "[DATE]"
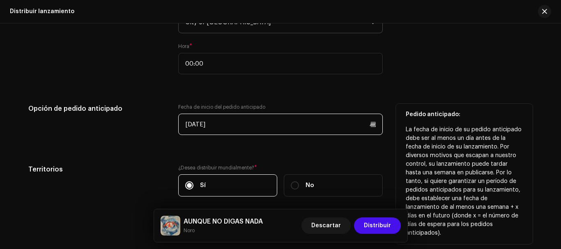
scroll to position [1597, 0]
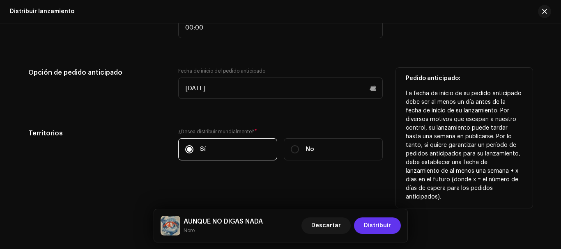
click at [368, 223] on span "Distribuir" at bounding box center [377, 226] width 27 height 16
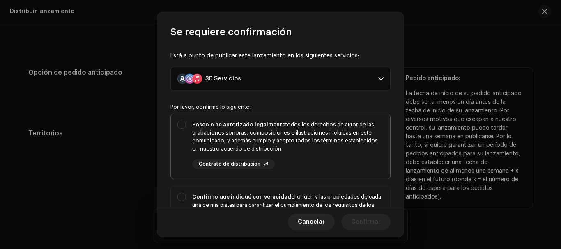
click at [182, 123] on div "Poseo o he autorizado legalmente todos los derechos de autor de las grabaciones…" at bounding box center [280, 145] width 219 height 62
checkbox input "true"
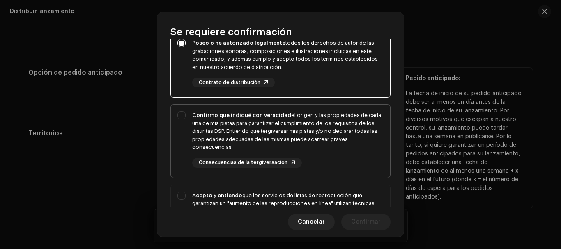
scroll to position [82, 0]
click at [184, 115] on div "Confirmo que indiqué con veracidad el origen y las propiedades de cada una de m…" at bounding box center [280, 139] width 219 height 70
checkbox input "true"
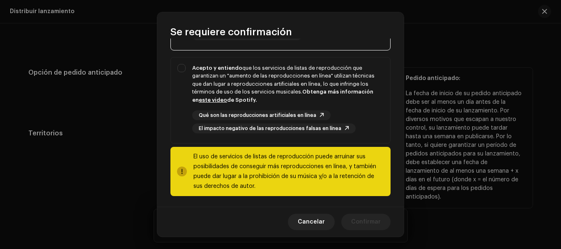
scroll to position [212, 0]
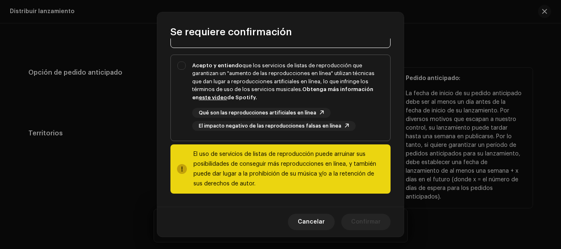
click at [181, 66] on div "Acepto y entiendo que los servicios de listas de reproducción que garantizan un…" at bounding box center [280, 96] width 219 height 83
checkbox input "true"
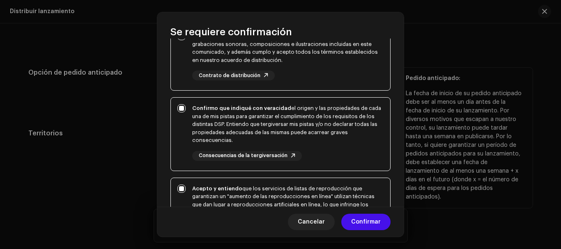
scroll to position [7, 0]
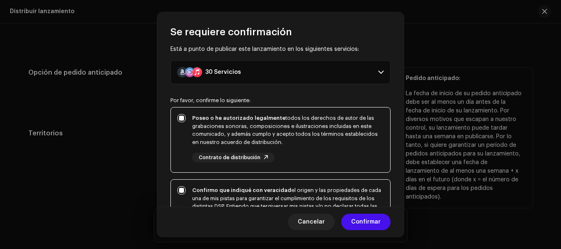
click at [181, 114] on div "Poseo o he autorizado legalmente todos los derechos de autor de las grabaciones…" at bounding box center [280, 139] width 219 height 62
checkbox input "false"
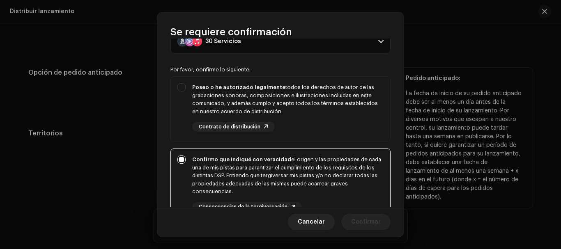
scroll to position [89, 0]
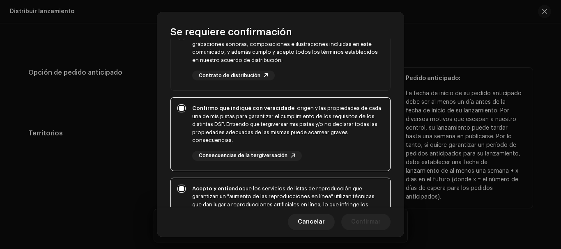
click at [183, 110] on div "Confirmo que indiqué con veracidad el origen y las propiedades de cada una de m…" at bounding box center [280, 133] width 219 height 70
checkbox input "false"
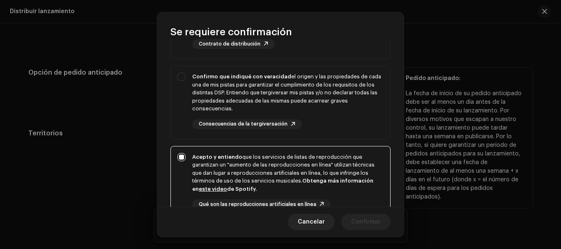
scroll to position [171, 0]
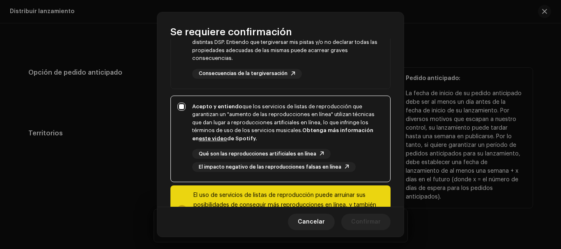
click at [184, 107] on div "Acepto y entiendo que los servicios de listas de reproducción que garantizan un…" at bounding box center [280, 137] width 219 height 83
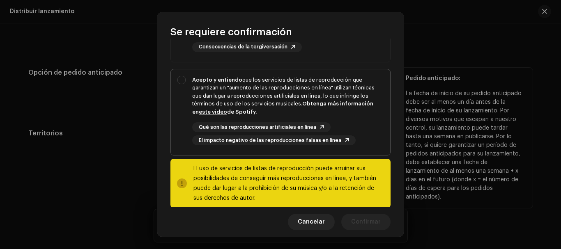
scroll to position [212, 0]
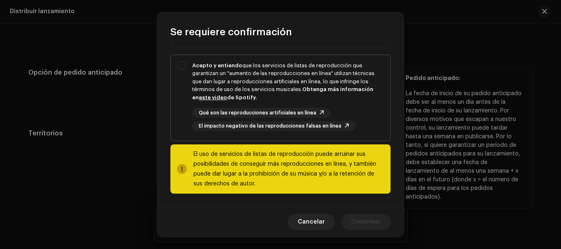
click at [181, 64] on div "Acepto y entiendo que los servicios de listas de reproducción que garantizan un…" at bounding box center [280, 96] width 219 height 83
checkbox input "true"
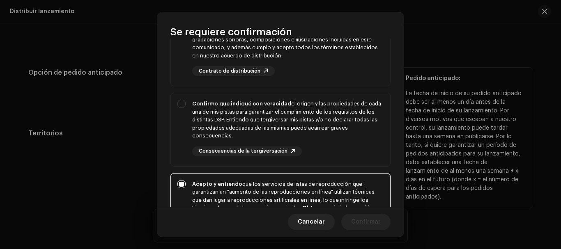
scroll to position [89, 0]
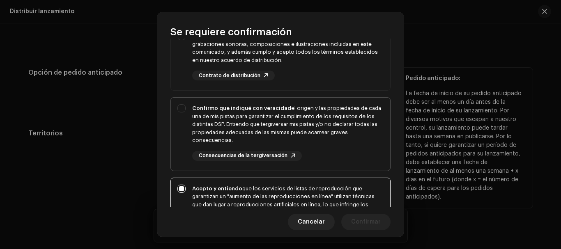
click at [184, 106] on div "Confirmo que indiqué con veracidad el origen y las propiedades de cada una de m…" at bounding box center [280, 133] width 219 height 70
checkbox input "true"
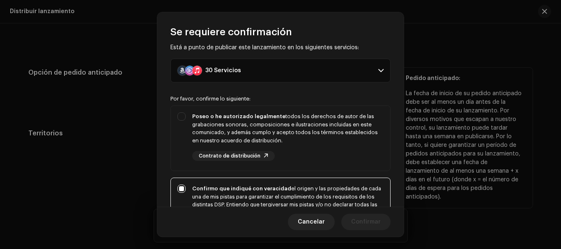
scroll to position [7, 0]
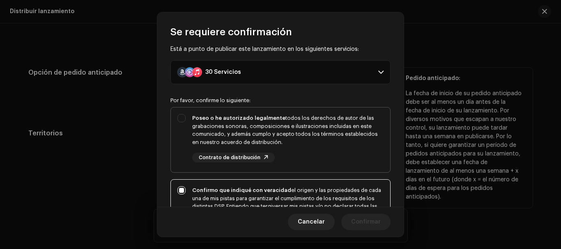
click at [179, 117] on div "Poseo o he autorizado legalmente todos los derechos de autor de las grabaciones…" at bounding box center [280, 139] width 219 height 62
checkbox input "true"
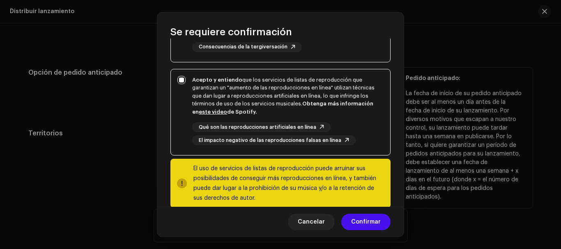
scroll to position [212, 0]
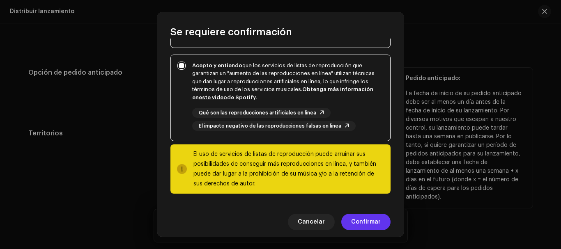
click at [351, 219] on button "Confirmar" at bounding box center [365, 222] width 49 height 16
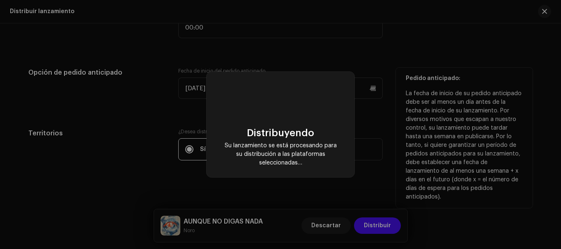
checkbox input "false"
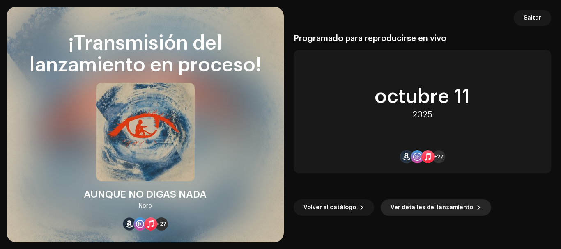
click at [391, 206] on span "Ver detalles del lanzamiento" at bounding box center [432, 208] width 83 height 16
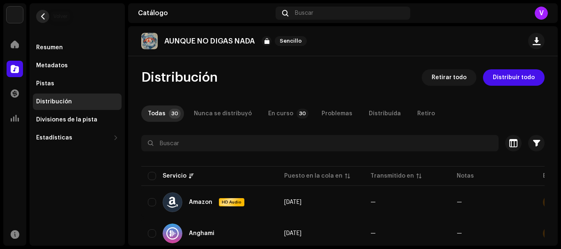
click at [48, 12] on button "button" at bounding box center [42, 16] width 13 height 13
click at [46, 17] on button "button" at bounding box center [42, 16] width 13 height 13
click at [44, 18] on span "button" at bounding box center [43, 16] width 6 height 7
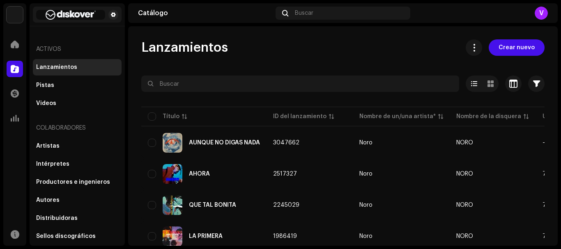
click at [53, 11] on img at bounding box center [70, 15] width 69 height 10
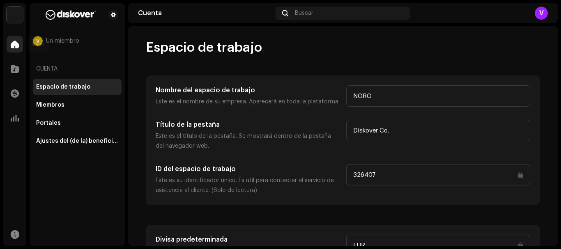
click at [17, 46] on span at bounding box center [15, 44] width 8 height 7
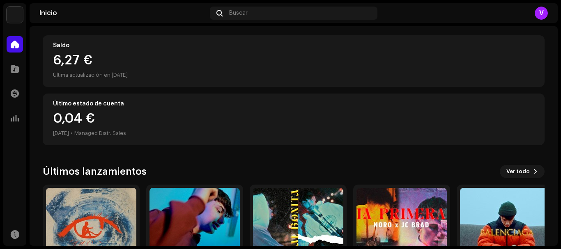
scroll to position [33, 0]
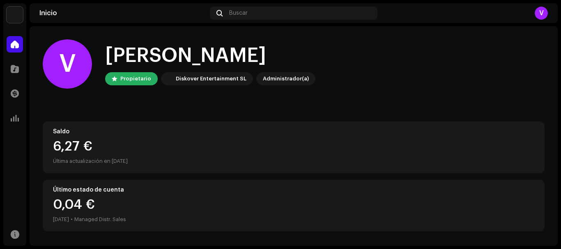
scroll to position [123, 0]
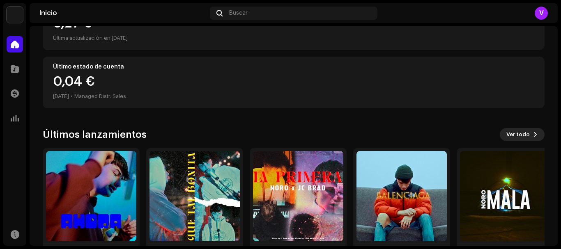
click at [521, 132] on span "Ver todo" at bounding box center [517, 135] width 23 height 16
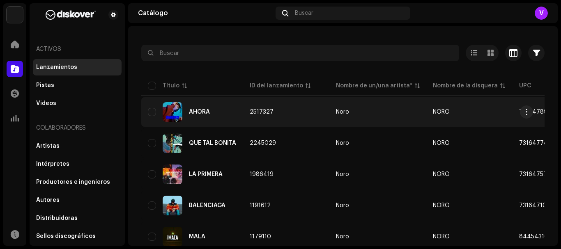
scroll to position [82, 0]
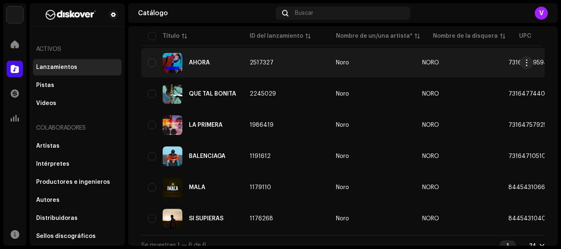
click at [320, 56] on td "2517327" at bounding box center [286, 63] width 86 height 30
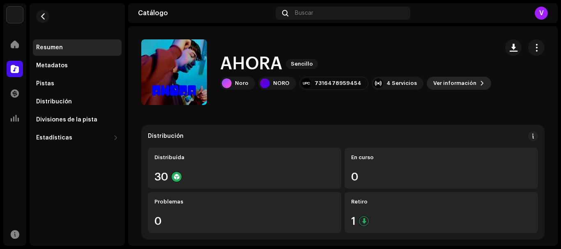
click at [466, 81] on button "Ver información" at bounding box center [459, 83] width 64 height 13
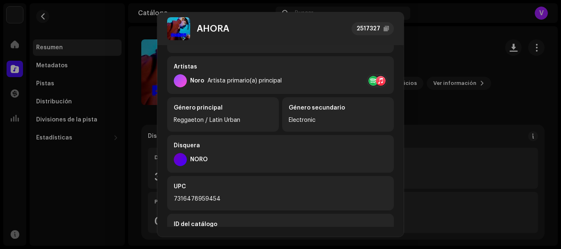
scroll to position [129, 0]
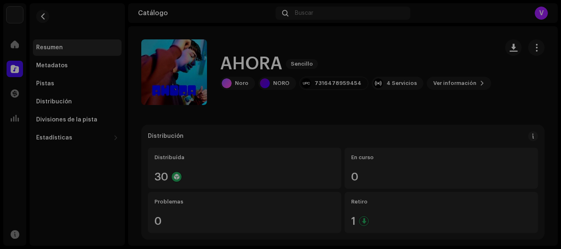
click at [441, 104] on div "AHORA 2517327 Metadatos Distribución Idioma de metadatos Spanish (Latin America…" at bounding box center [280, 124] width 561 height 249
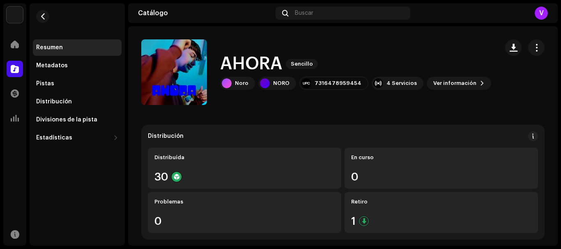
click at [532, 16] on div "V" at bounding box center [481, 13] width 134 height 13
click at [548, 9] on div "Catálogo Buscar V" at bounding box center [343, 13] width 430 height 20
click at [545, 9] on div "V" at bounding box center [541, 13] width 13 height 13
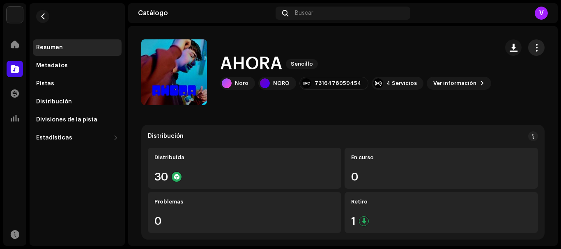
click at [533, 49] on span "button" at bounding box center [537, 47] width 8 height 7
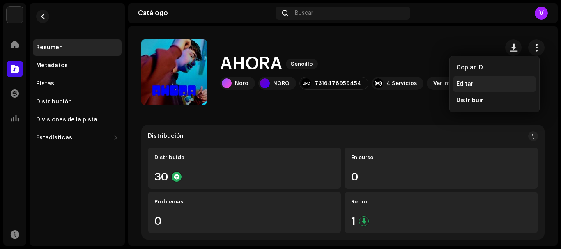
click at [479, 81] on div "Editar" at bounding box center [494, 84] width 83 height 16
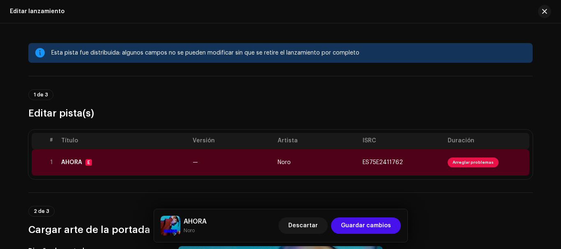
scroll to position [41, 0]
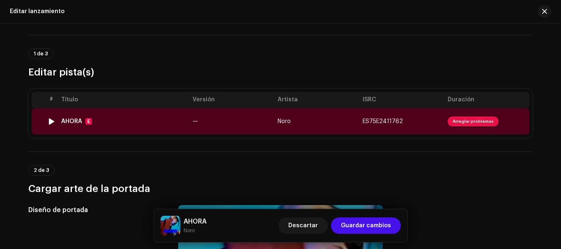
click at [452, 122] on span "Arreglar problemas" at bounding box center [473, 122] width 51 height 10
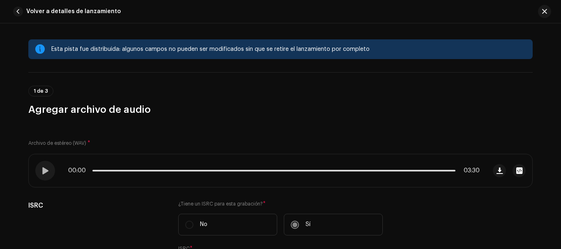
scroll to position [0, 0]
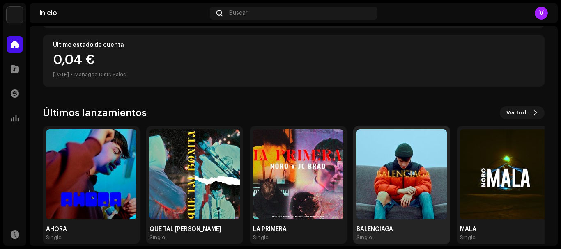
scroll to position [156, 0]
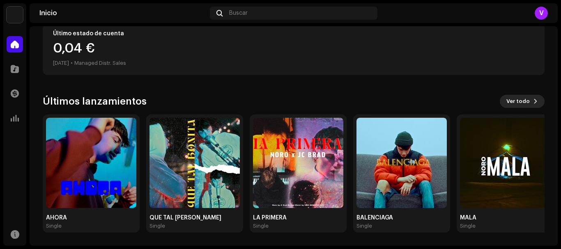
click at [502, 103] on button "Ver todo" at bounding box center [522, 101] width 45 height 13
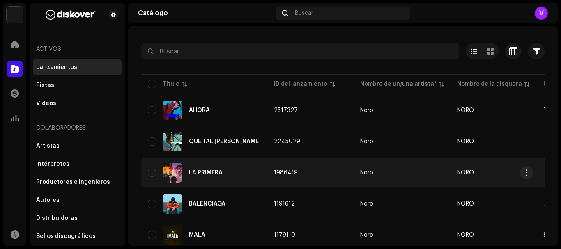
scroll to position [82, 0]
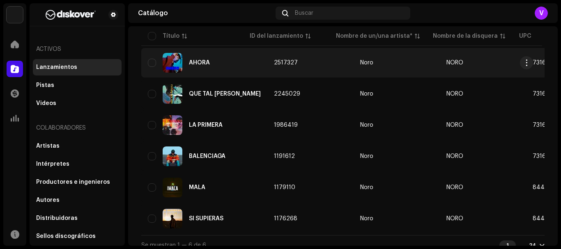
click at [446, 61] on span "NORO" at bounding box center [454, 63] width 17 height 6
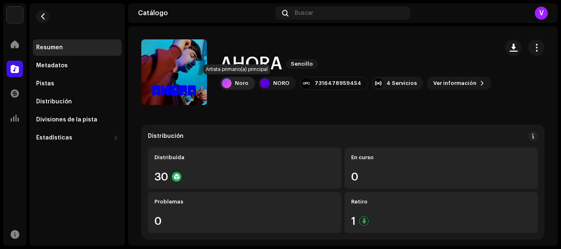
click at [240, 83] on div "Noro" at bounding box center [242, 83] width 14 height 7
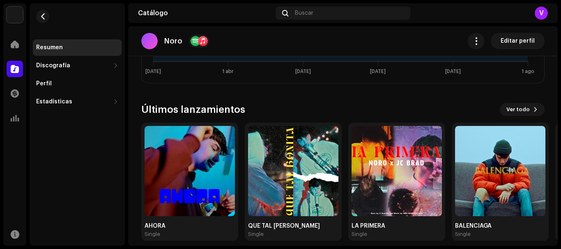
scroll to position [643, 0]
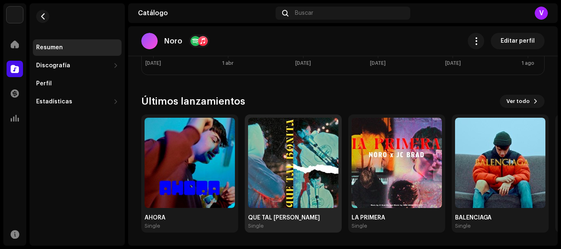
click at [285, 189] on img at bounding box center [293, 163] width 90 height 90
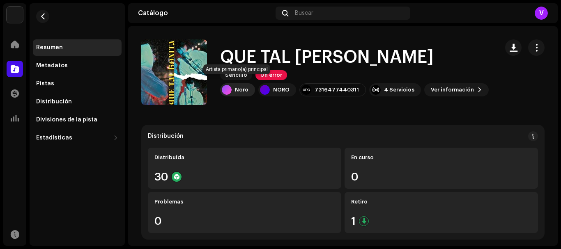
click at [246, 87] on div "Noro" at bounding box center [242, 90] width 14 height 7
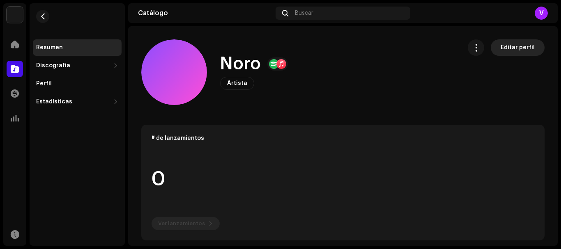
click at [523, 48] on span "Editar perfil" at bounding box center [518, 47] width 34 height 16
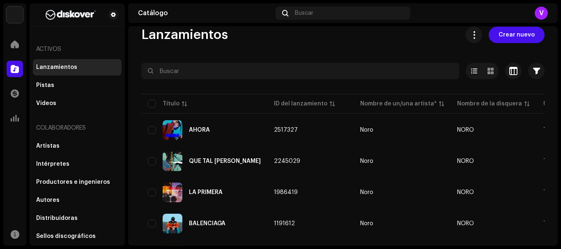
scroll to position [12, 0]
click at [475, 34] on span at bounding box center [474, 35] width 8 height 7
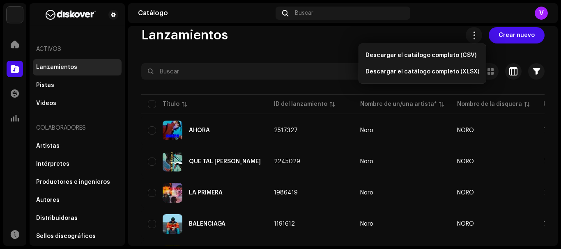
click at [305, 56] on div "Lanzamientos Crear nuevo Seleccionado 0 Opciones Filtros Estado de distribución…" at bounding box center [343, 175] width 430 height 296
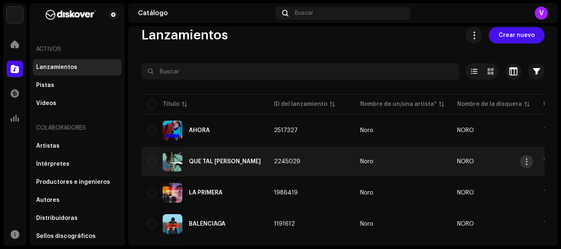
click at [525, 163] on span "button" at bounding box center [527, 162] width 6 height 7
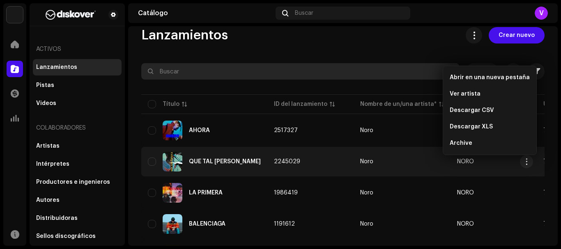
click at [398, 64] on input "text" at bounding box center [300, 71] width 318 height 16
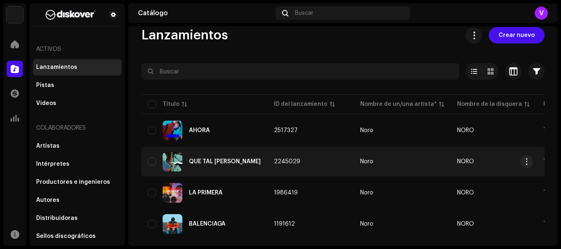
click at [452, 158] on td "NORO" at bounding box center [494, 162] width 86 height 30
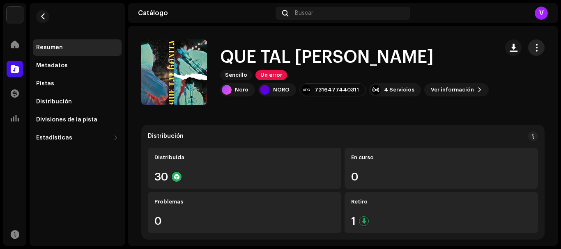
click at [533, 50] on span "button" at bounding box center [537, 47] width 8 height 7
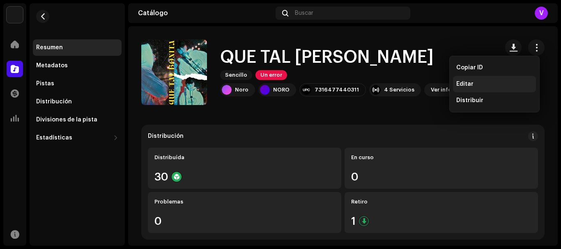
click at [467, 85] on span "Editar" at bounding box center [464, 84] width 17 height 7
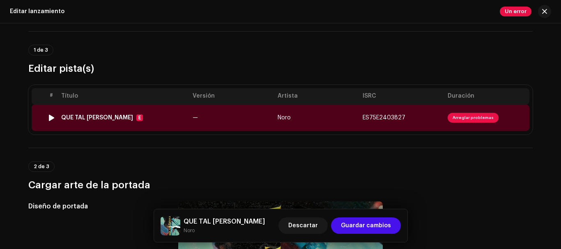
scroll to position [123, 0]
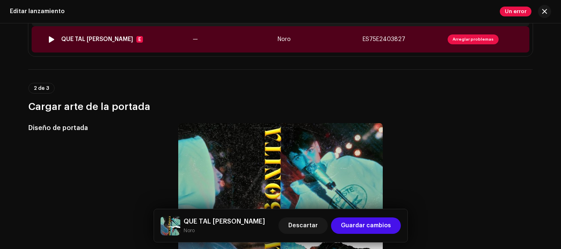
click at [465, 35] on span "Arreglar problemas" at bounding box center [473, 40] width 51 height 10
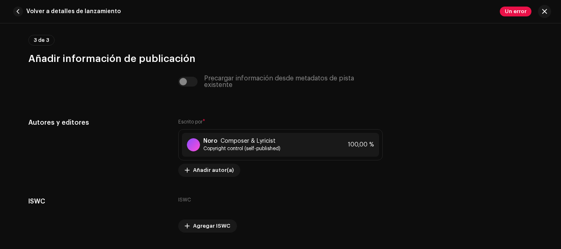
scroll to position [1714, 0]
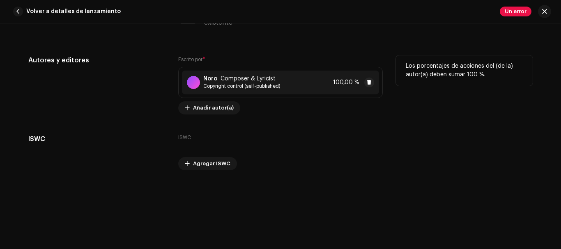
click at [203, 85] on span "Copyright control (self-published)" at bounding box center [241, 86] width 77 height 7
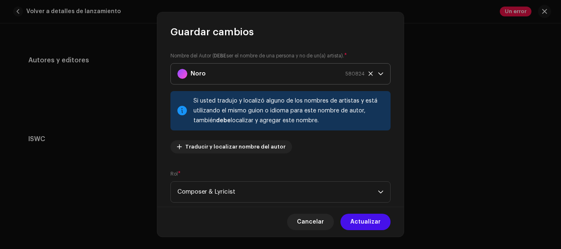
click at [331, 76] on div "Noro 580824" at bounding box center [270, 74] width 187 height 21
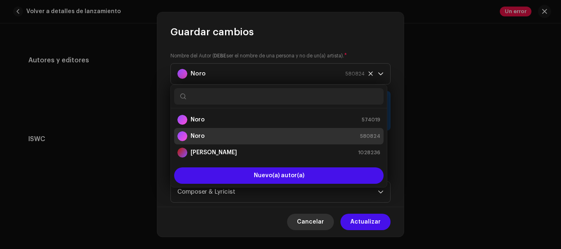
click at [308, 224] on span "Cancelar" at bounding box center [310, 222] width 27 height 16
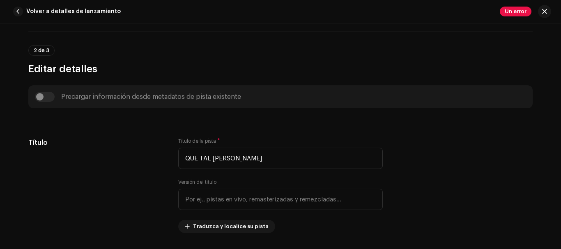
scroll to position [195, 0]
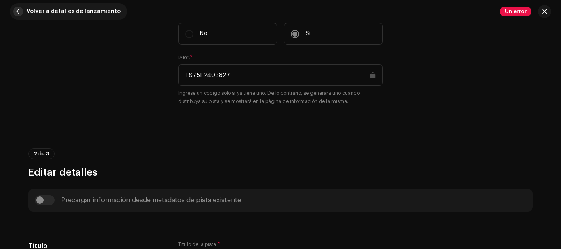
click at [32, 9] on span "Volver a detalles de lanzamiento" at bounding box center [73, 11] width 94 height 16
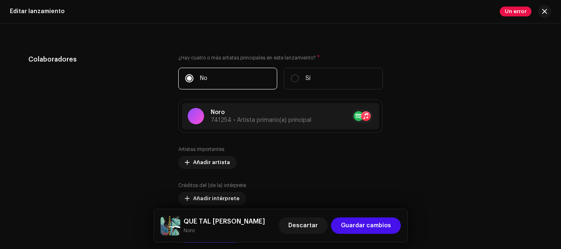
scroll to position [821, 0]
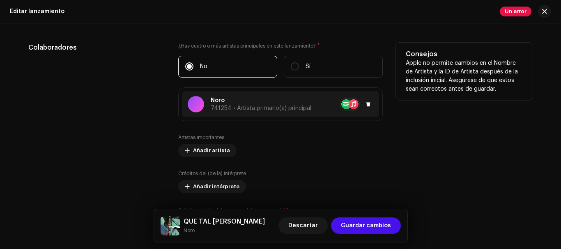
click at [235, 104] on p "Noro" at bounding box center [261, 101] width 101 height 9
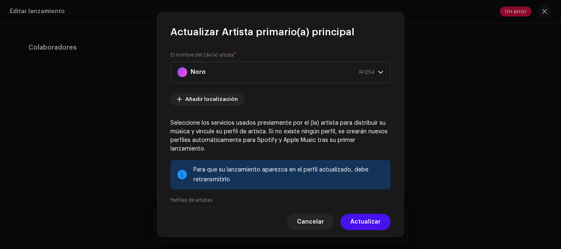
click at [323, 224] on span "Cancelar" at bounding box center [310, 222] width 27 height 16
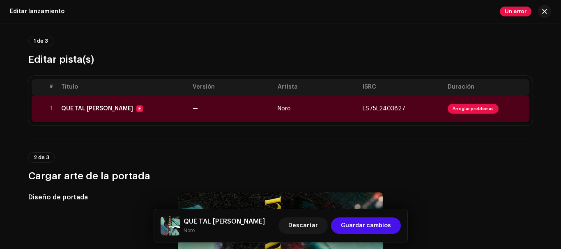
scroll to position [41, 0]
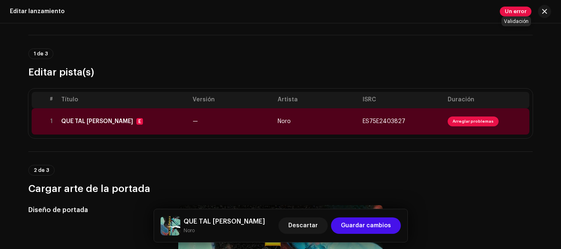
click at [509, 10] on span "Un error" at bounding box center [516, 12] width 32 height 10
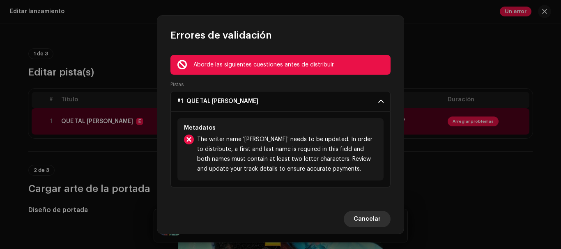
click at [369, 216] on span "Cancelar" at bounding box center [367, 219] width 27 height 16
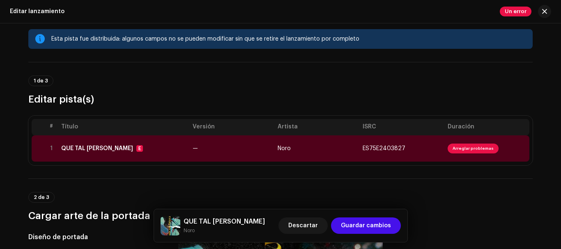
scroll to position [0, 0]
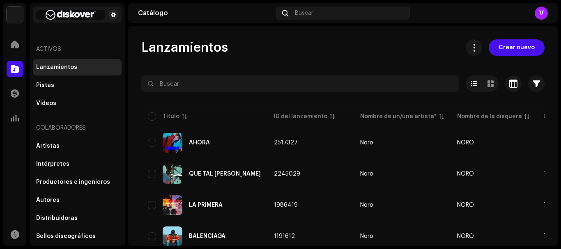
click at [69, 15] on img at bounding box center [70, 15] width 69 height 10
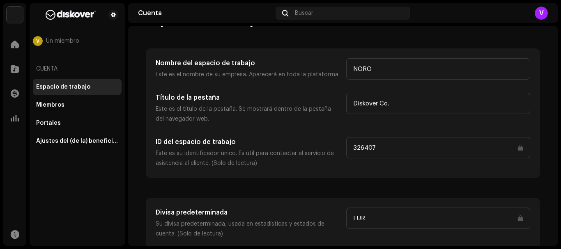
scroll to position [74, 0]
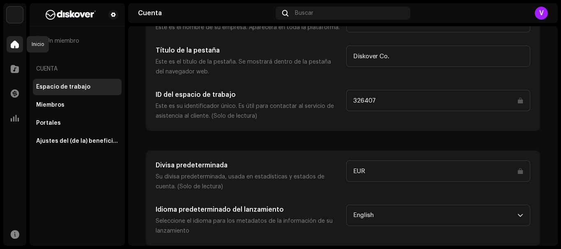
click at [14, 44] on span at bounding box center [15, 44] width 8 height 7
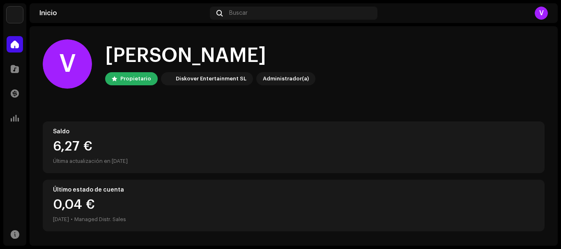
click at [526, 12] on div "V" at bounding box center [464, 13] width 167 height 13
click at [534, 12] on div "V" at bounding box center [464, 13] width 167 height 13
click at [538, 14] on div "V" at bounding box center [541, 13] width 13 height 13
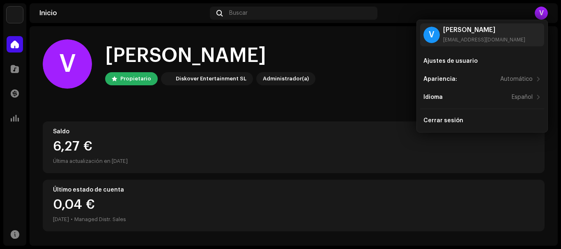
click at [368, 65] on div "V Hola, , Valentin Propietario Diskover Entertainment SL Administrador(a)" at bounding box center [294, 63] width 502 height 49
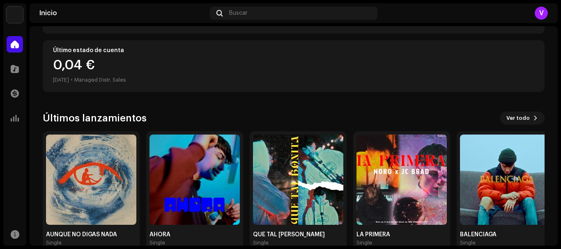
scroll to position [156, 0]
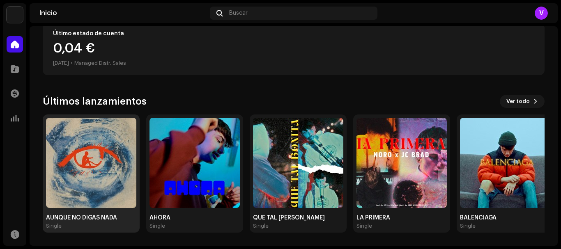
click at [97, 174] on img at bounding box center [91, 163] width 90 height 90
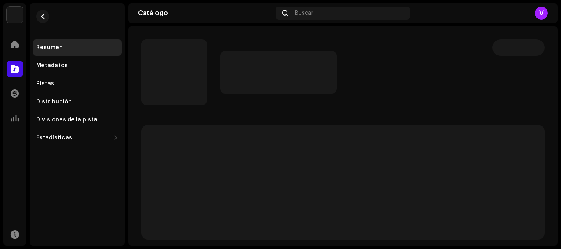
click at [45, 13] on button "button" at bounding box center [42, 16] width 13 height 13
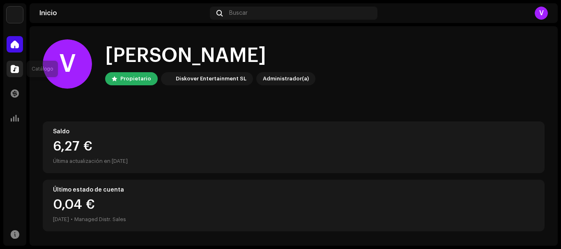
click at [18, 68] on span at bounding box center [15, 69] width 8 height 7
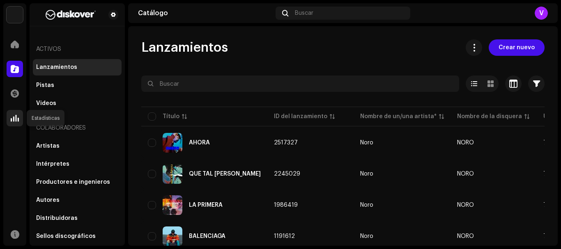
click at [18, 118] on span at bounding box center [15, 118] width 8 height 7
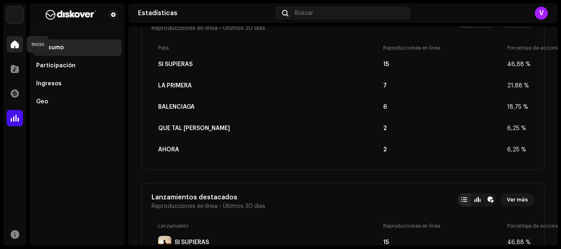
scroll to position [329, 0]
click at [9, 45] on div at bounding box center [15, 44] width 16 height 16
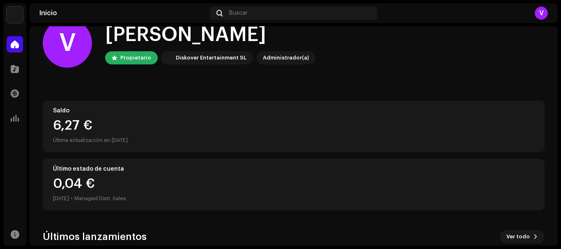
scroll to position [41, 0]
